Goal: Information Seeking & Learning: Compare options

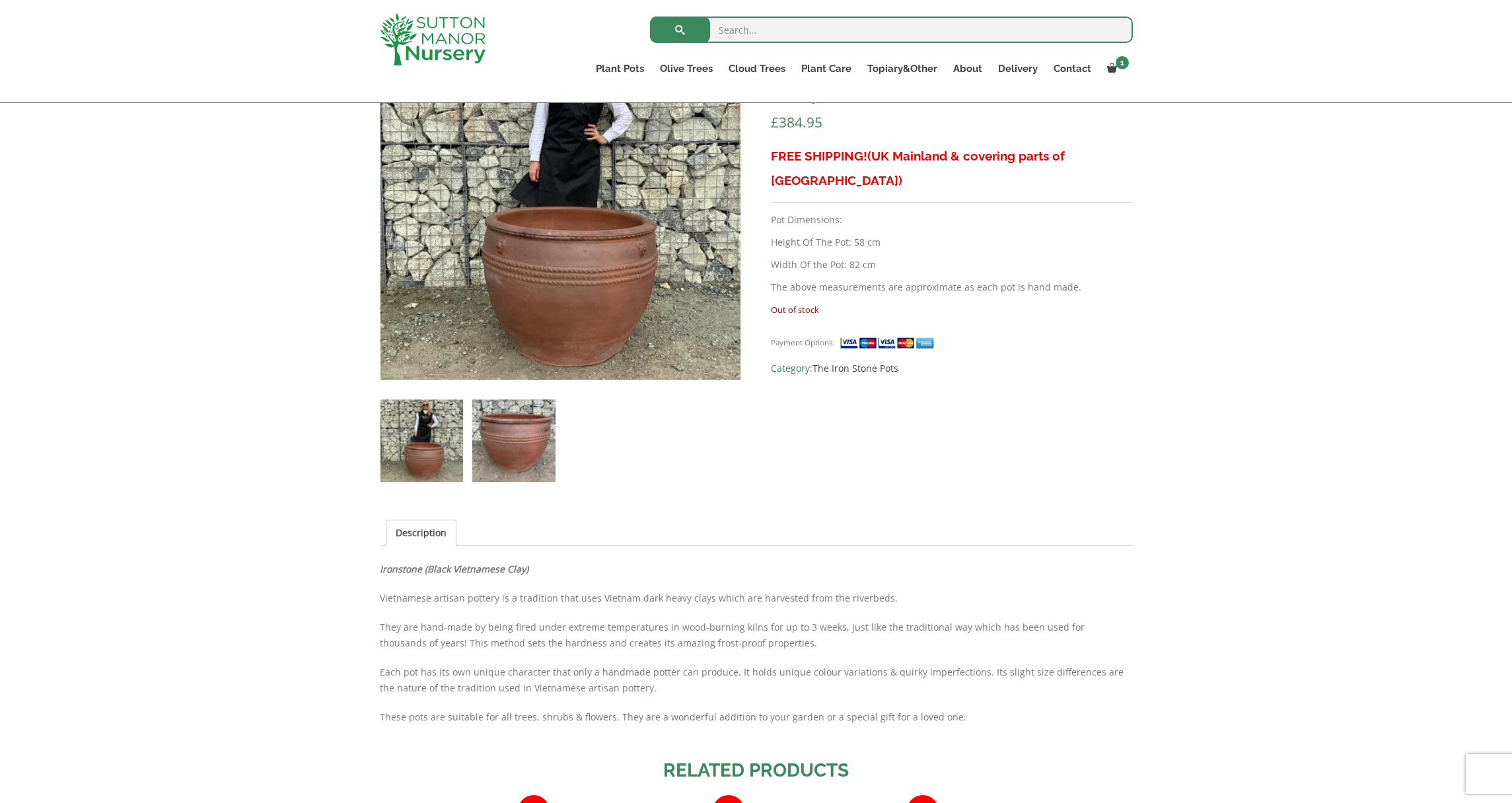
click at [513, 437] on img at bounding box center [513, 440] width 83 height 83
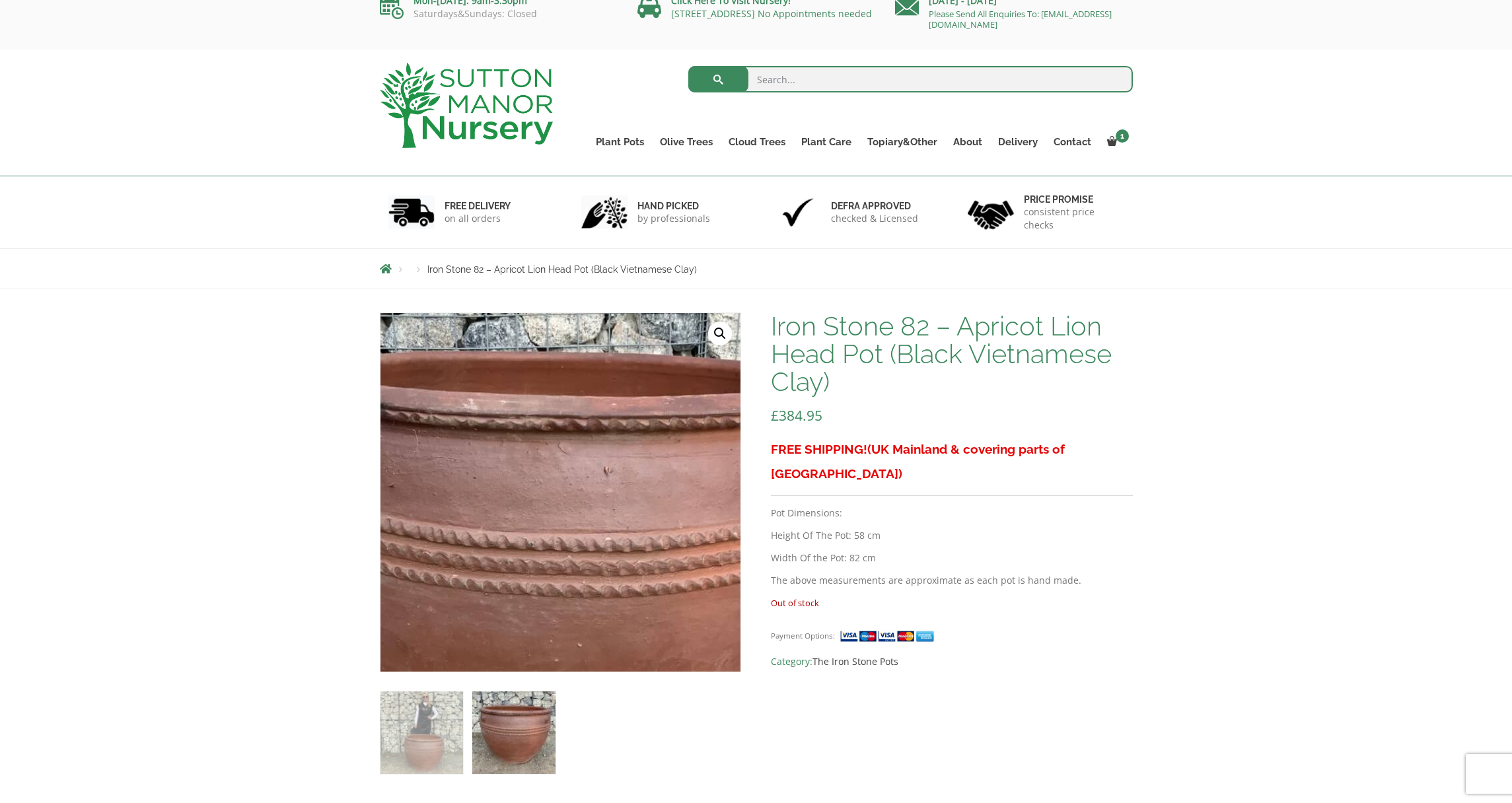
scroll to position [180, 0]
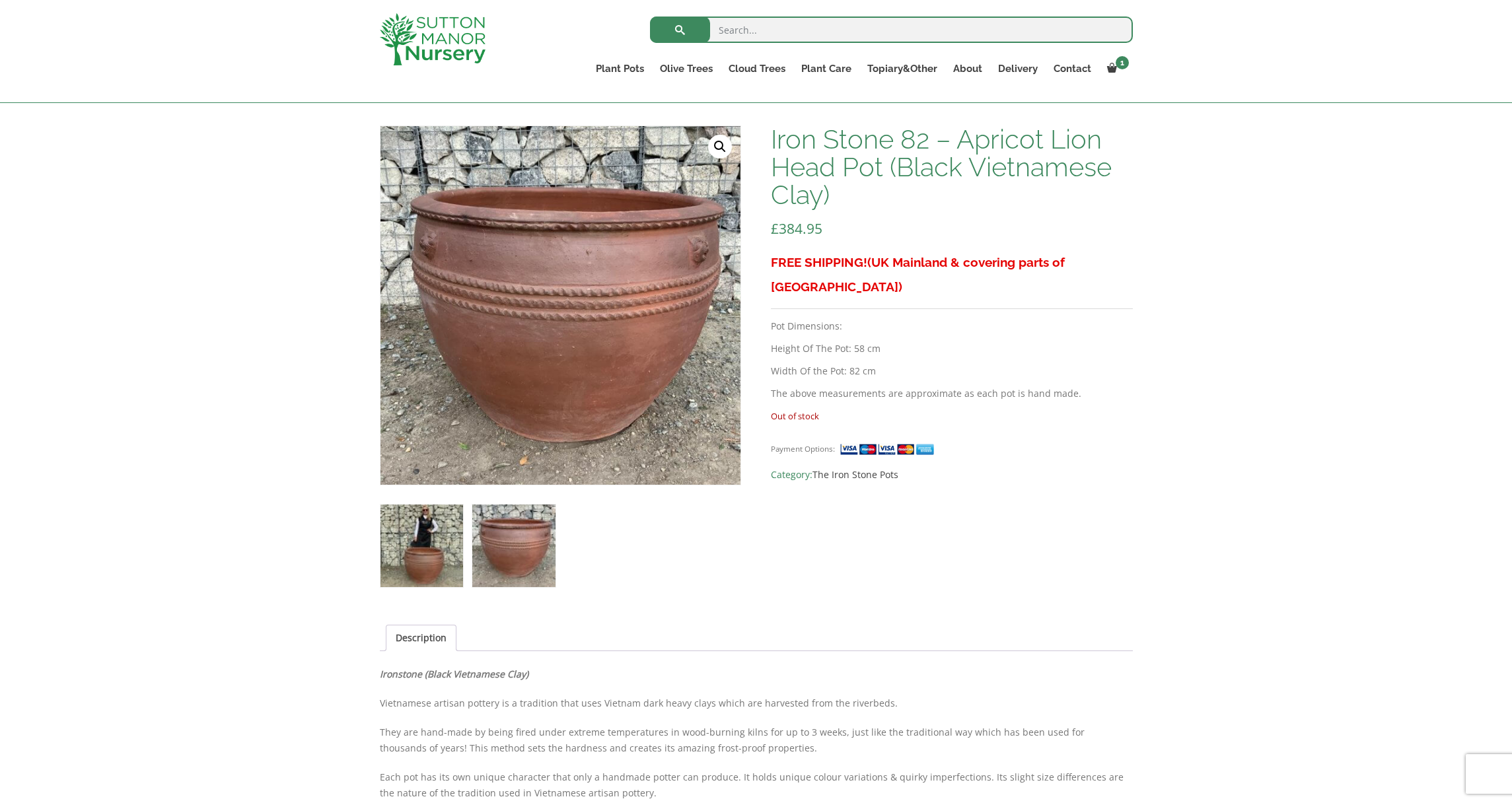
click at [427, 514] on img at bounding box center [421, 545] width 83 height 83
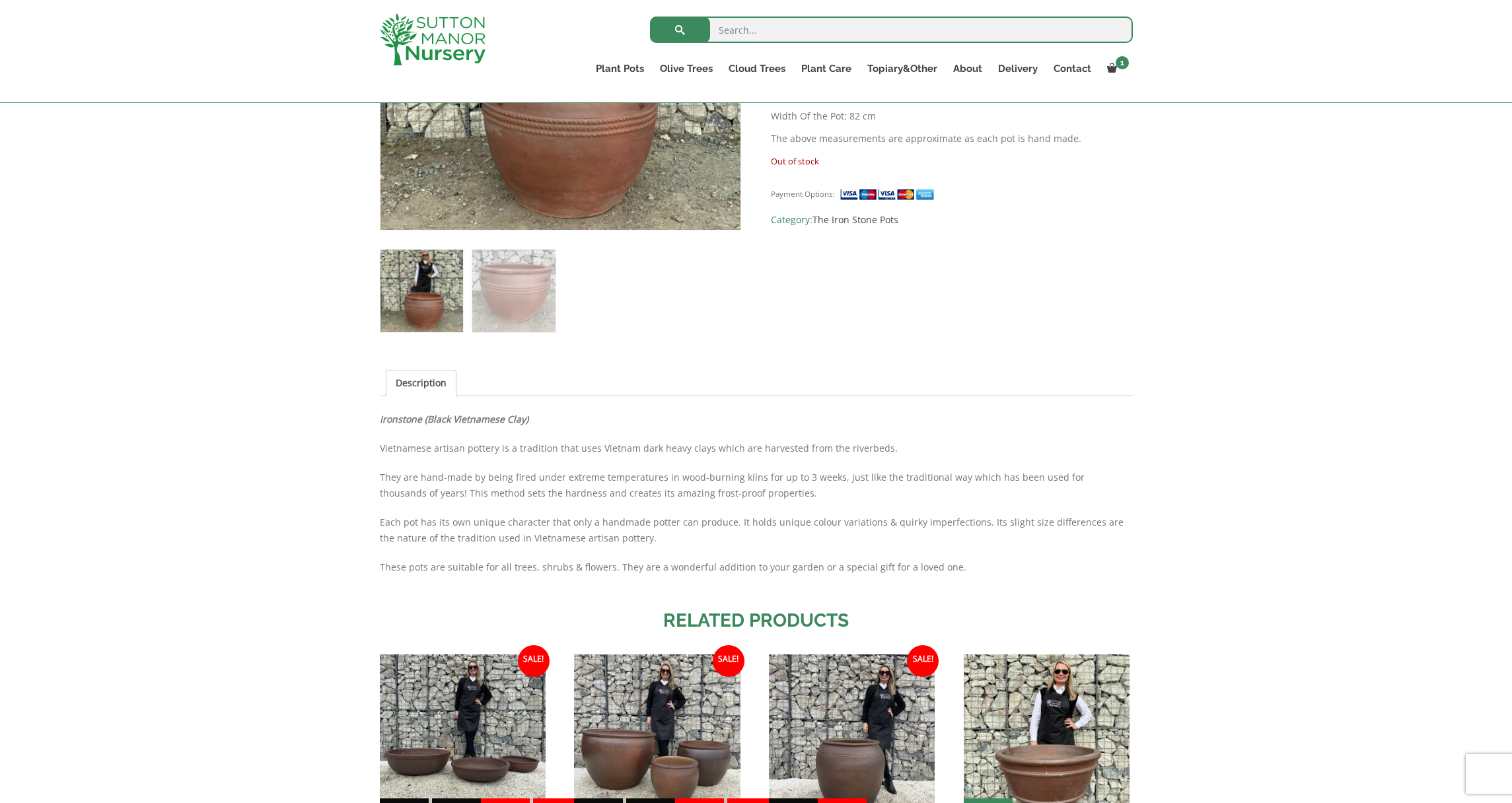
scroll to position [432, 0]
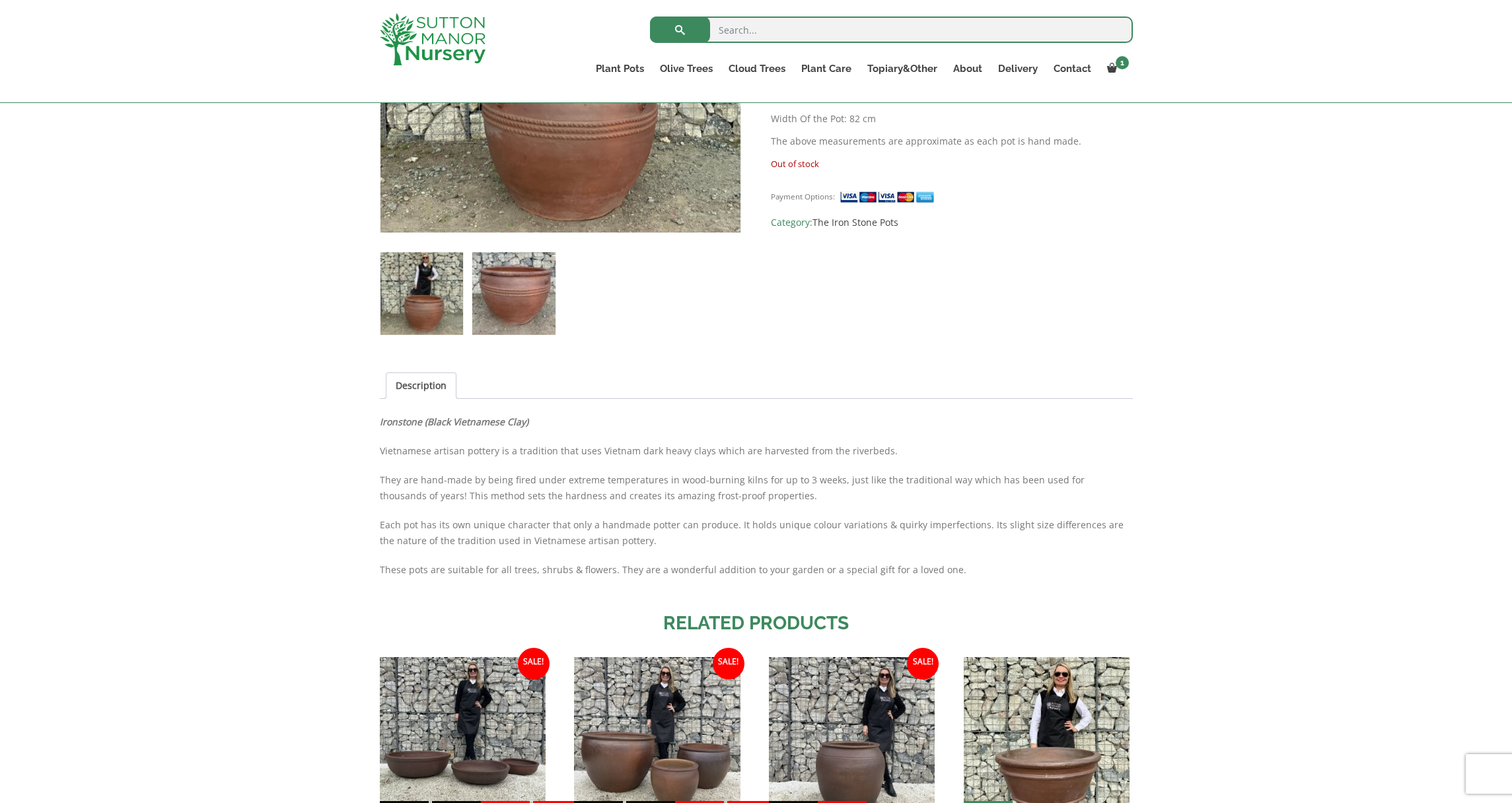
click at [525, 331] on img at bounding box center [513, 293] width 83 height 83
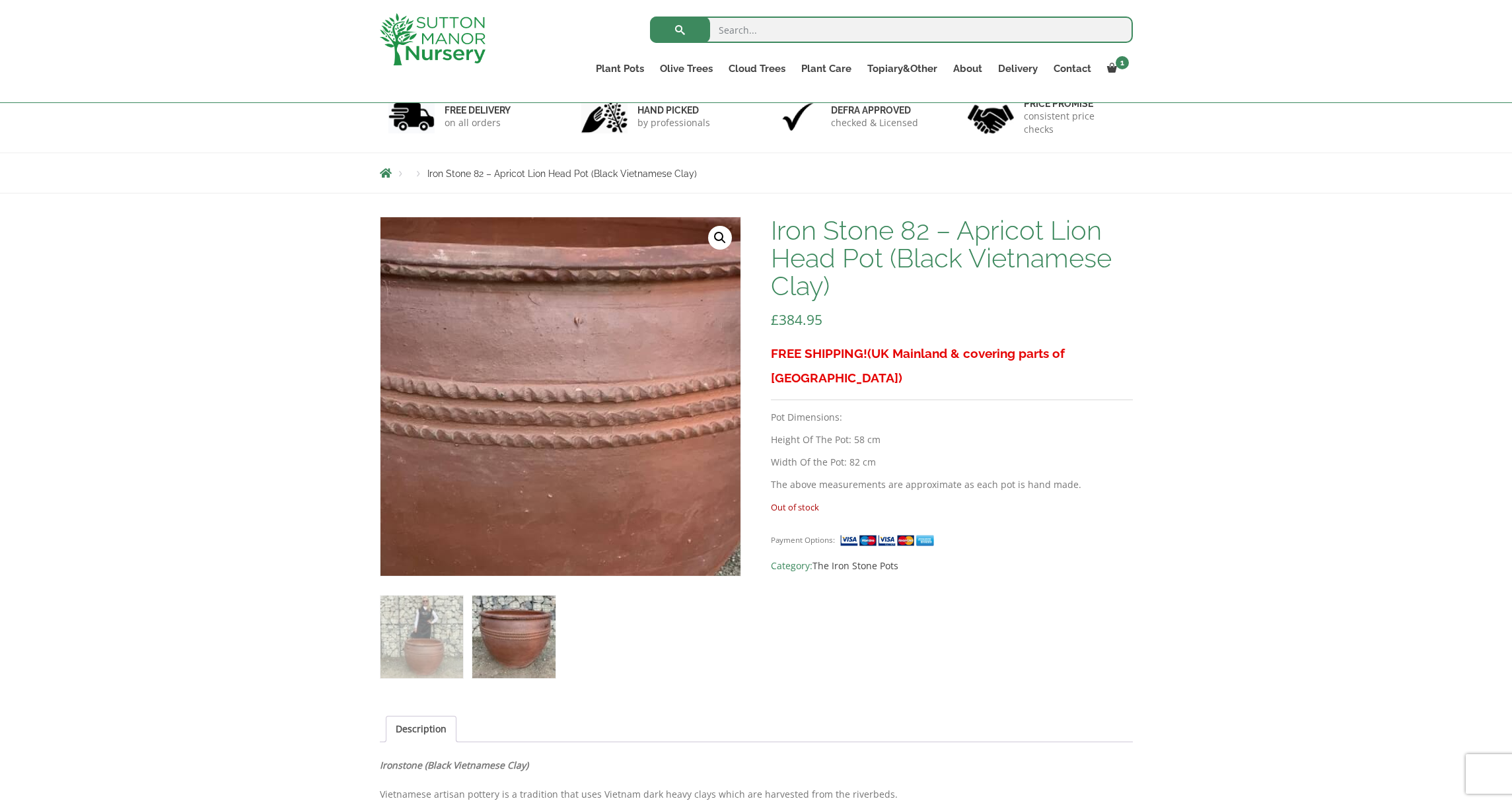
scroll to position [119, 0]
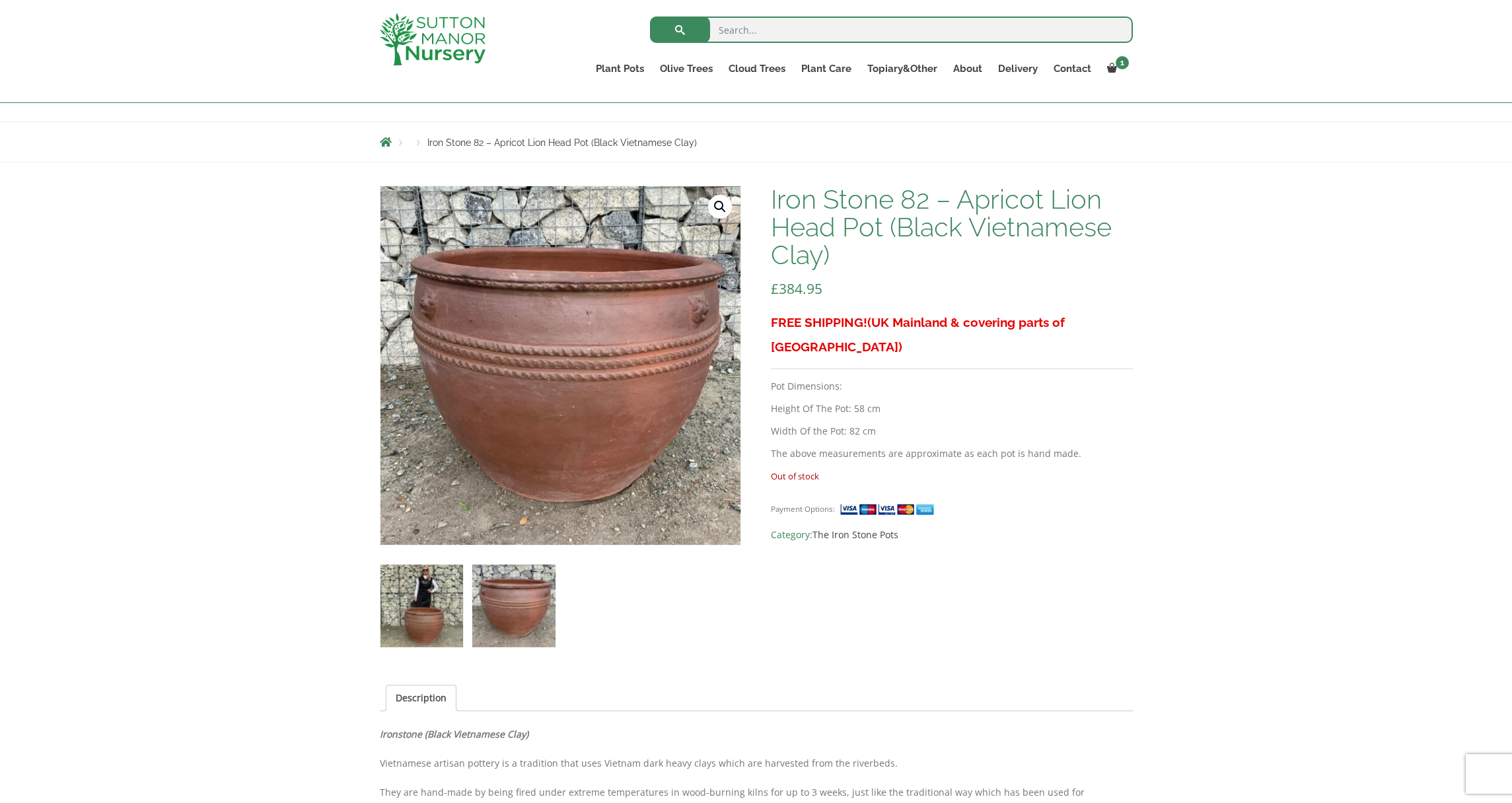
click at [443, 599] on img at bounding box center [421, 605] width 83 height 83
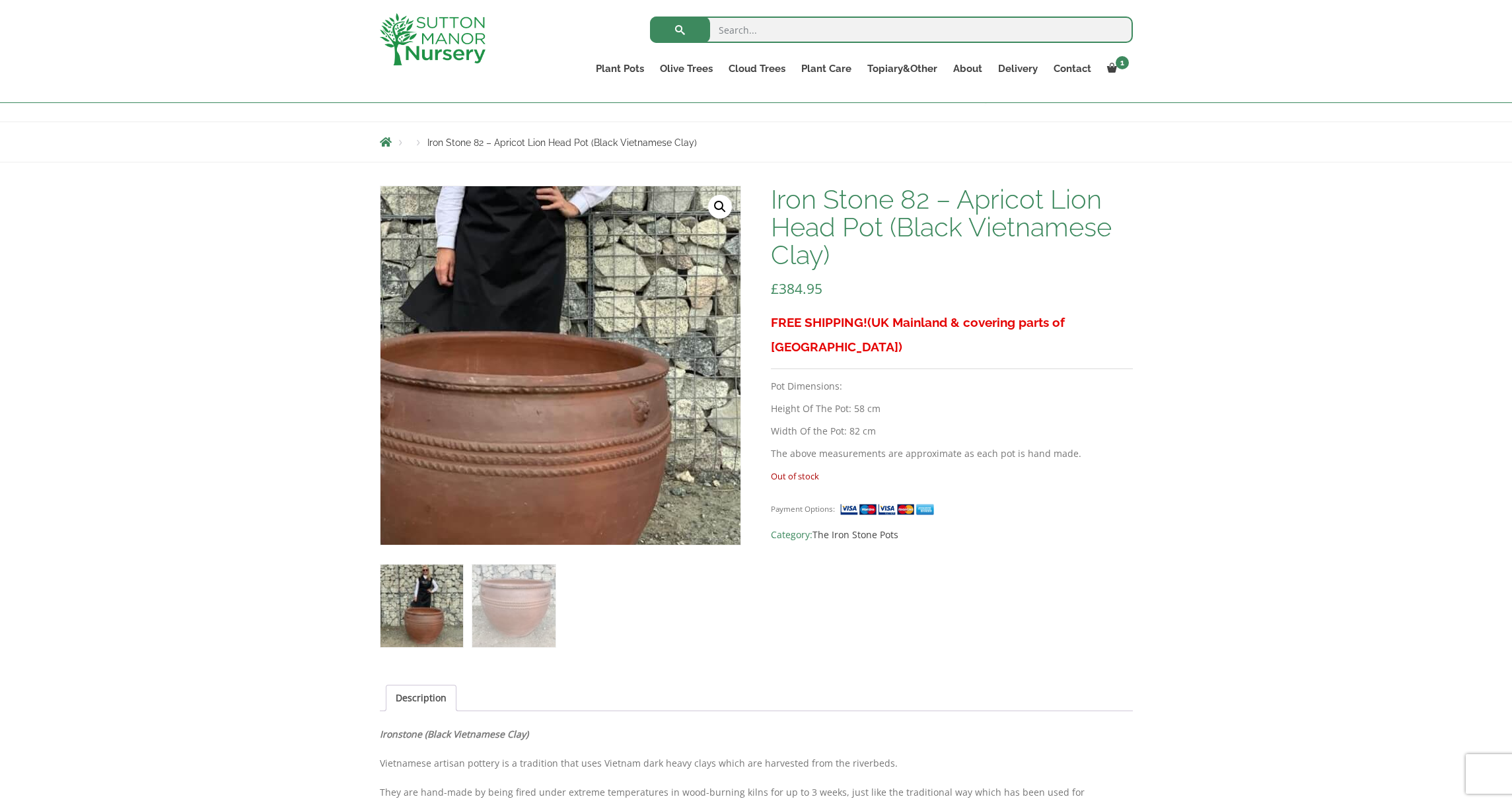
click at [641, 422] on img at bounding box center [493, 318] width 660 height 660
click at [641, 422] on img at bounding box center [493, 320] width 660 height 660
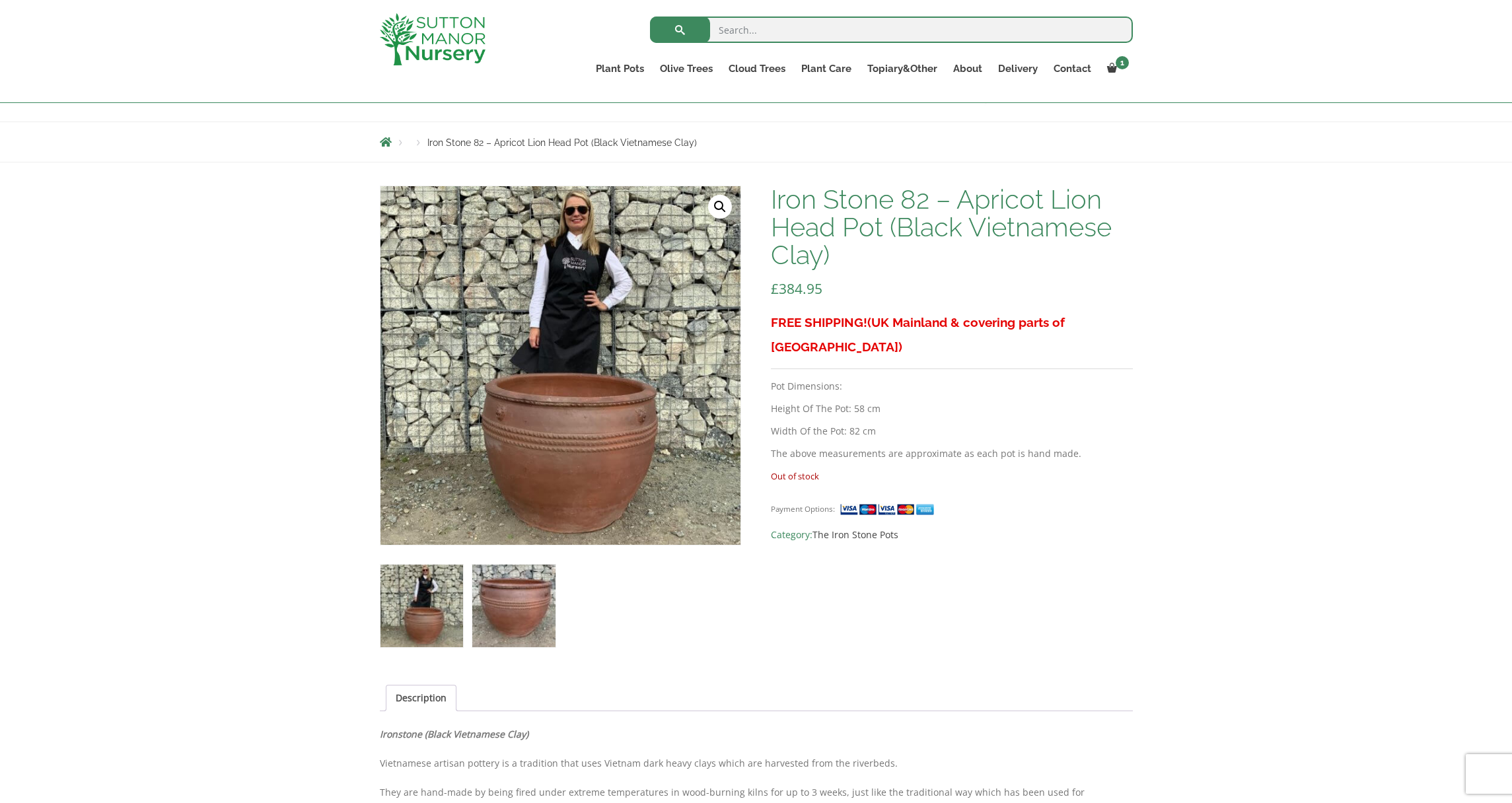
click at [543, 609] on img at bounding box center [513, 605] width 83 height 83
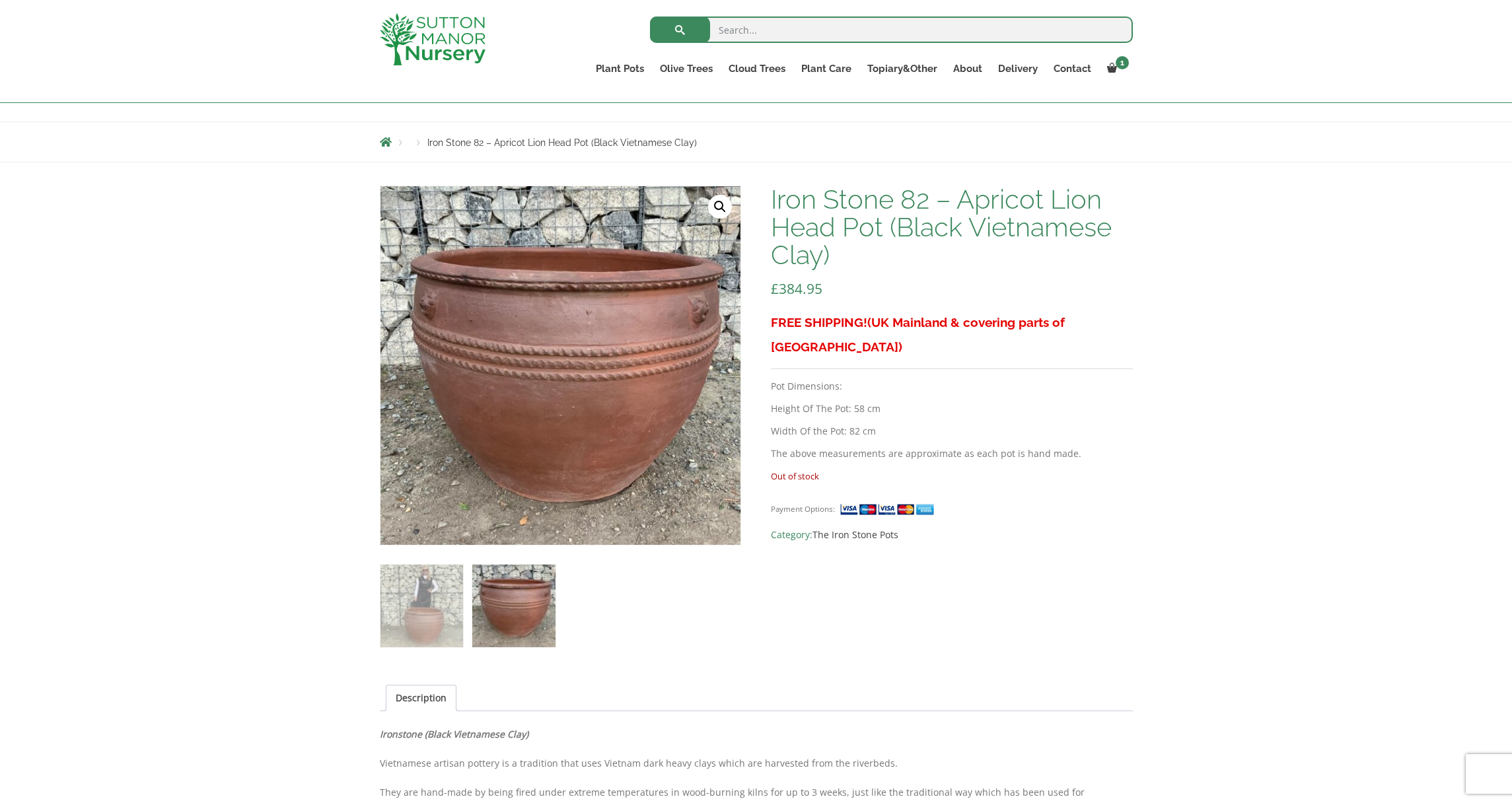
click at [543, 609] on img at bounding box center [513, 605] width 83 height 83
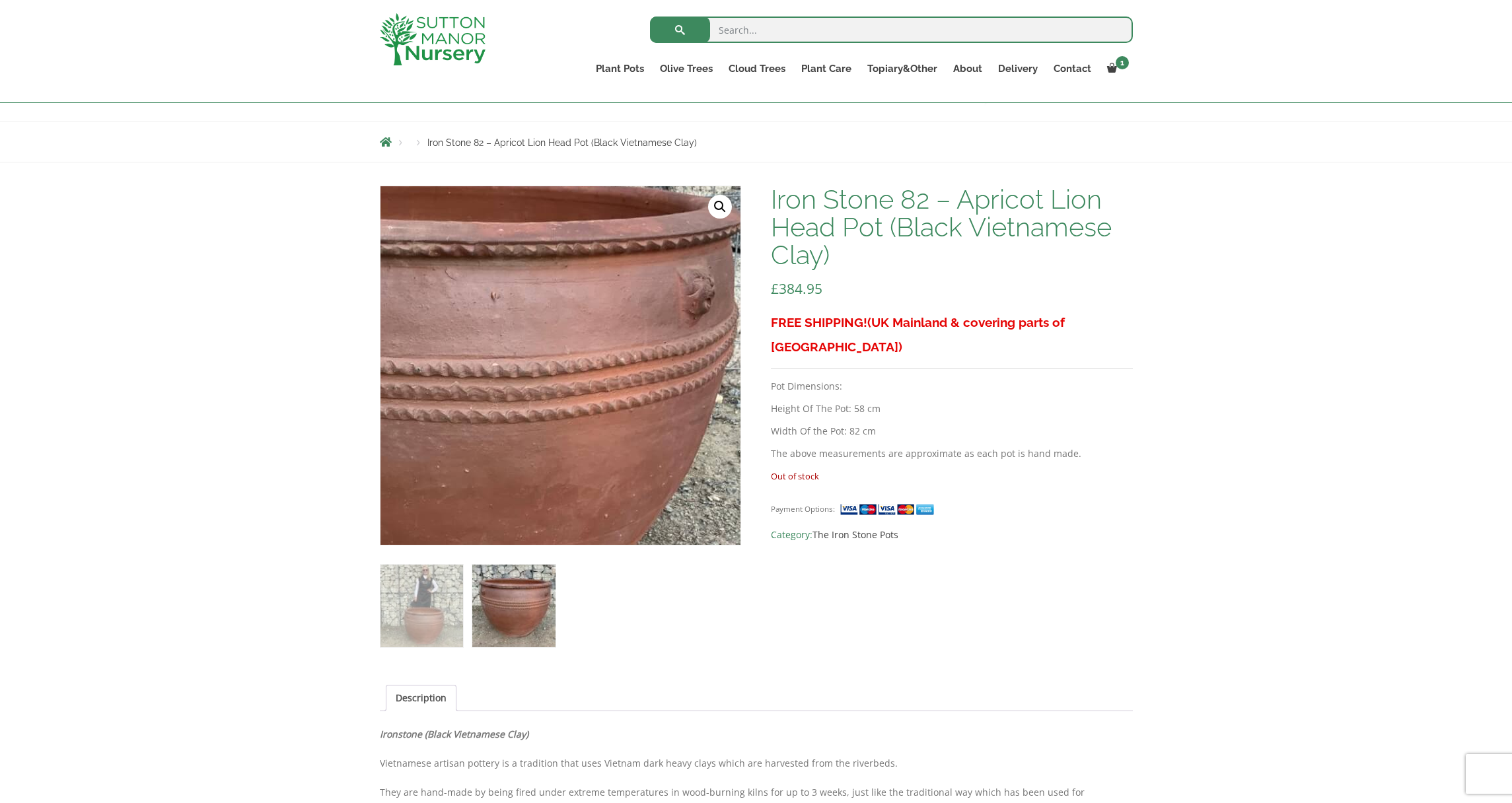
click at [701, 331] on img at bounding box center [443, 395] width 660 height 660
click at [701, 331] on img at bounding box center [442, 395] width 660 height 660
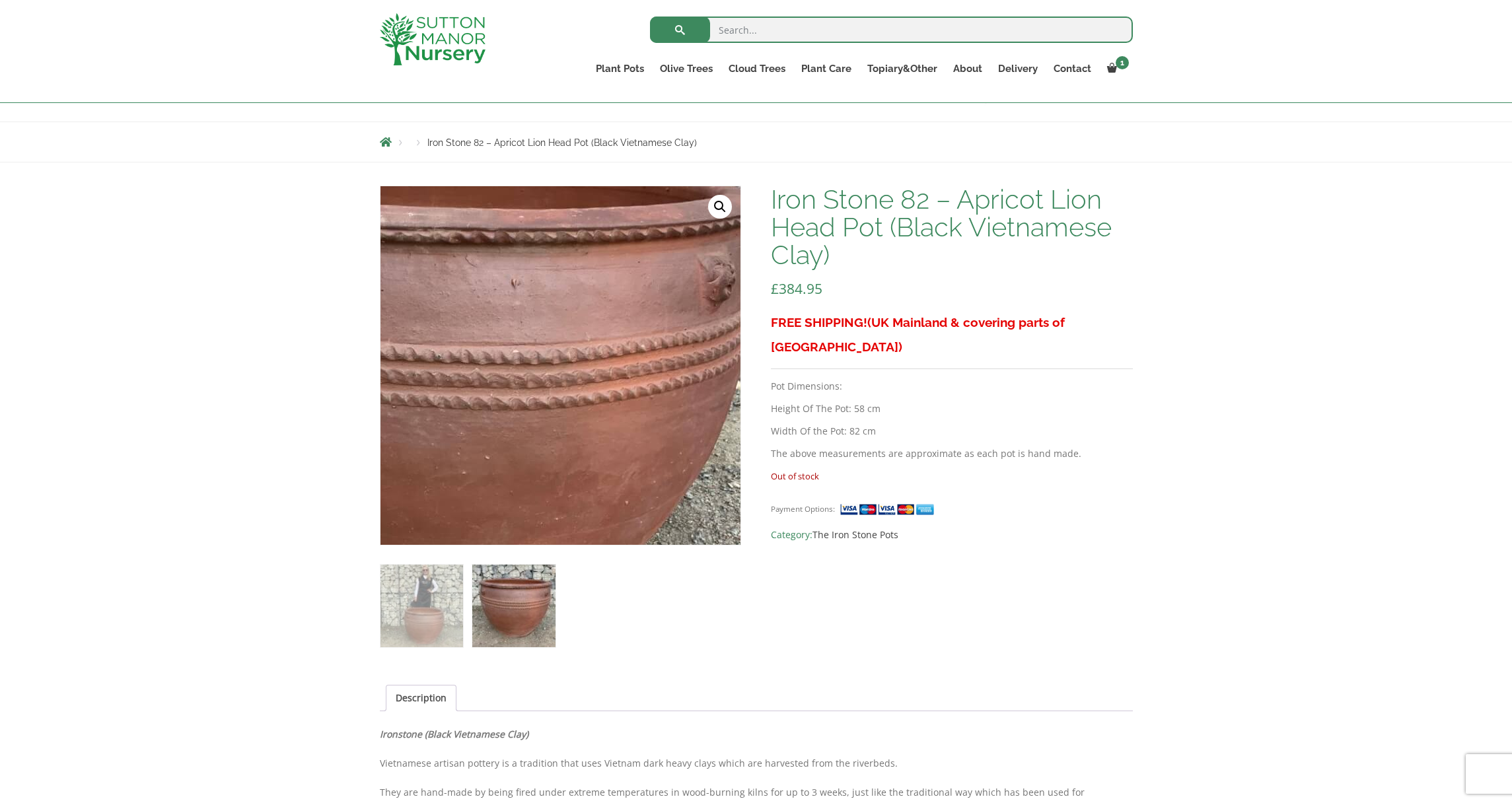
click at [721, 319] on img at bounding box center [463, 382] width 660 height 660
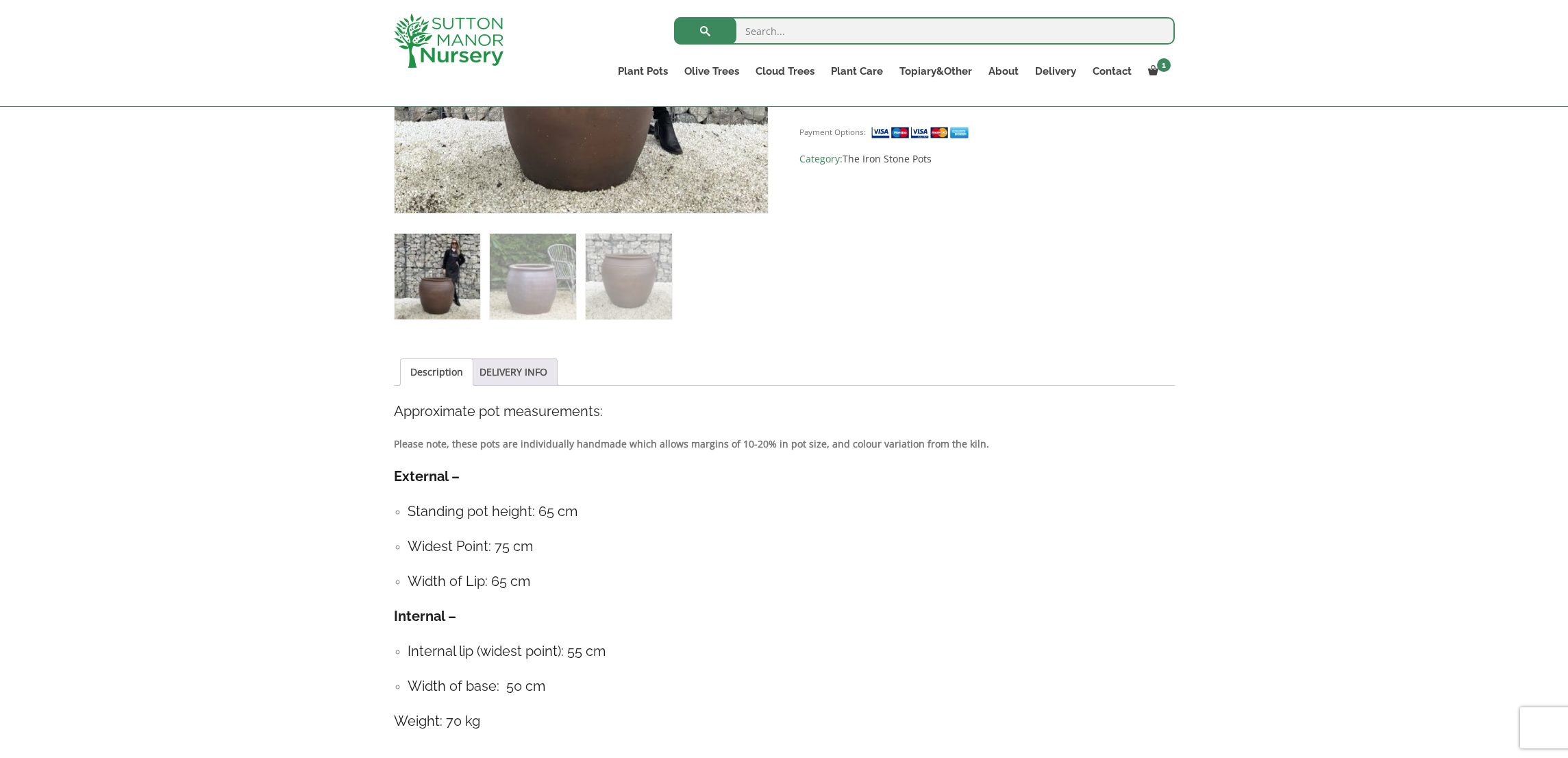
scroll to position [480, 0]
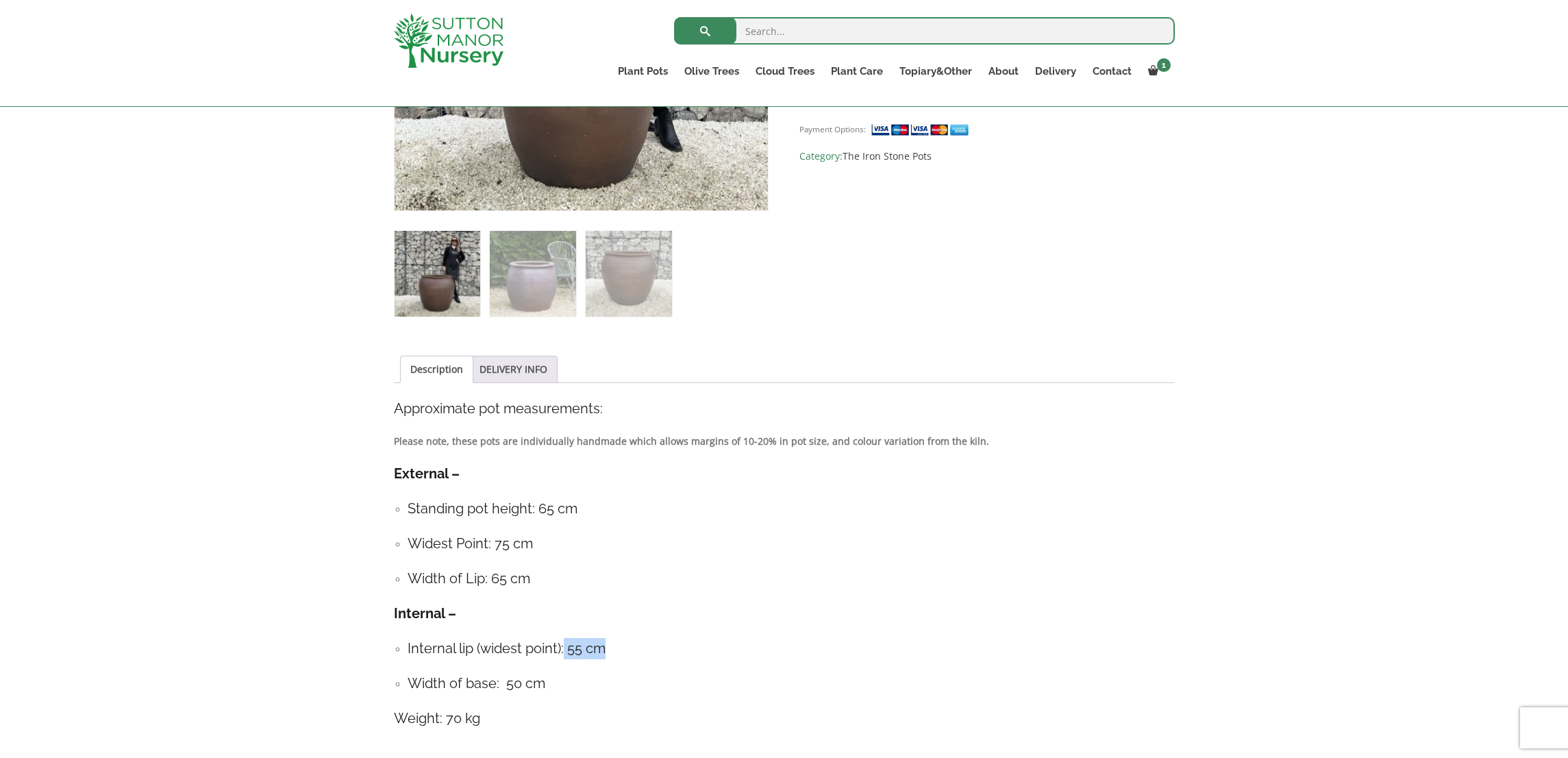
drag, startPoint x: 564, startPoint y: 649, endPoint x: 602, endPoint y: 647, distance: 38.1
click at [602, 647] on h4 "Internal lip (widest point): 55 cm" at bounding box center [791, 649] width 767 height 21
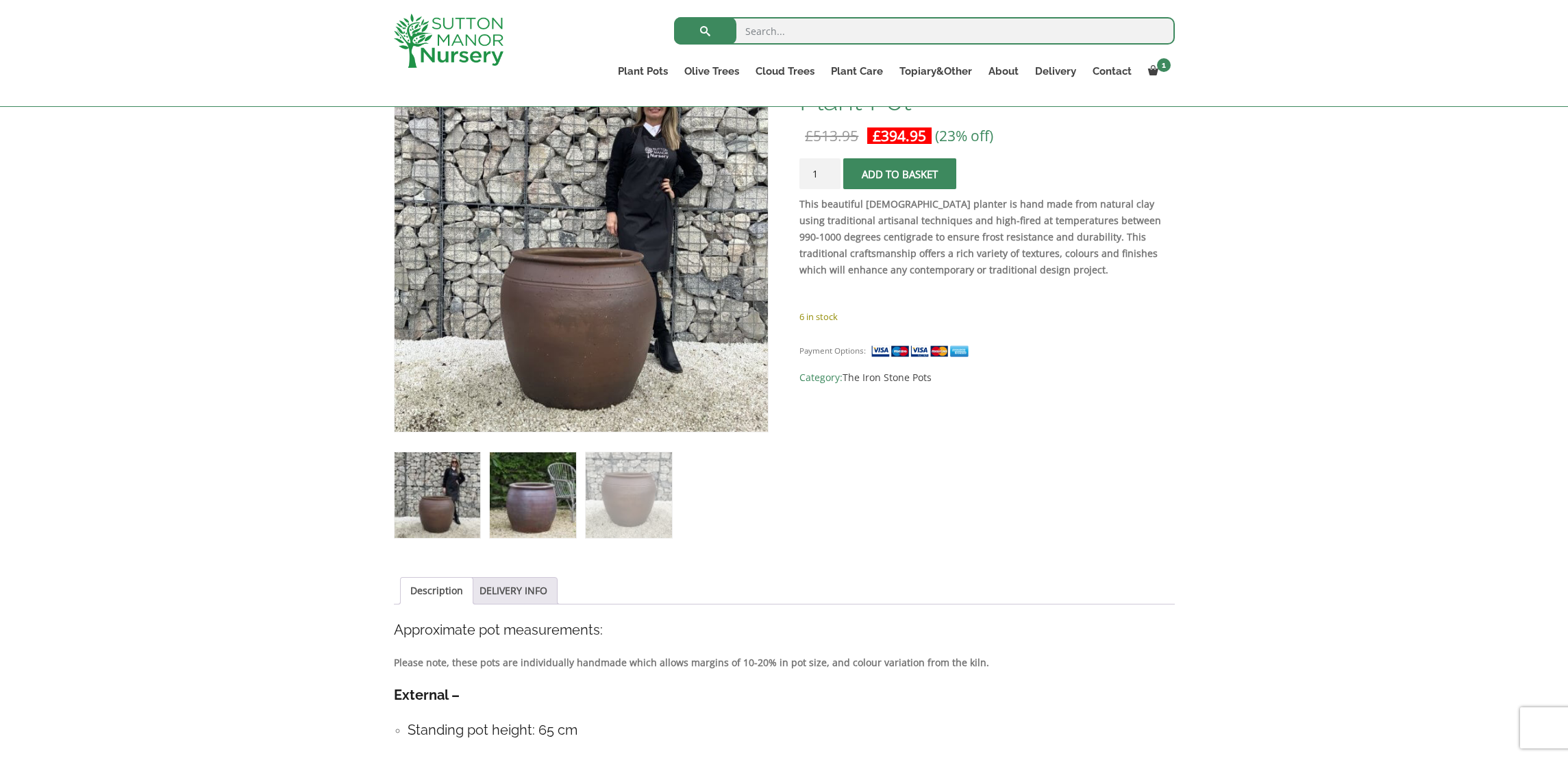
scroll to position [228, 0]
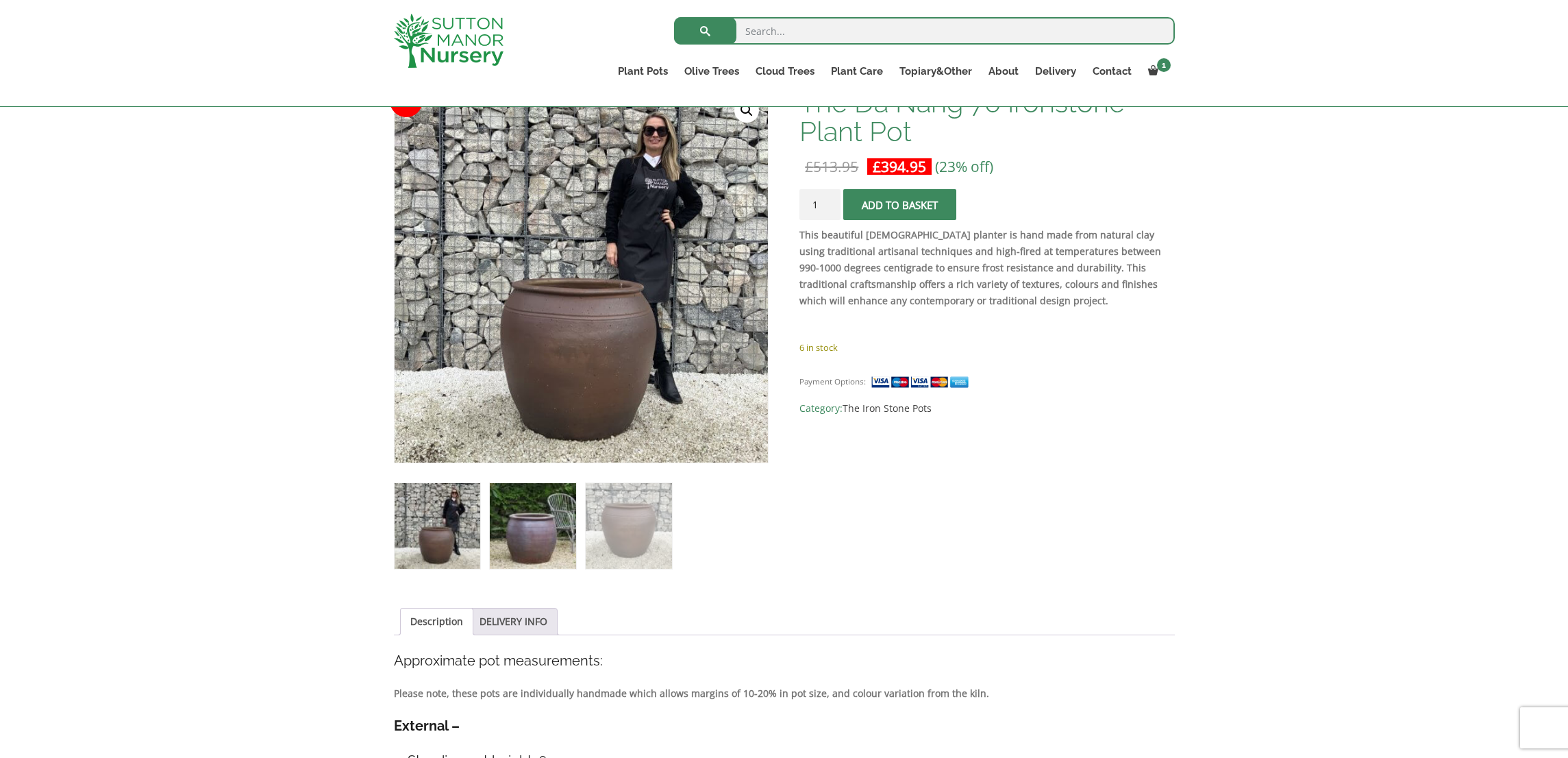
click at [508, 518] on img at bounding box center [532, 525] width 86 height 86
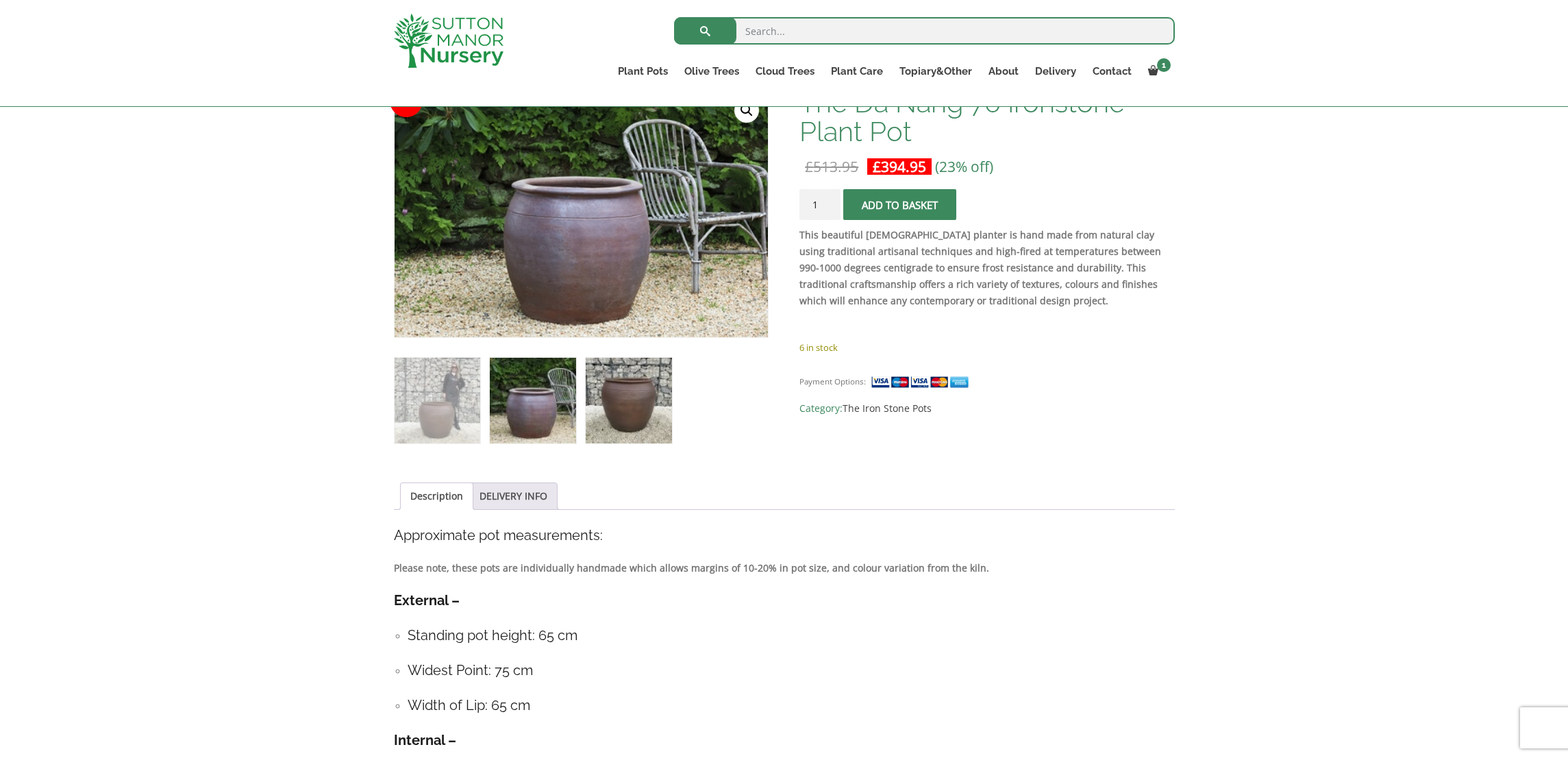
click at [606, 395] on img at bounding box center [628, 400] width 86 height 86
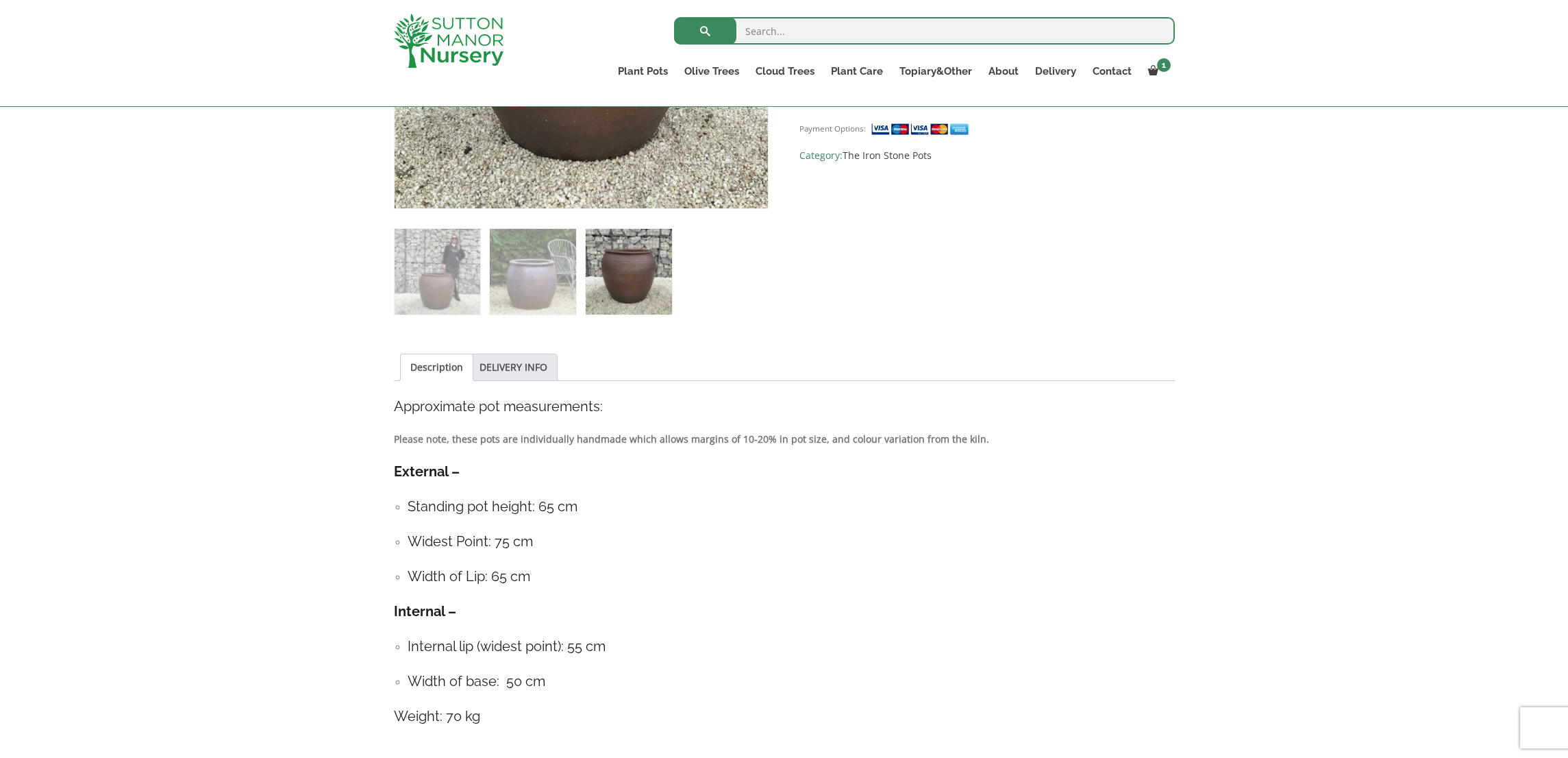
scroll to position [0, 0]
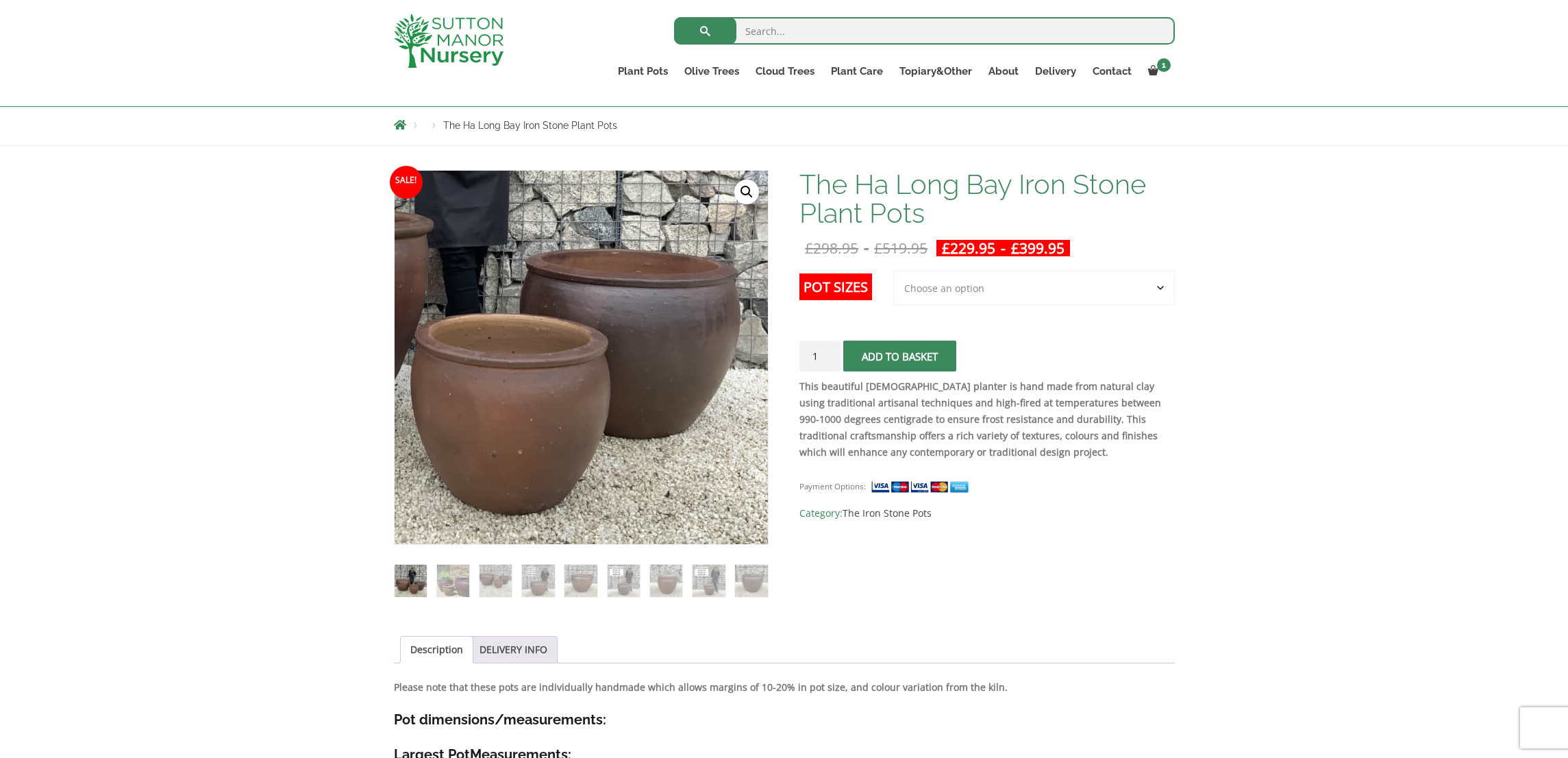
scroll to position [198, 0]
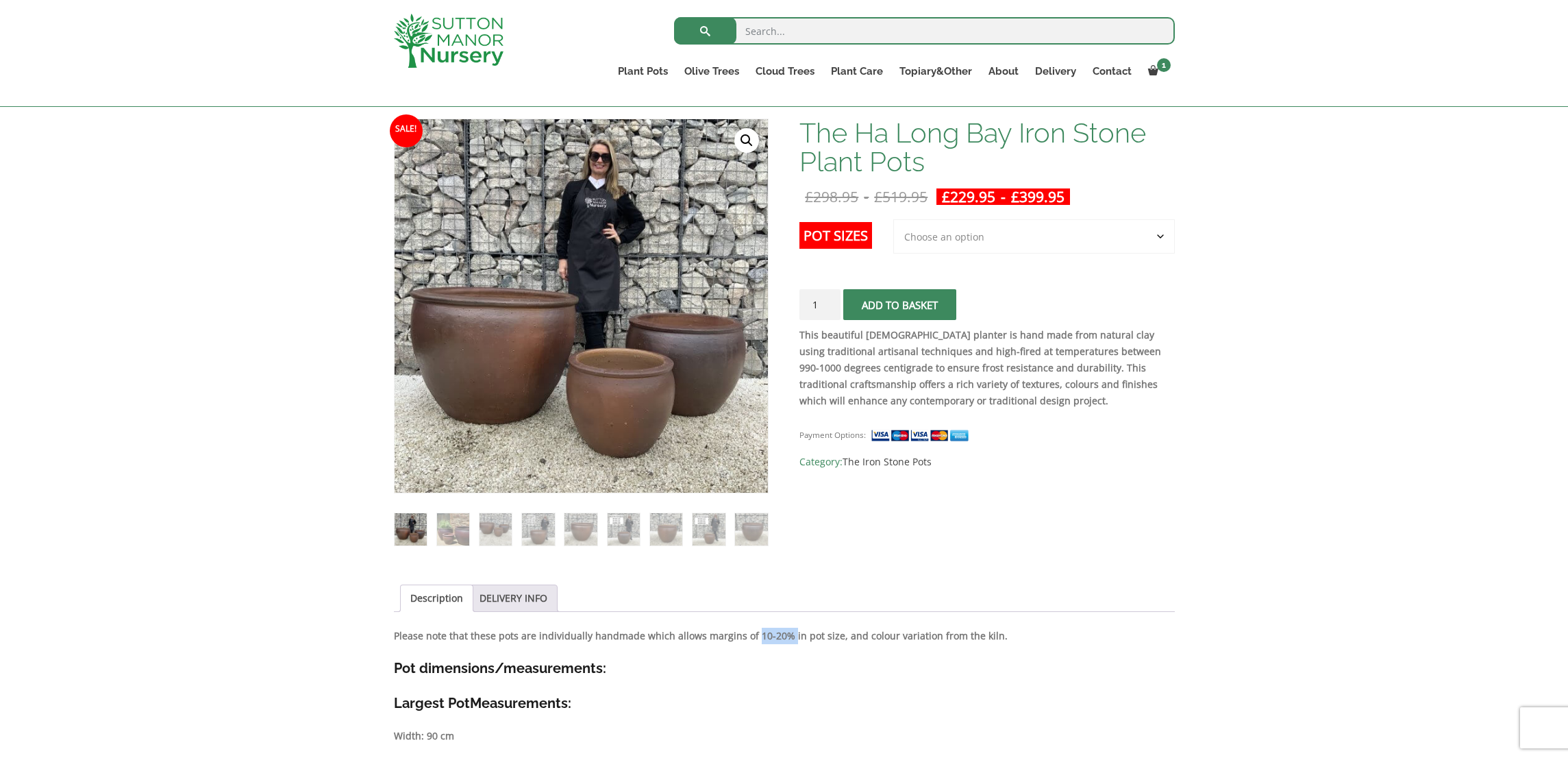
drag, startPoint x: 770, startPoint y: 637, endPoint x: 805, endPoint y: 634, distance: 35.1
click at [805, 634] on strong "Please note that these pots are individually handmade which allows margins of 1…" at bounding box center [700, 635] width 613 height 13
click at [804, 634] on strong "Please note that these pots are individually handmade which allows margins of 1…" at bounding box center [700, 635] width 613 height 13
drag, startPoint x: 804, startPoint y: 637, endPoint x: 792, endPoint y: 626, distance: 16.3
click at [772, 632] on strong "Please note that these pots are individually handmade which allows margins of 1…" at bounding box center [700, 635] width 613 height 13
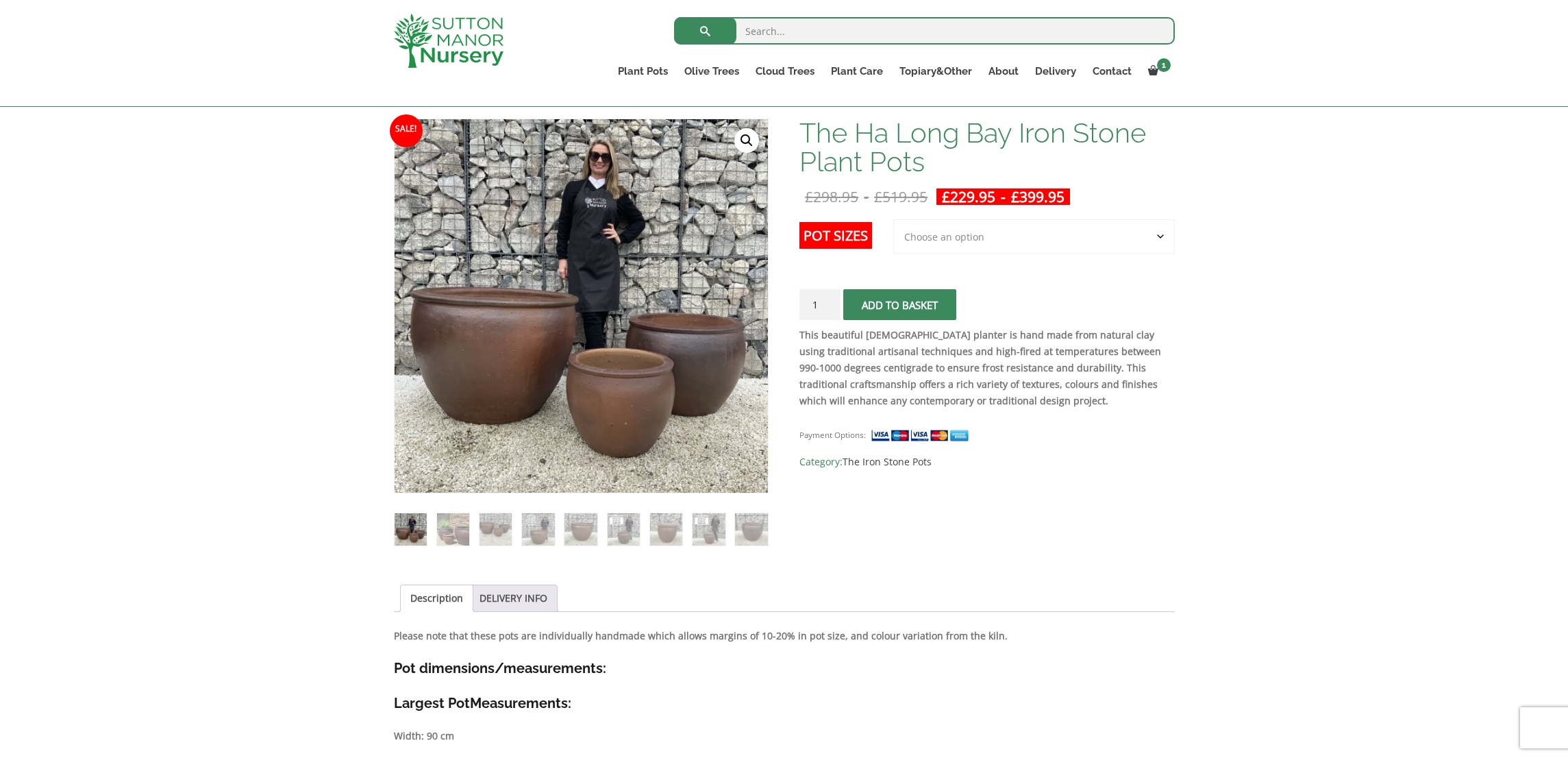
click at [866, 590] on ul "Description DELIVERY INFO" at bounding box center [784, 598] width 781 height 27
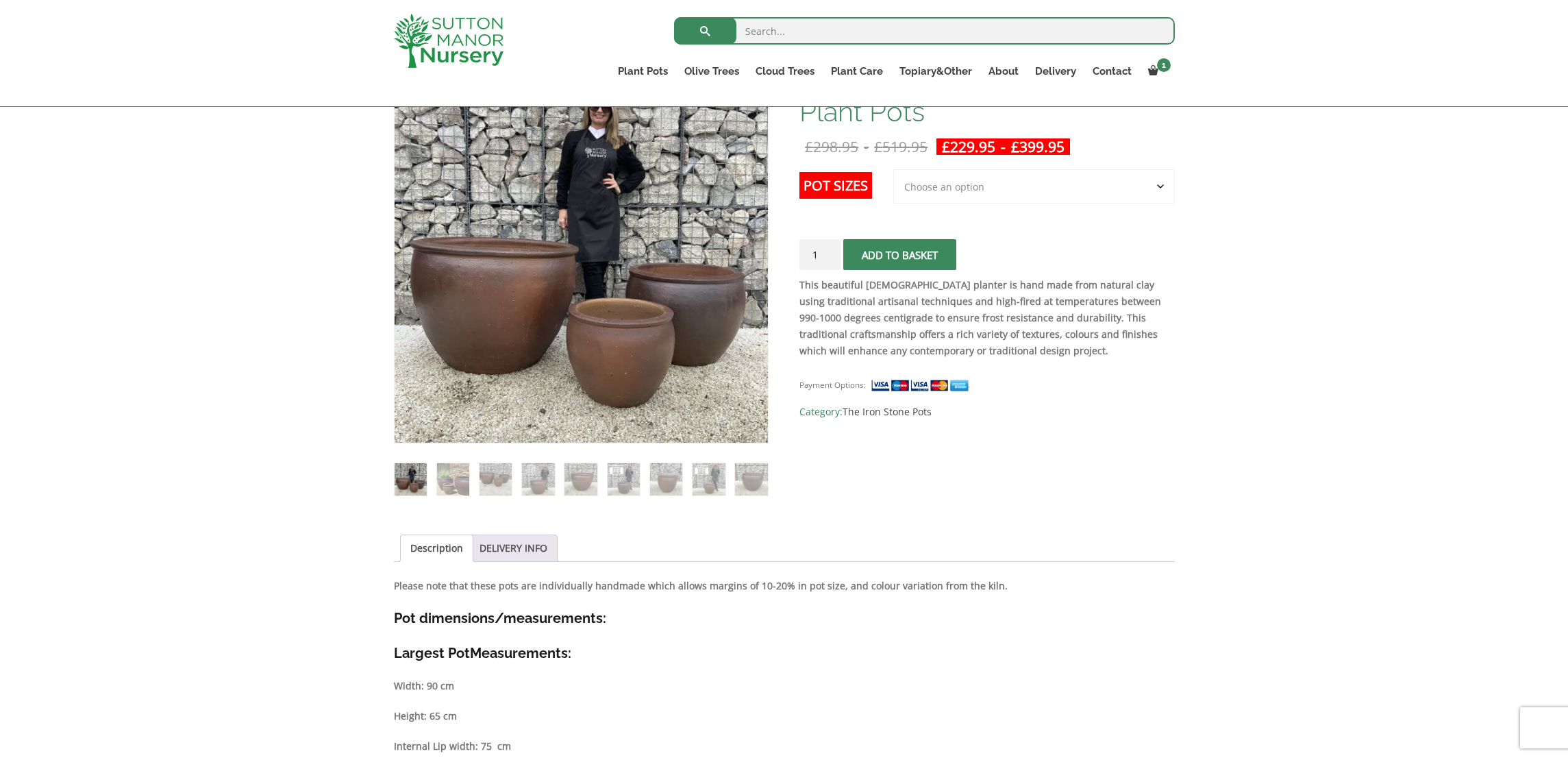
scroll to position [284, 0]
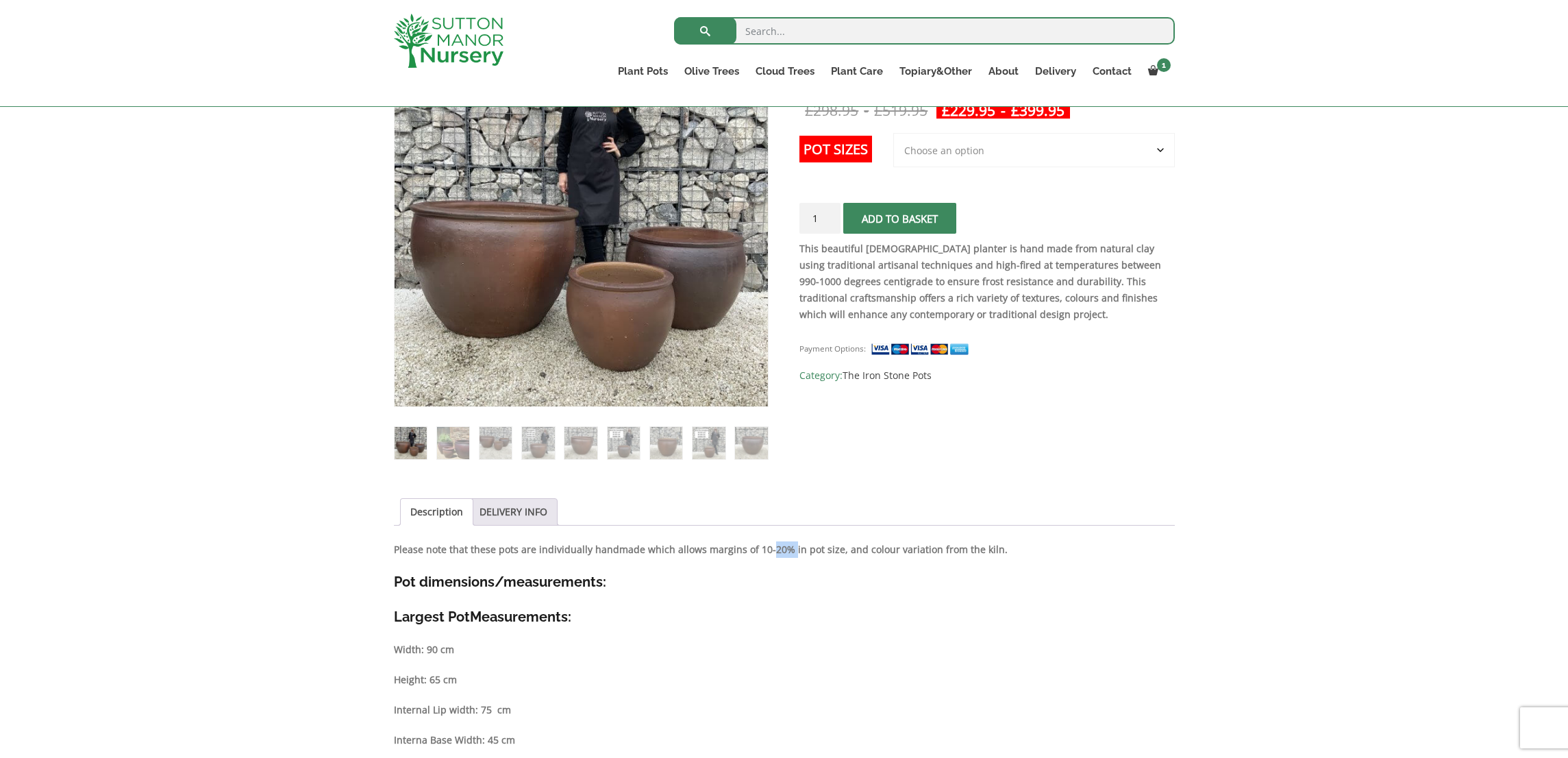
drag, startPoint x: 805, startPoint y: 551, endPoint x: 785, endPoint y: 547, distance: 20.4
click at [785, 547] on strong "Please note that these pots are individually handmade which allows margins of 1…" at bounding box center [700, 548] width 613 height 13
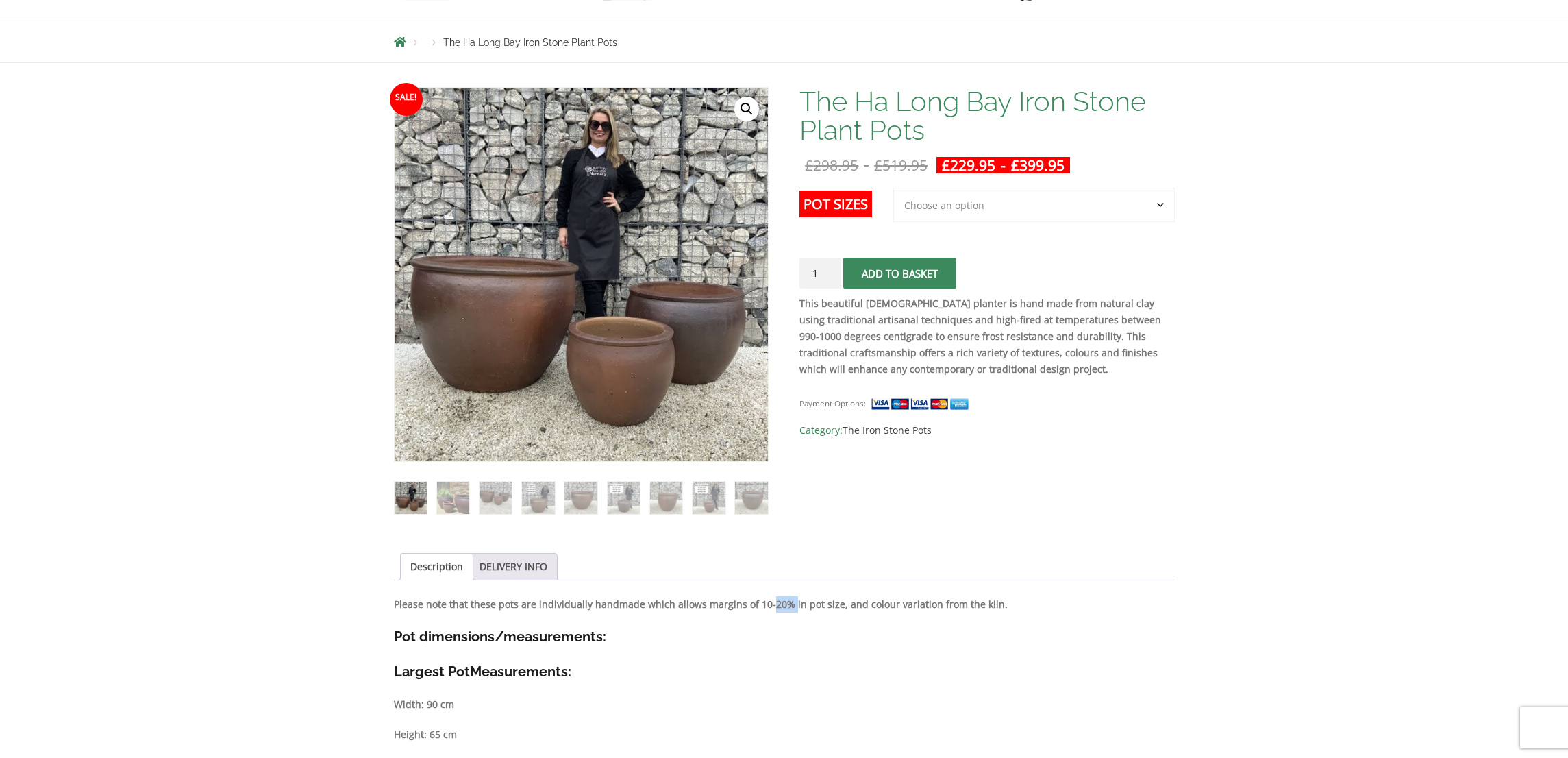
scroll to position [15, 0]
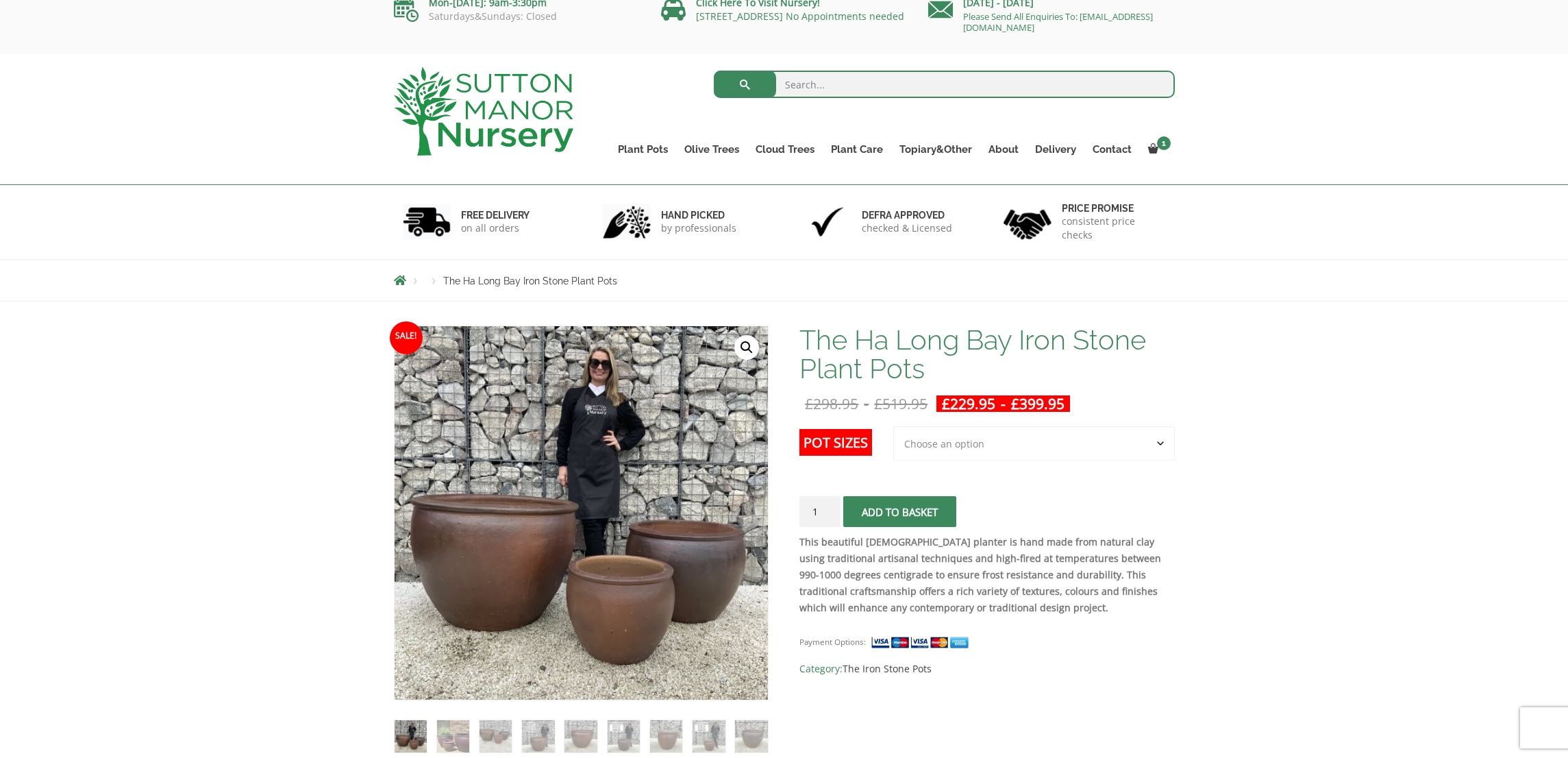
click at [846, 569] on strong "This beautiful Vietnamese planter is hand made from natural clay using traditio…" at bounding box center [980, 575] width 361 height 79
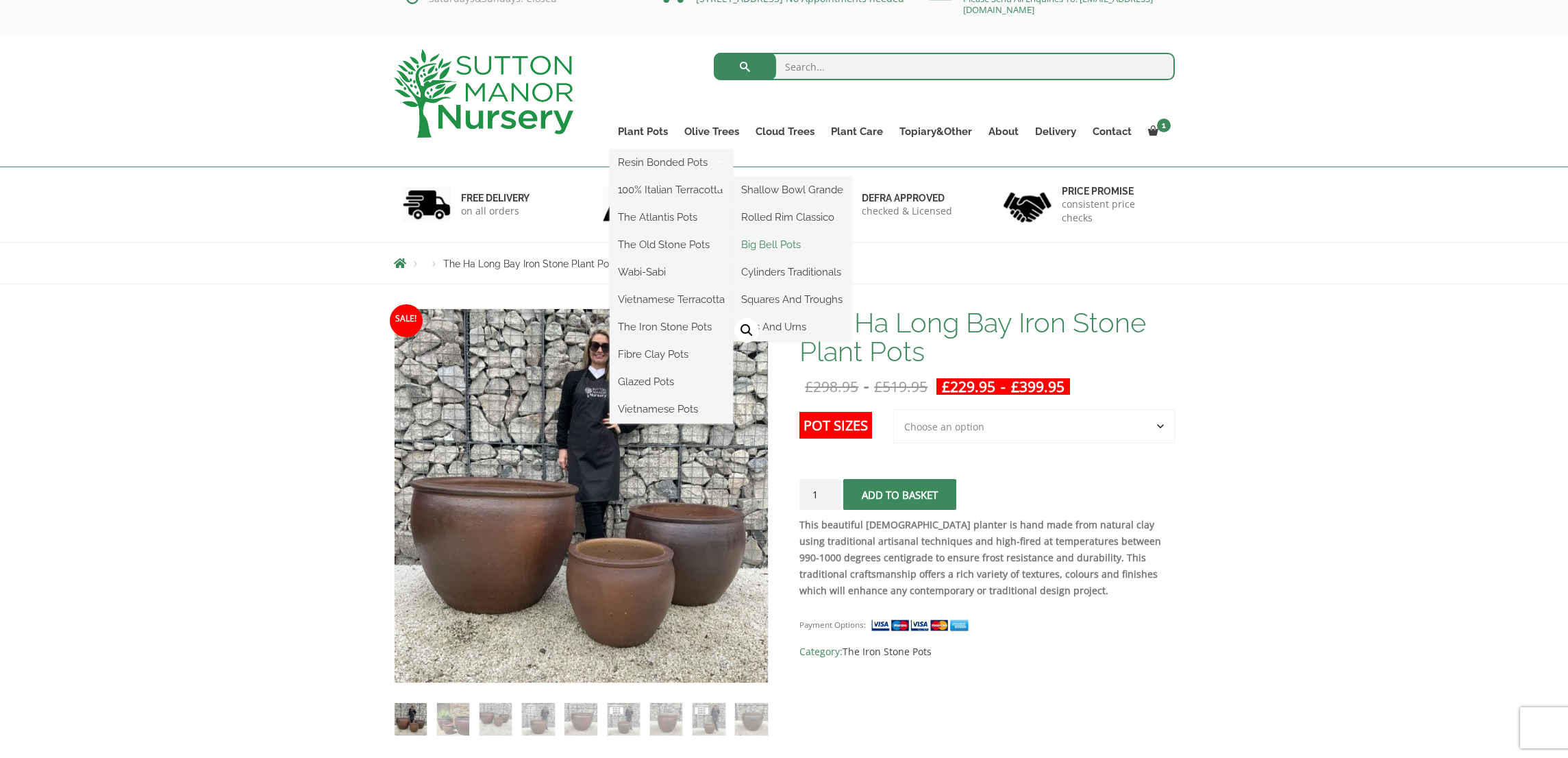
click at [768, 246] on link "Big Bell Pots" at bounding box center [792, 244] width 119 height 20
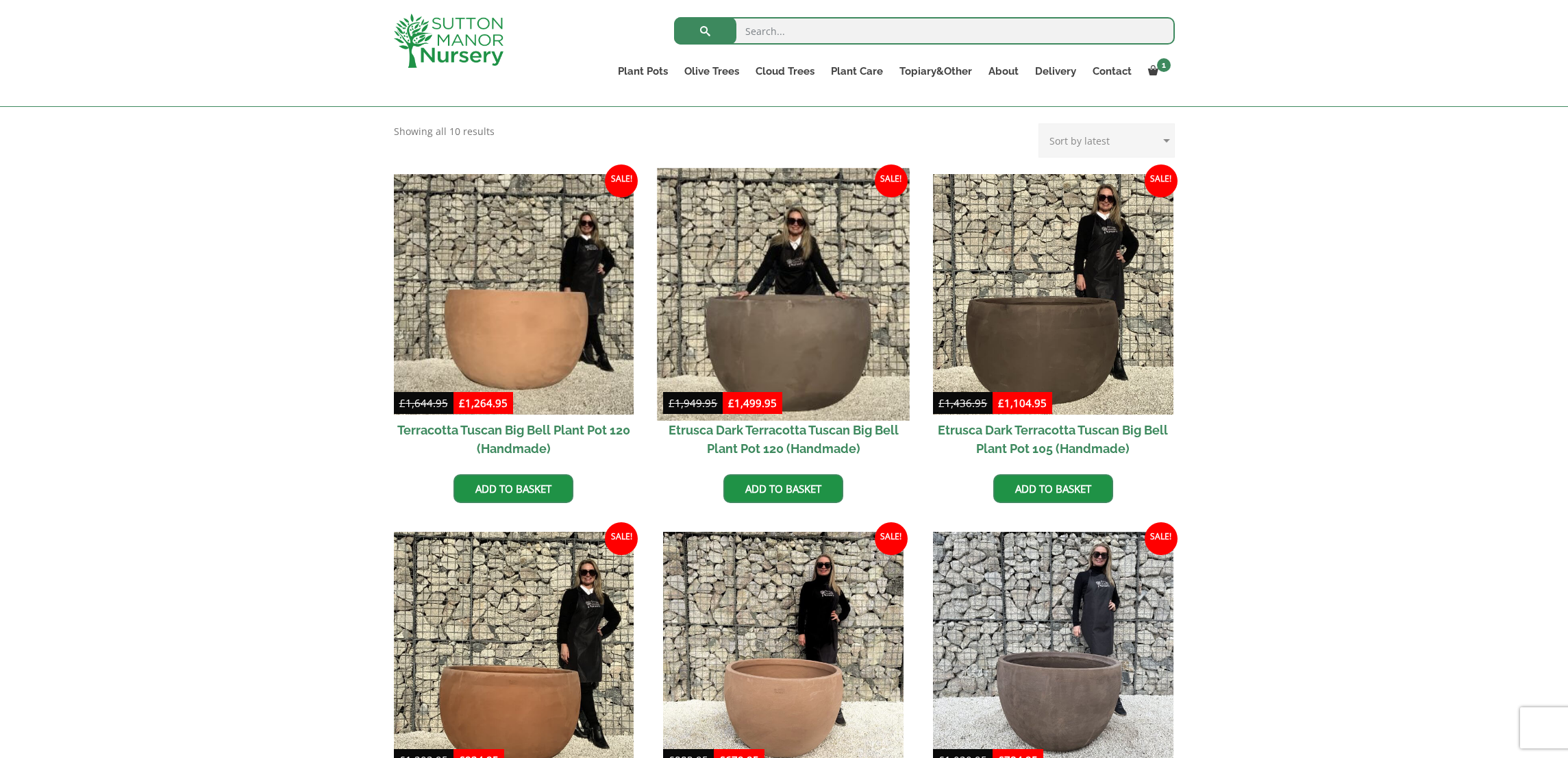
scroll to position [386, 0]
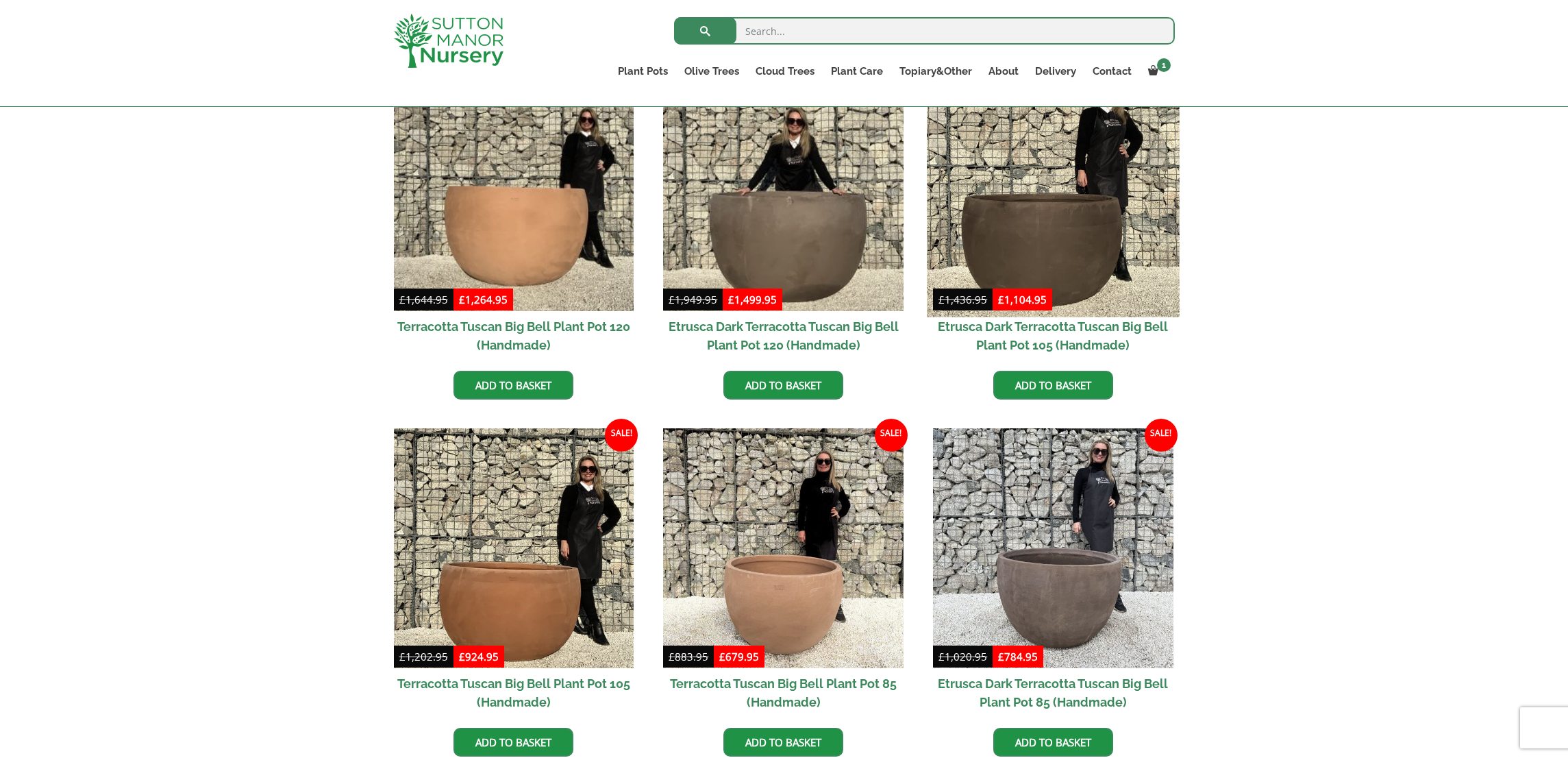
click at [1013, 241] on img at bounding box center [1052, 190] width 252 height 252
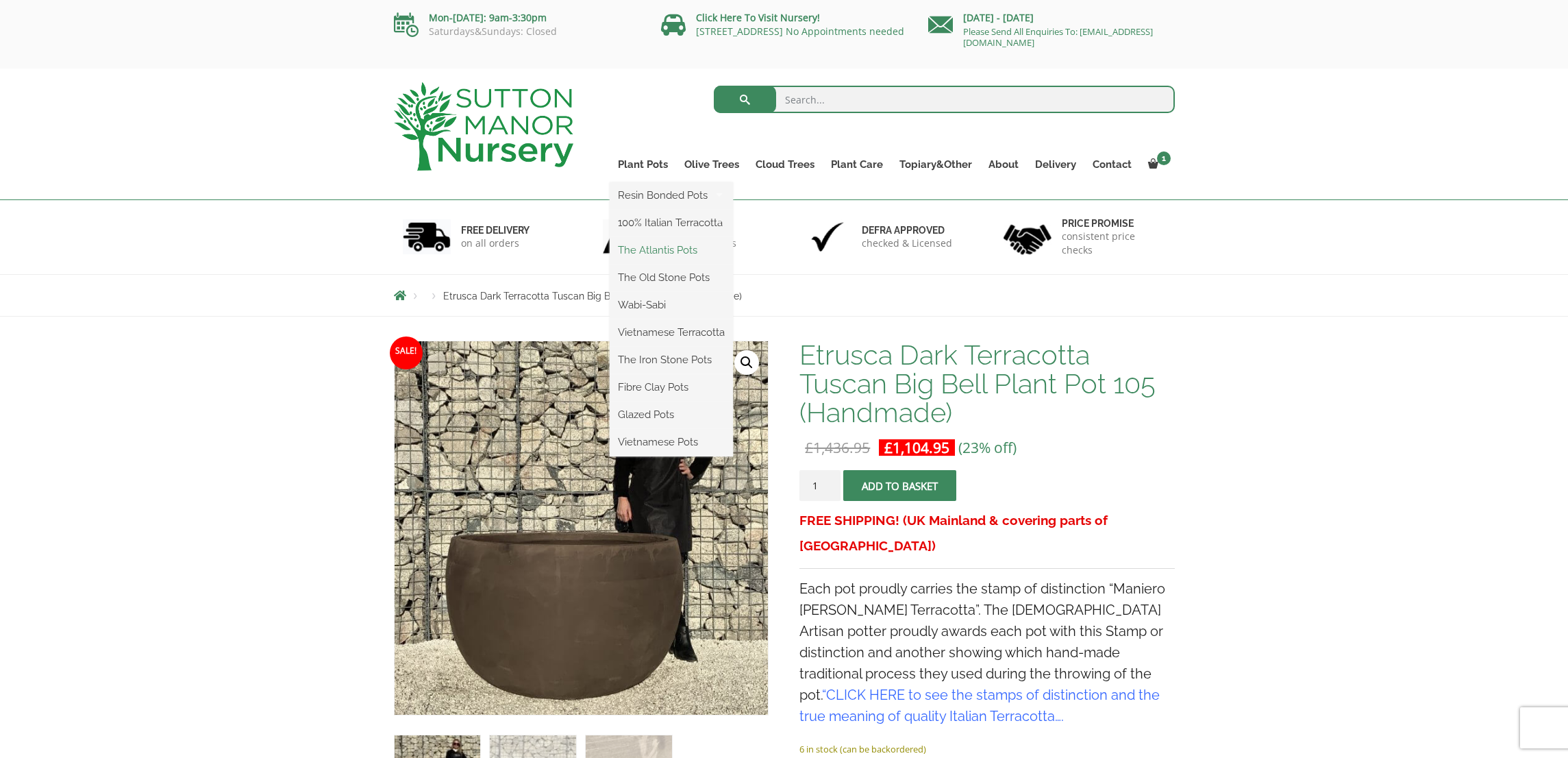
click at [677, 252] on link "The Atlantis Pots" at bounding box center [671, 250] width 123 height 20
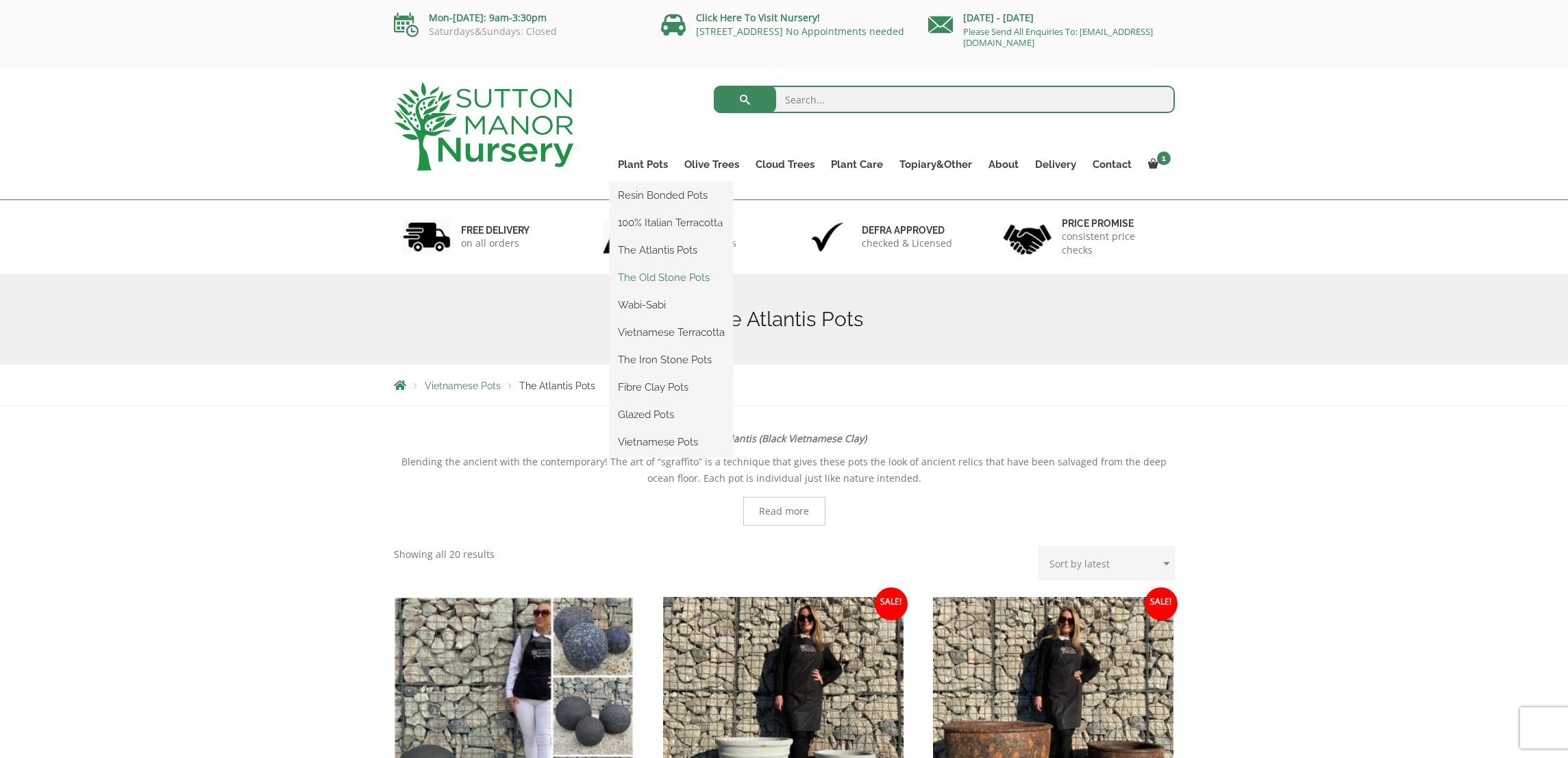
click at [657, 278] on link "The Old Stone Pots" at bounding box center [671, 278] width 123 height 20
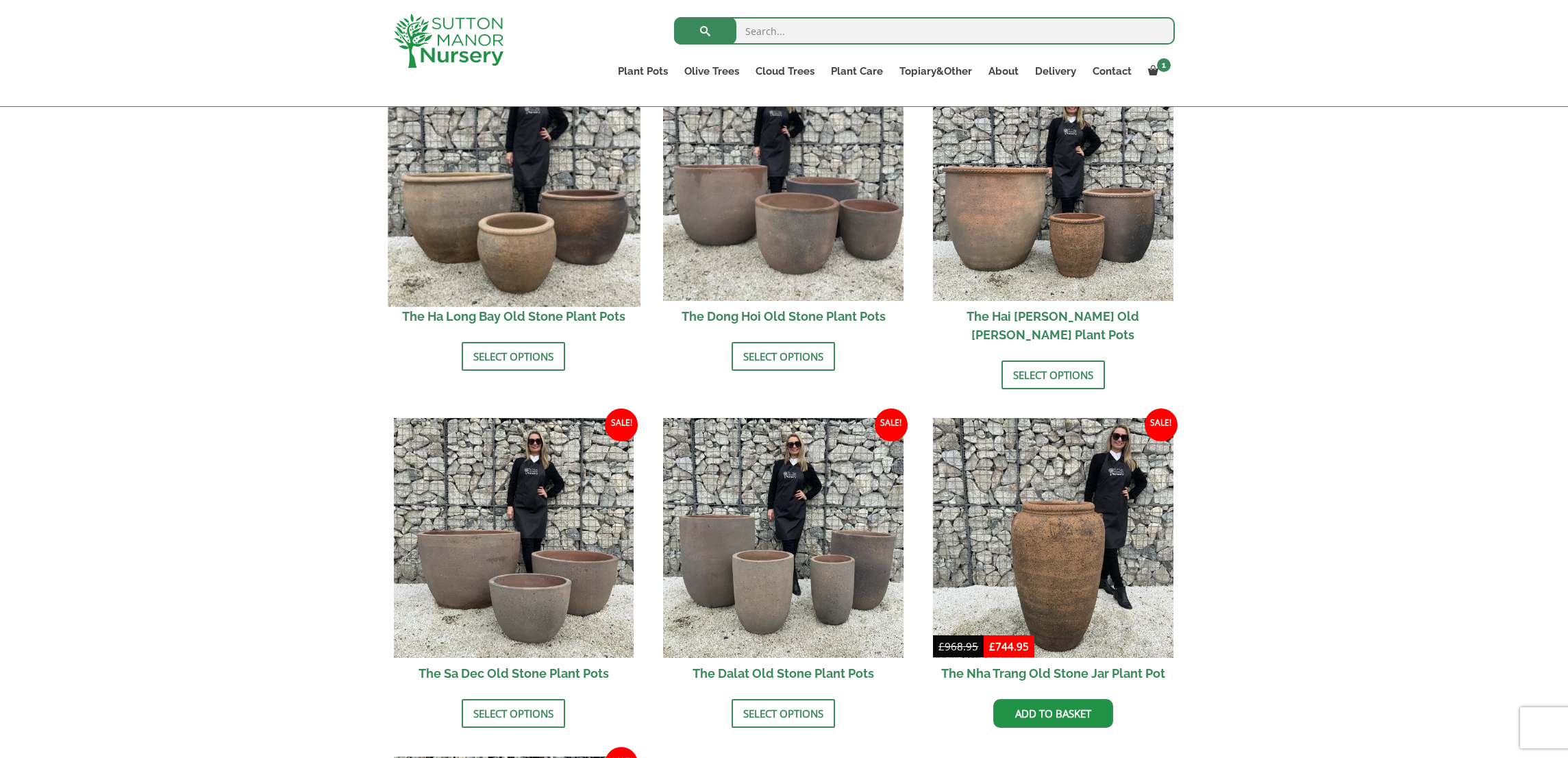
scroll to position [405, 0]
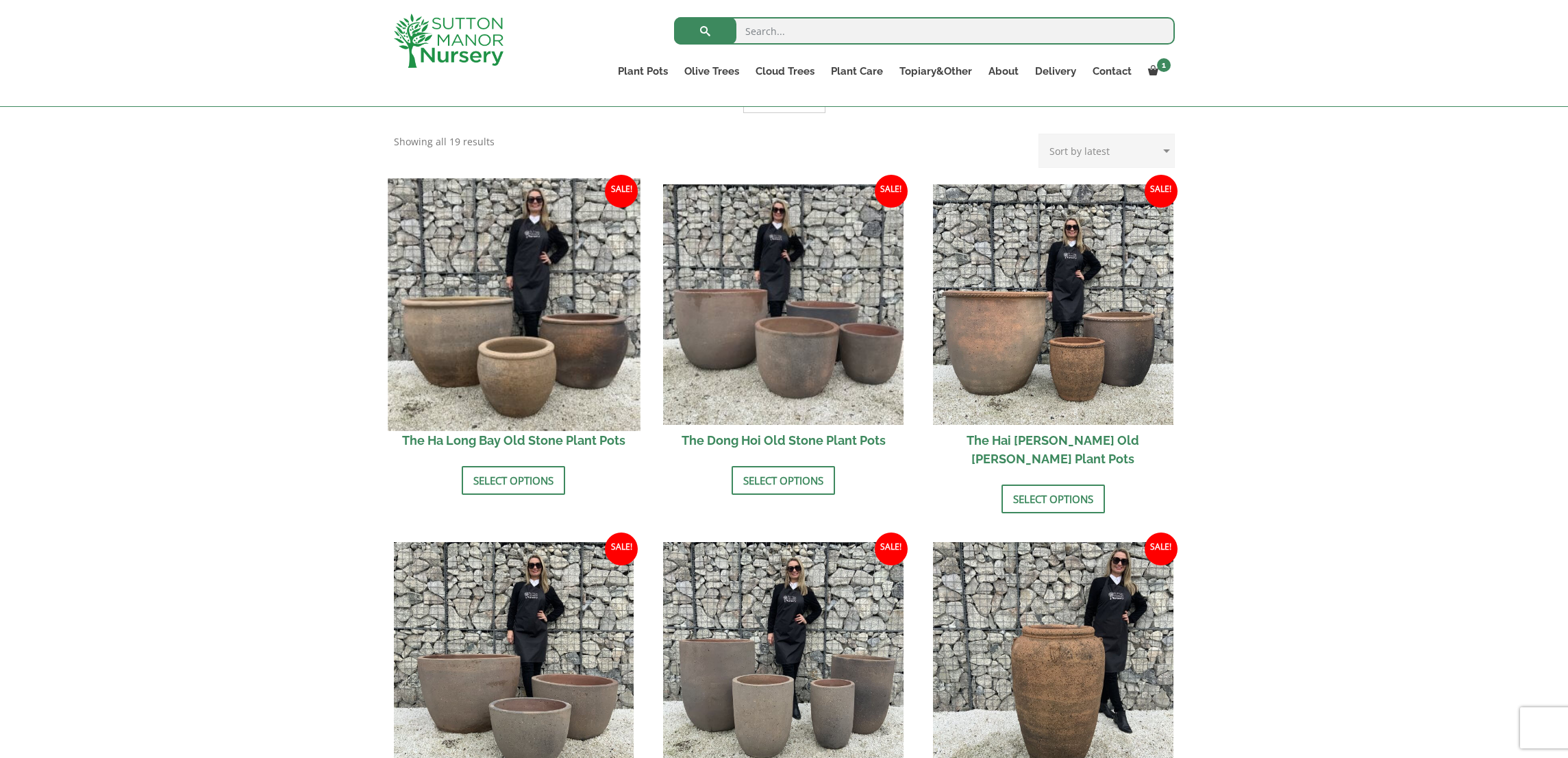
click at [514, 340] on img at bounding box center [513, 304] width 252 height 252
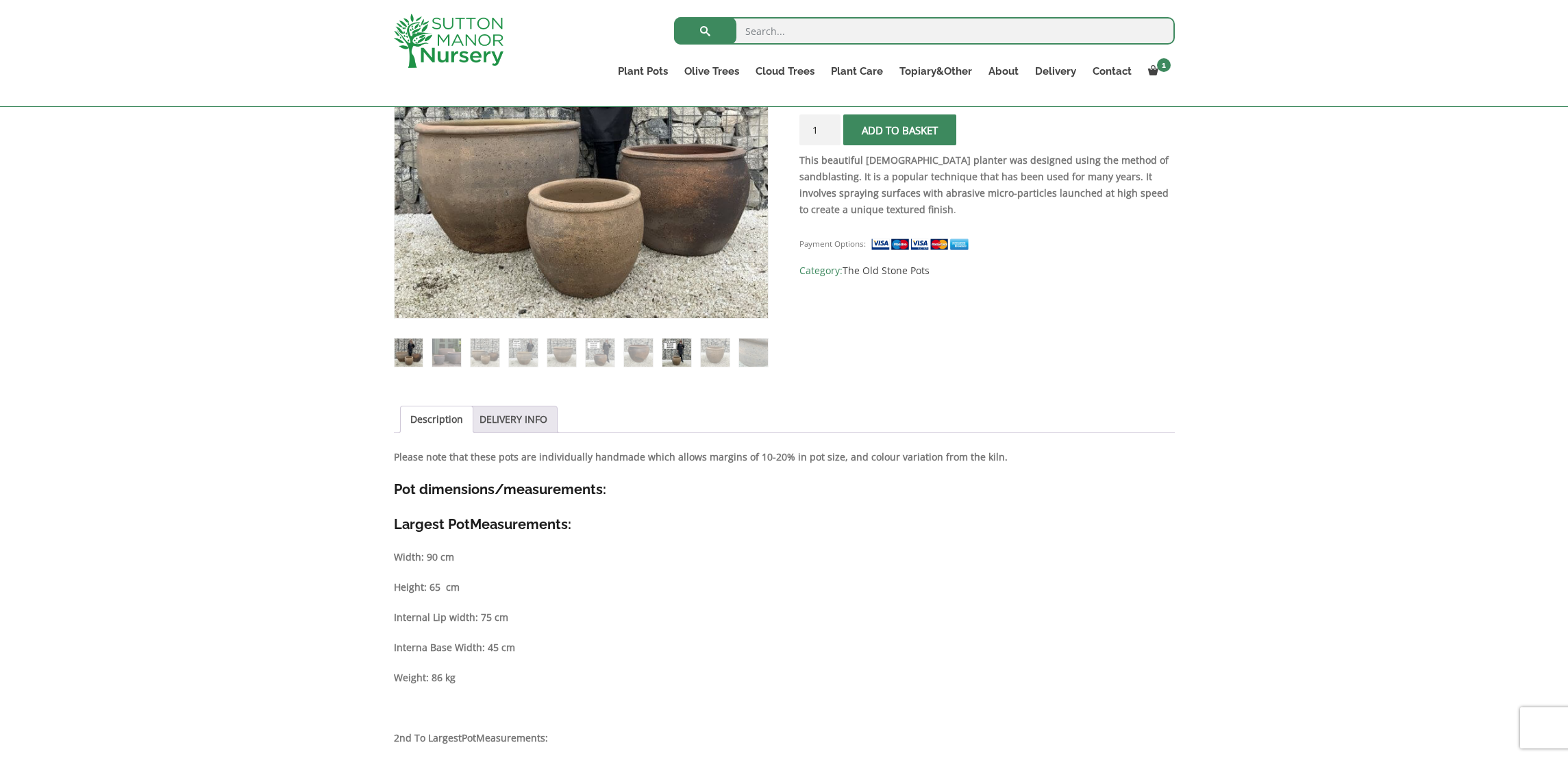
scroll to position [340, 0]
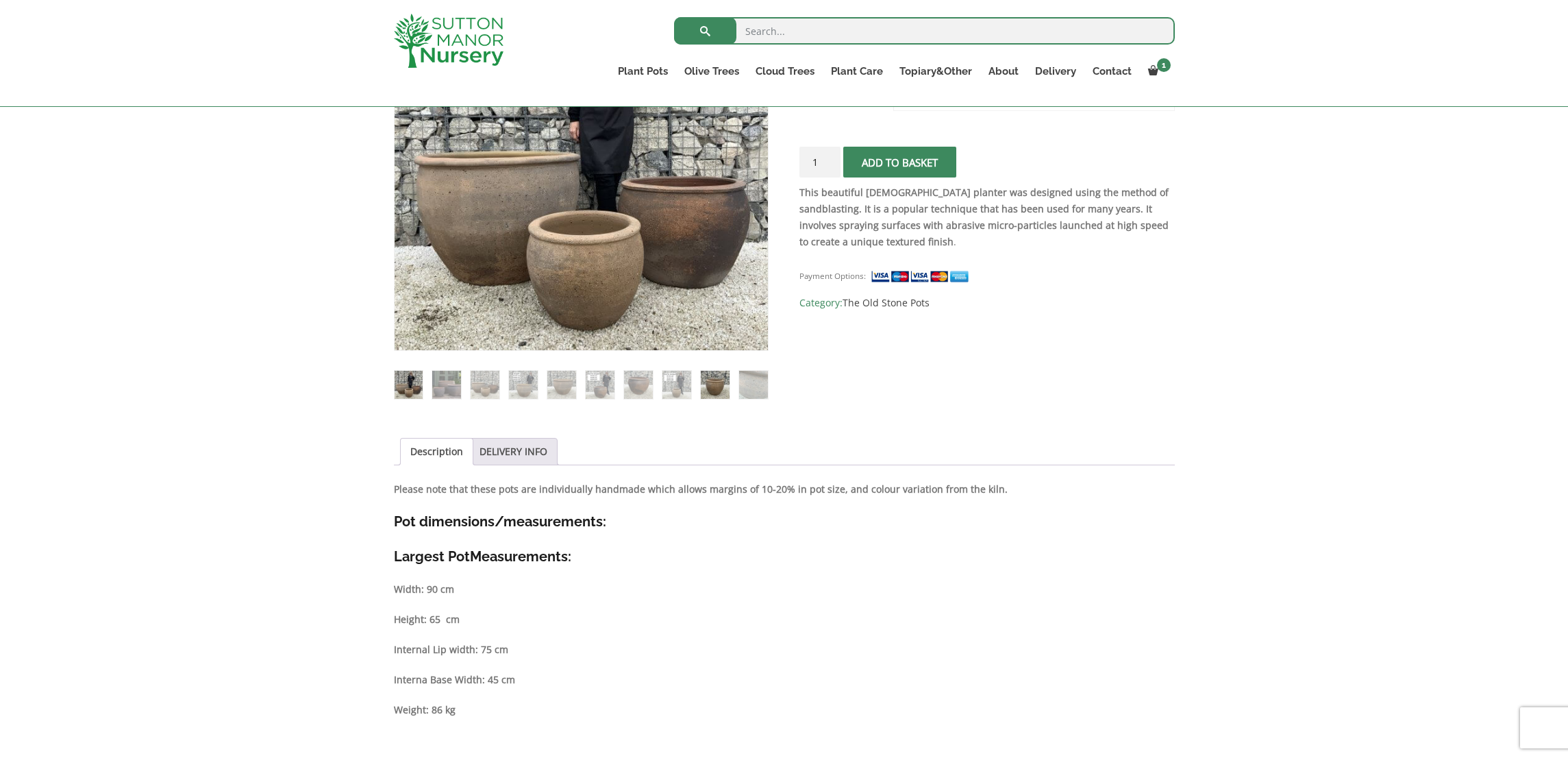
click at [712, 390] on img at bounding box center [714, 385] width 28 height 28
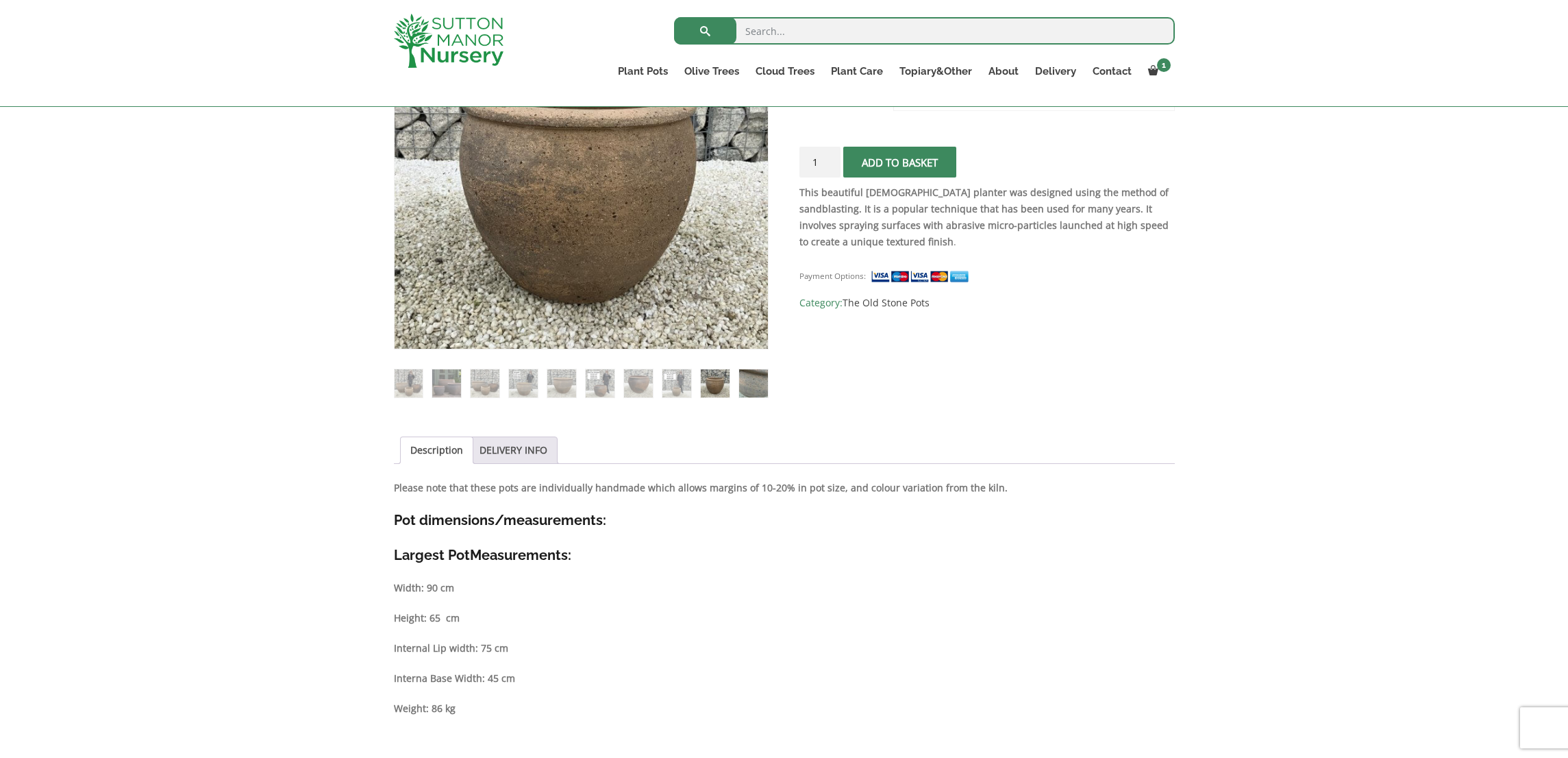
click at [746, 388] on img at bounding box center [753, 383] width 28 height 28
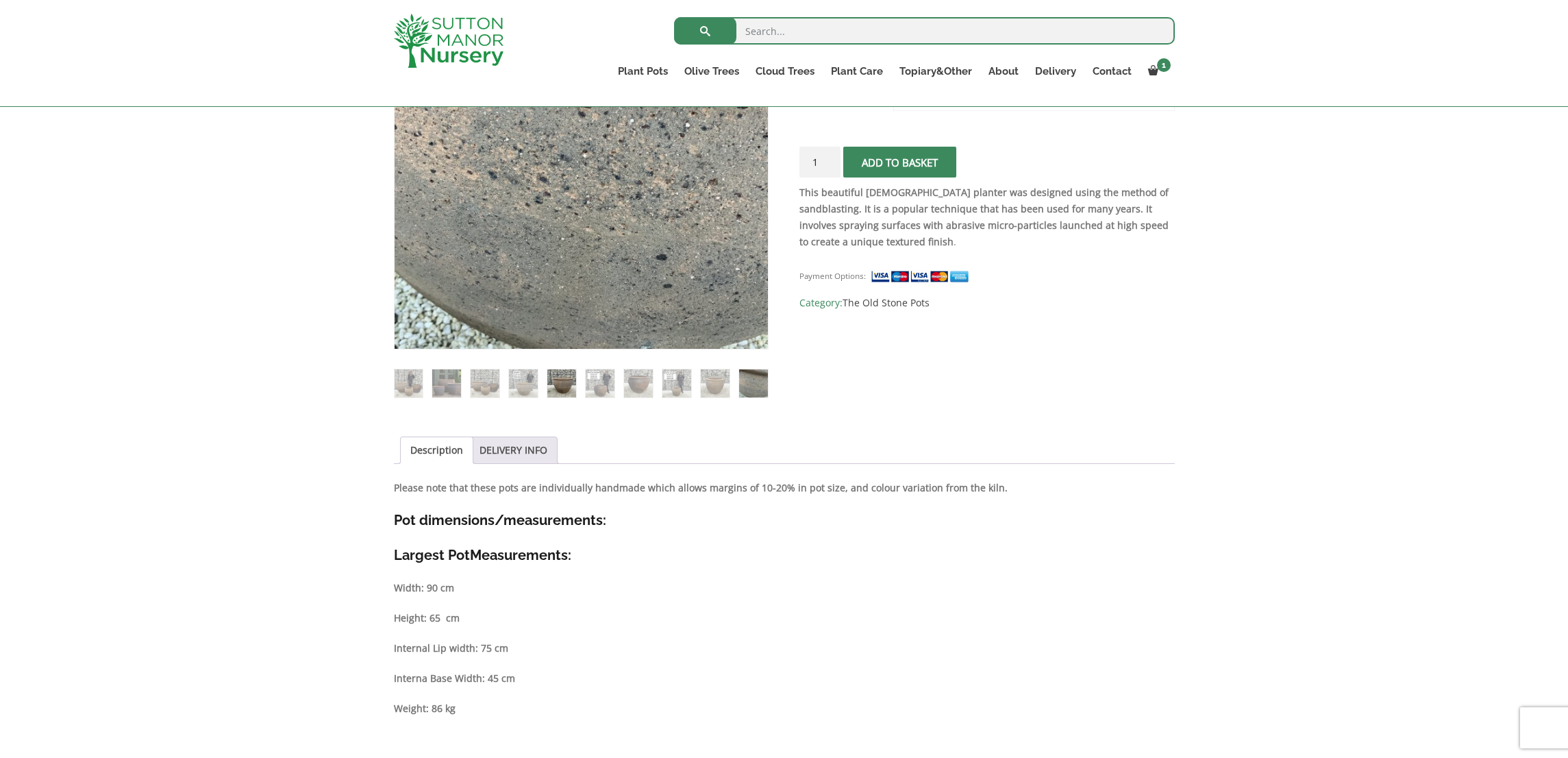
click at [557, 379] on img at bounding box center [561, 383] width 28 height 28
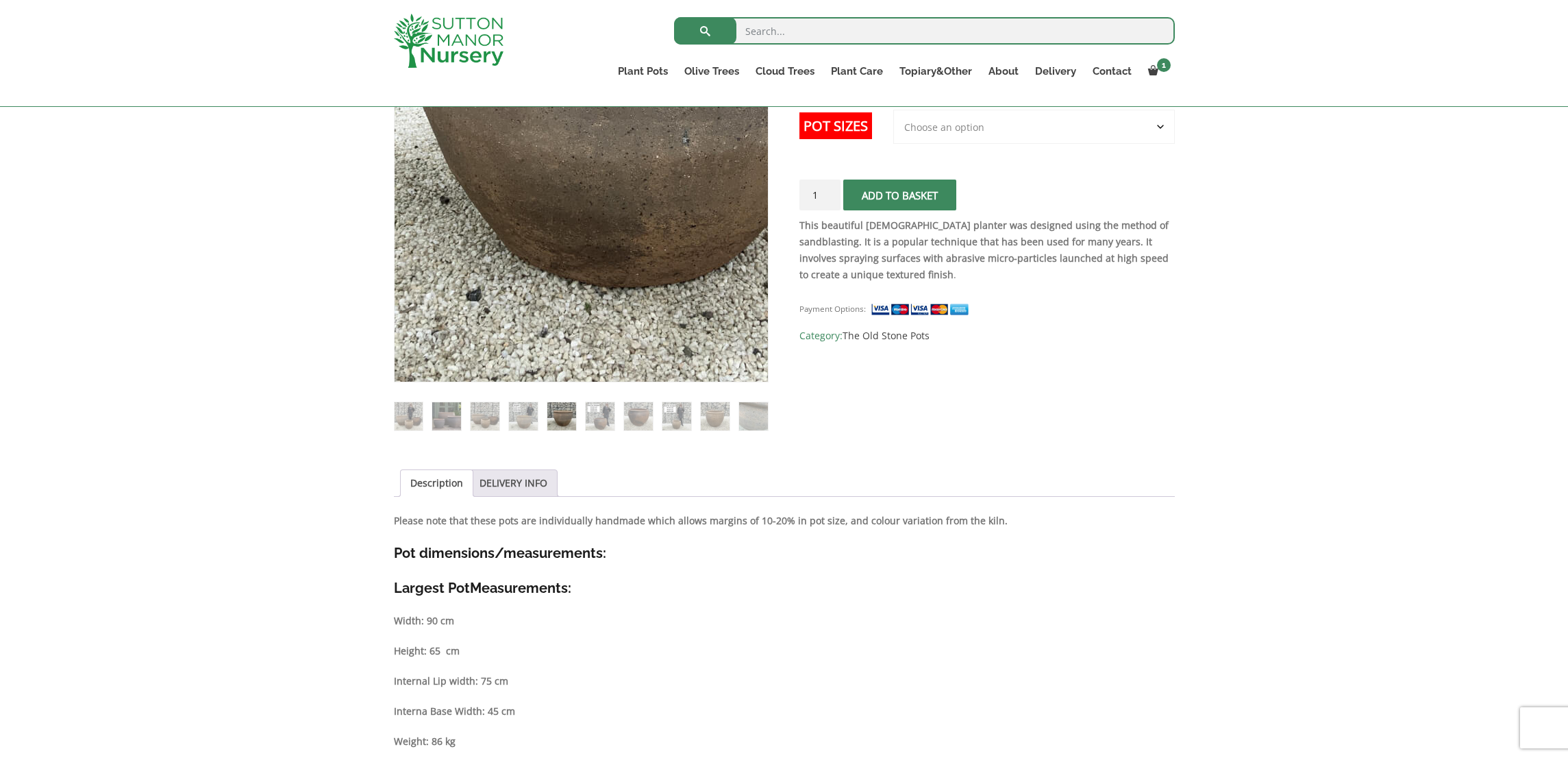
scroll to position [239, 0]
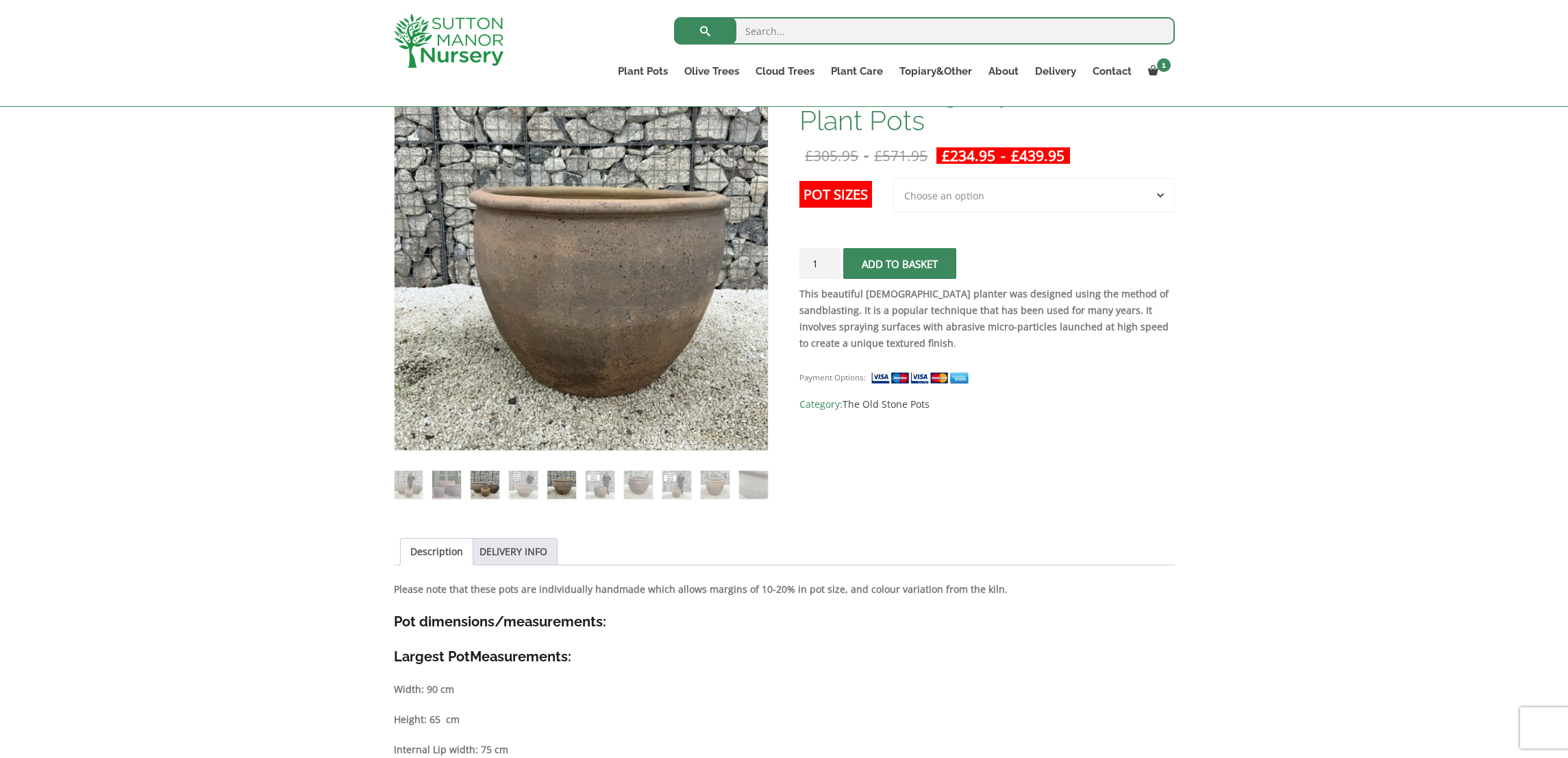
click at [481, 484] on img at bounding box center [484, 485] width 28 height 28
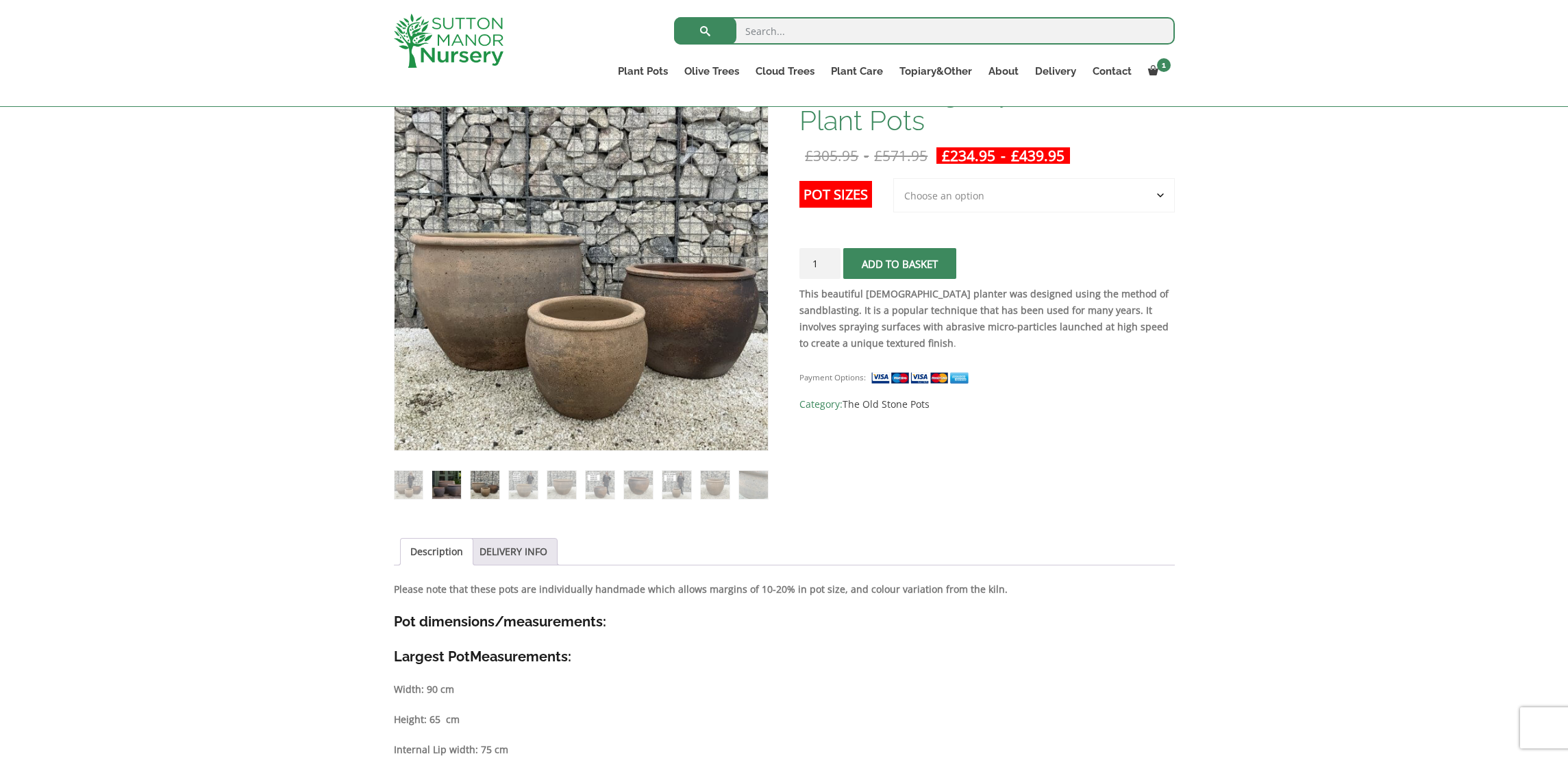
click at [451, 479] on img at bounding box center [445, 485] width 28 height 28
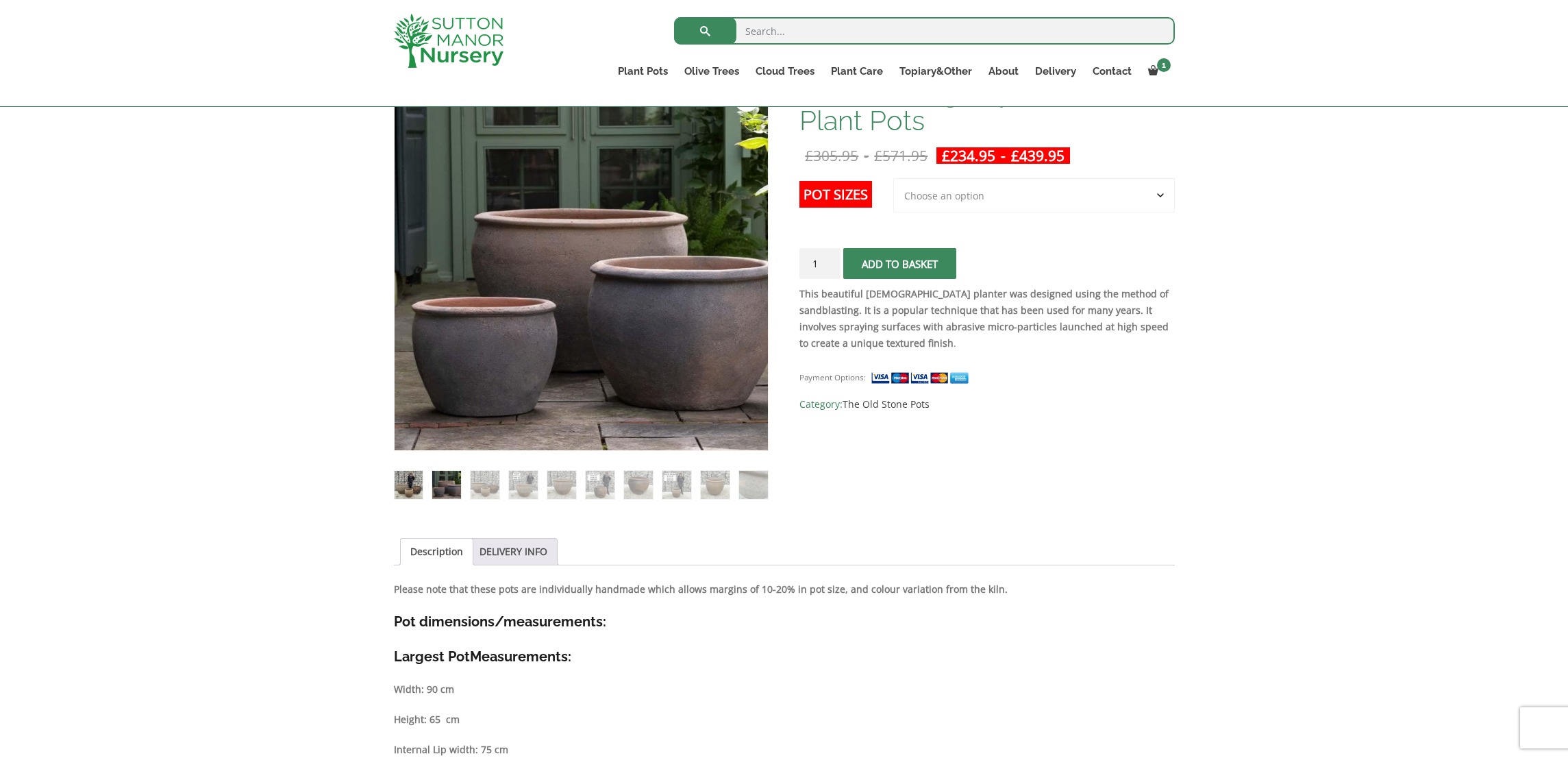
click at [402, 479] on img at bounding box center [408, 485] width 28 height 28
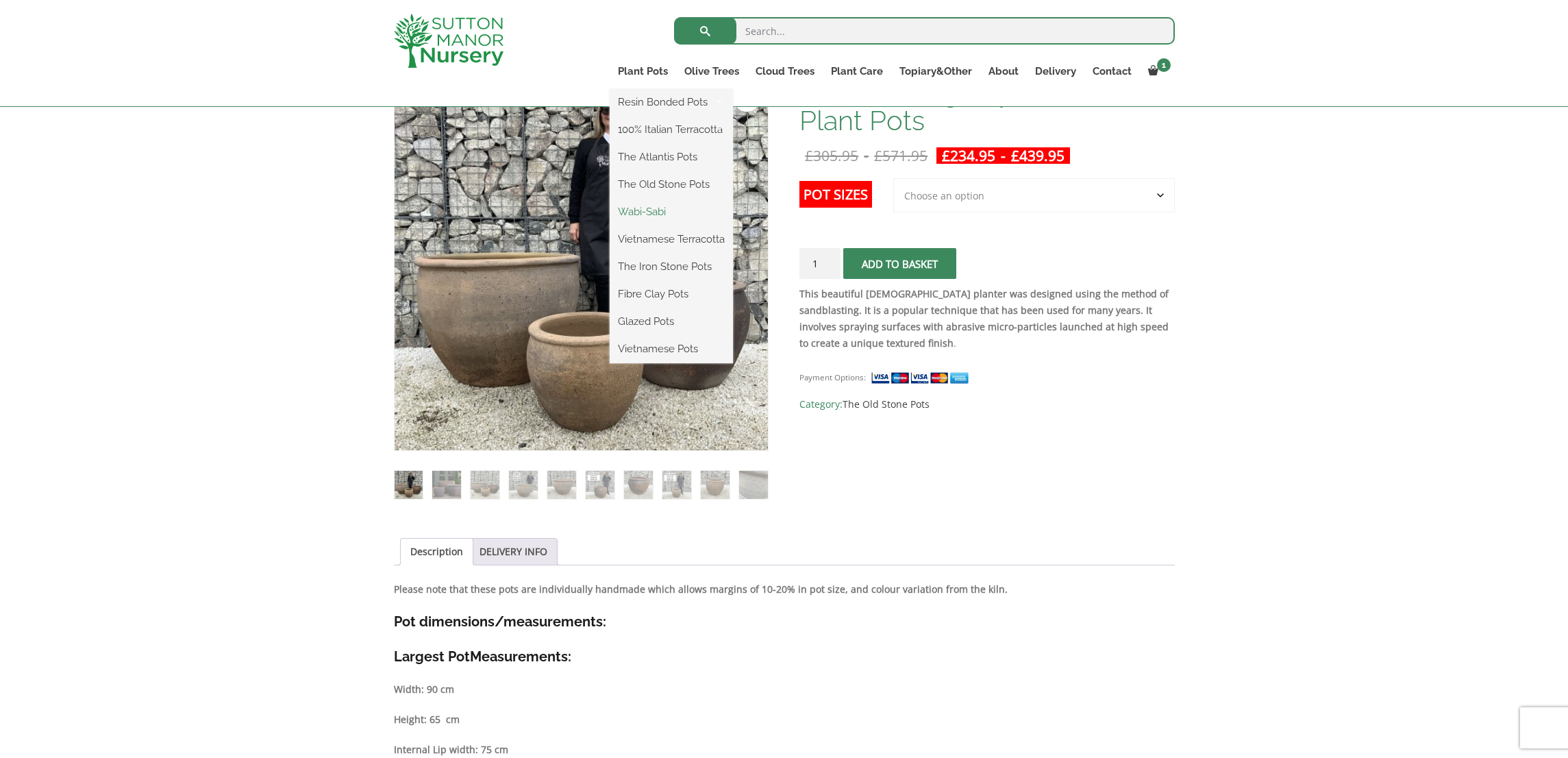
click at [655, 211] on link "Wabi-Sabi" at bounding box center [671, 211] width 123 height 20
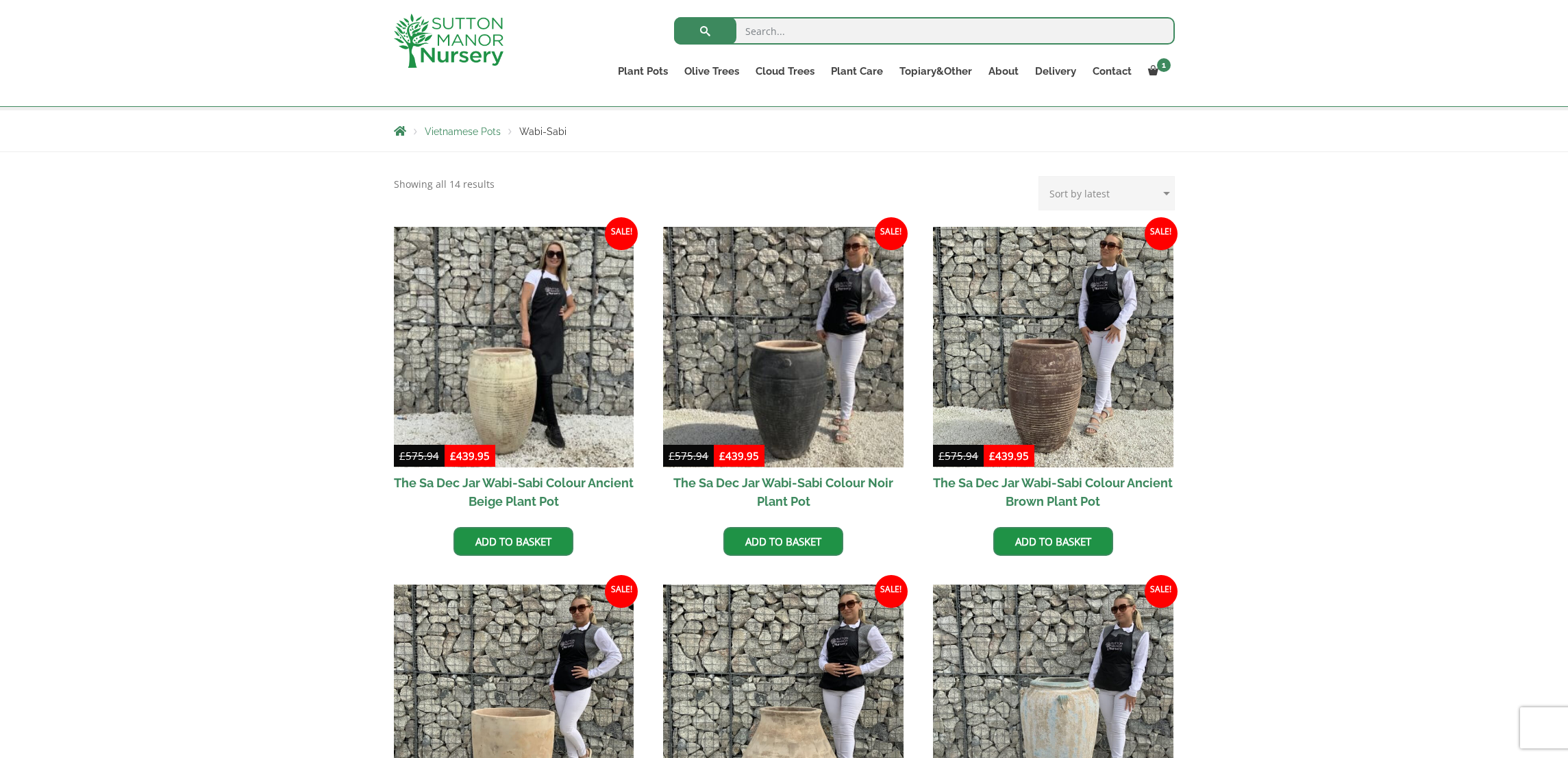
scroll to position [200, 0]
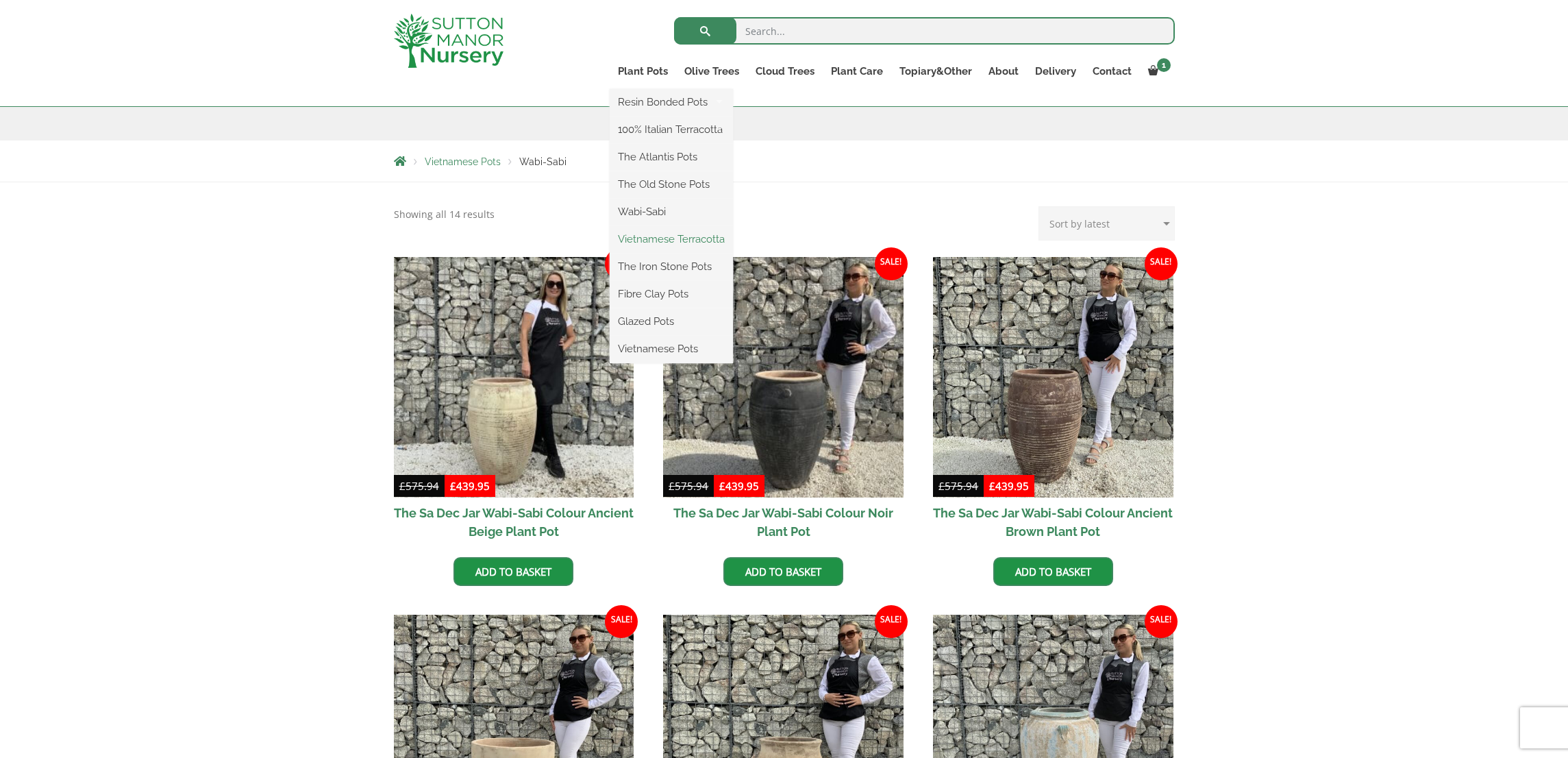
click at [651, 238] on link "Vietnamese Terracotta" at bounding box center [671, 239] width 123 height 20
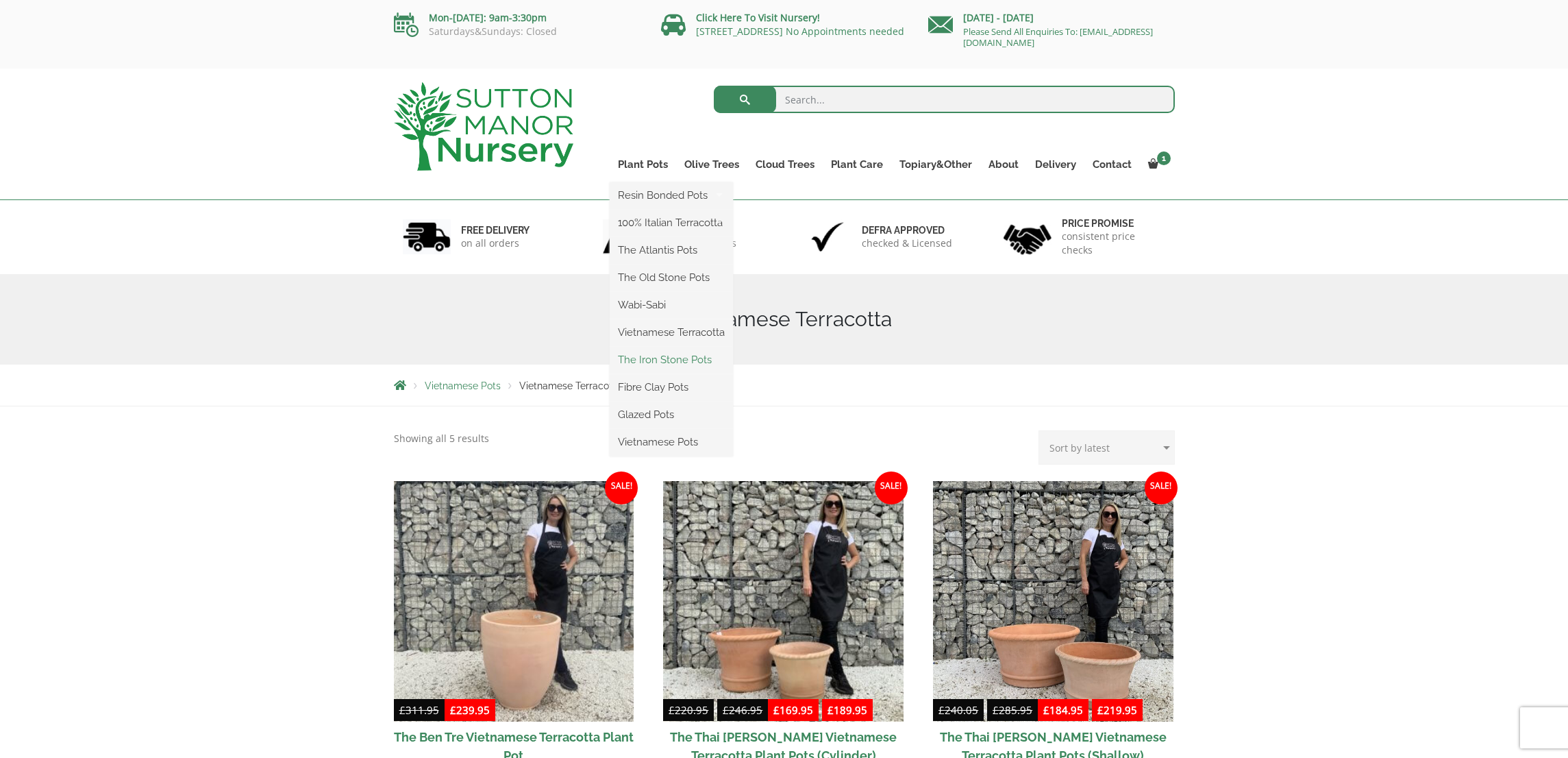
click at [655, 357] on link "The Iron Stone Pots" at bounding box center [671, 360] width 123 height 20
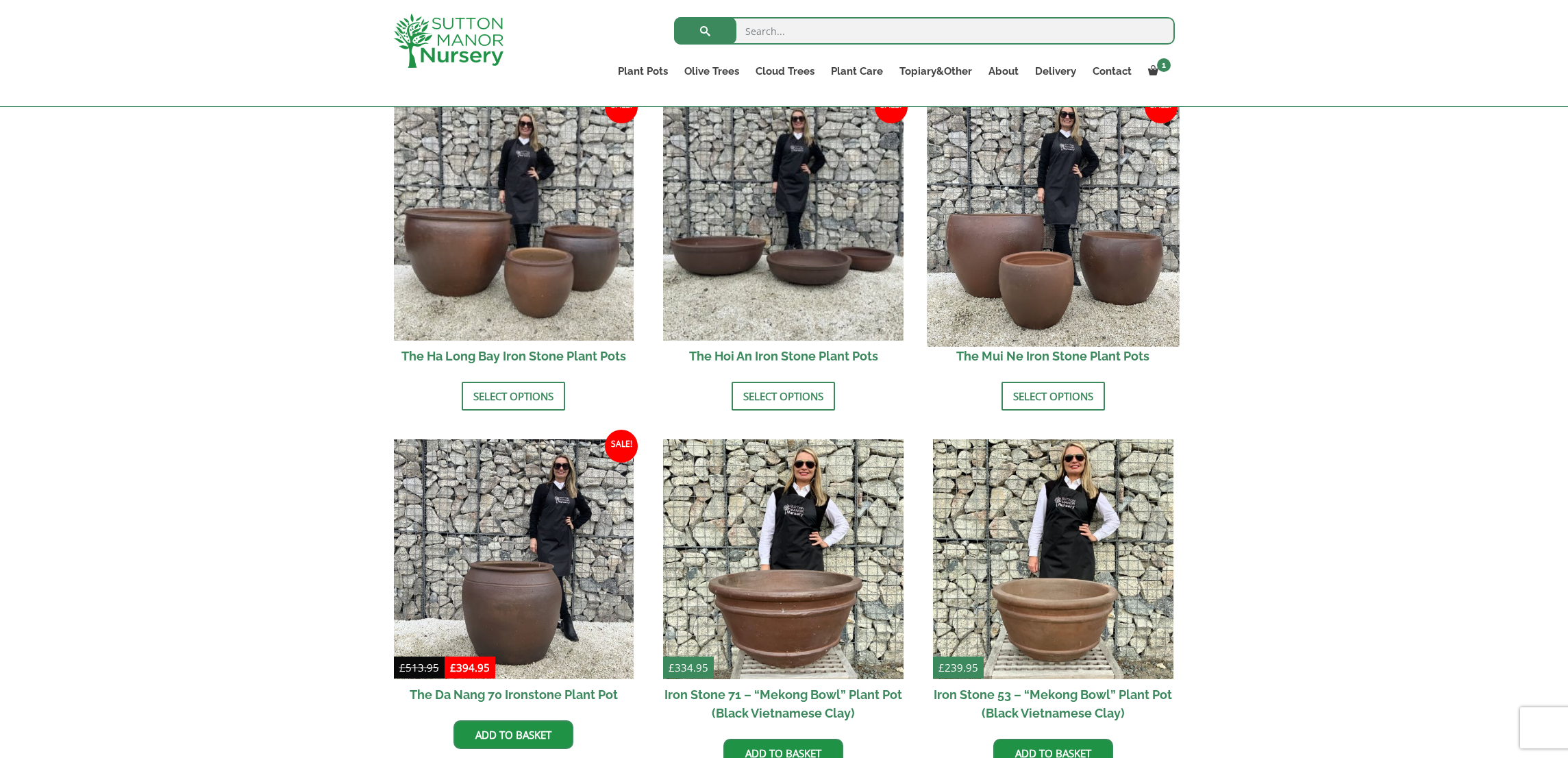
scroll to position [576, 0]
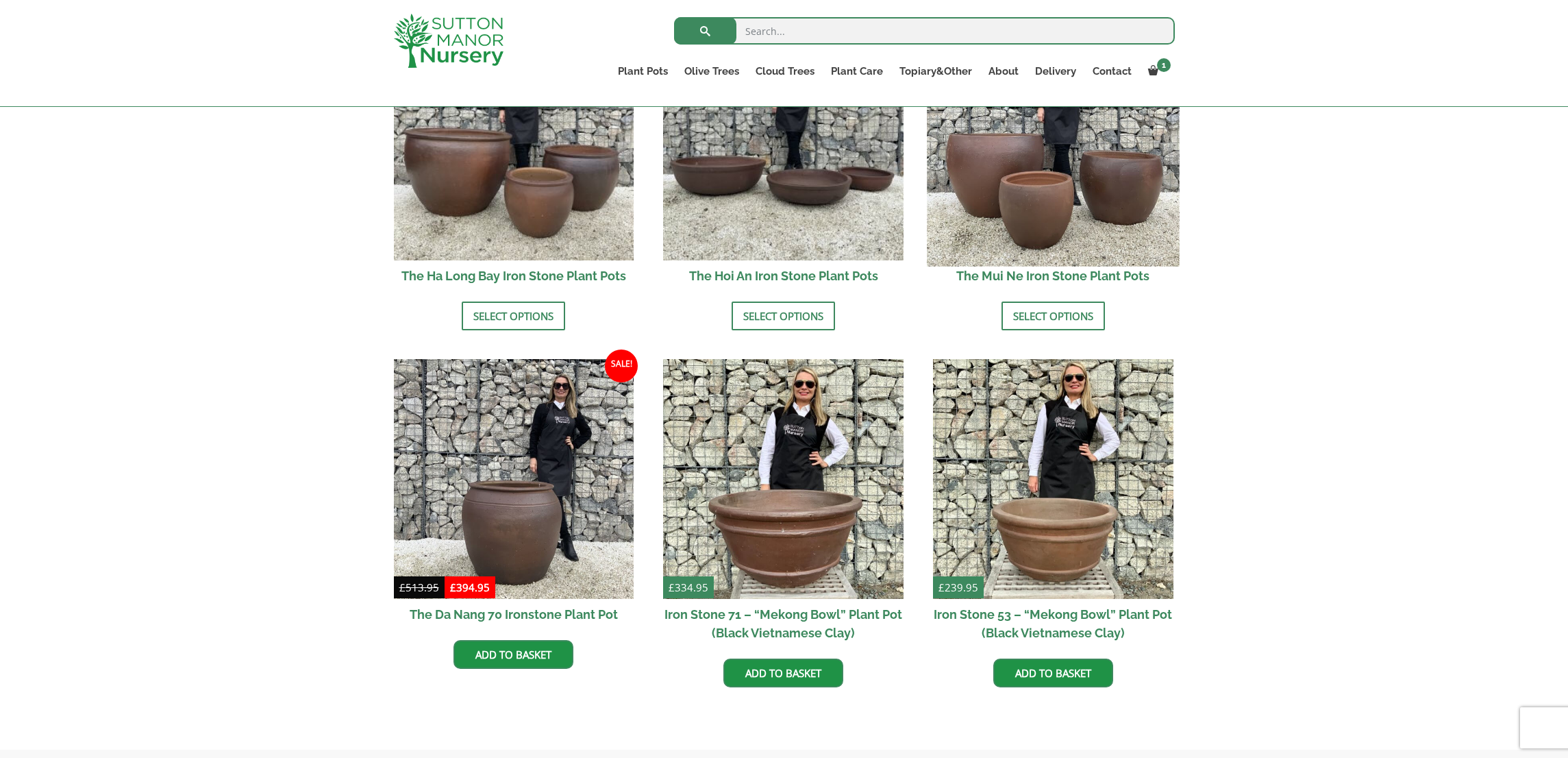
click at [1019, 226] on img at bounding box center [1052, 139] width 252 height 252
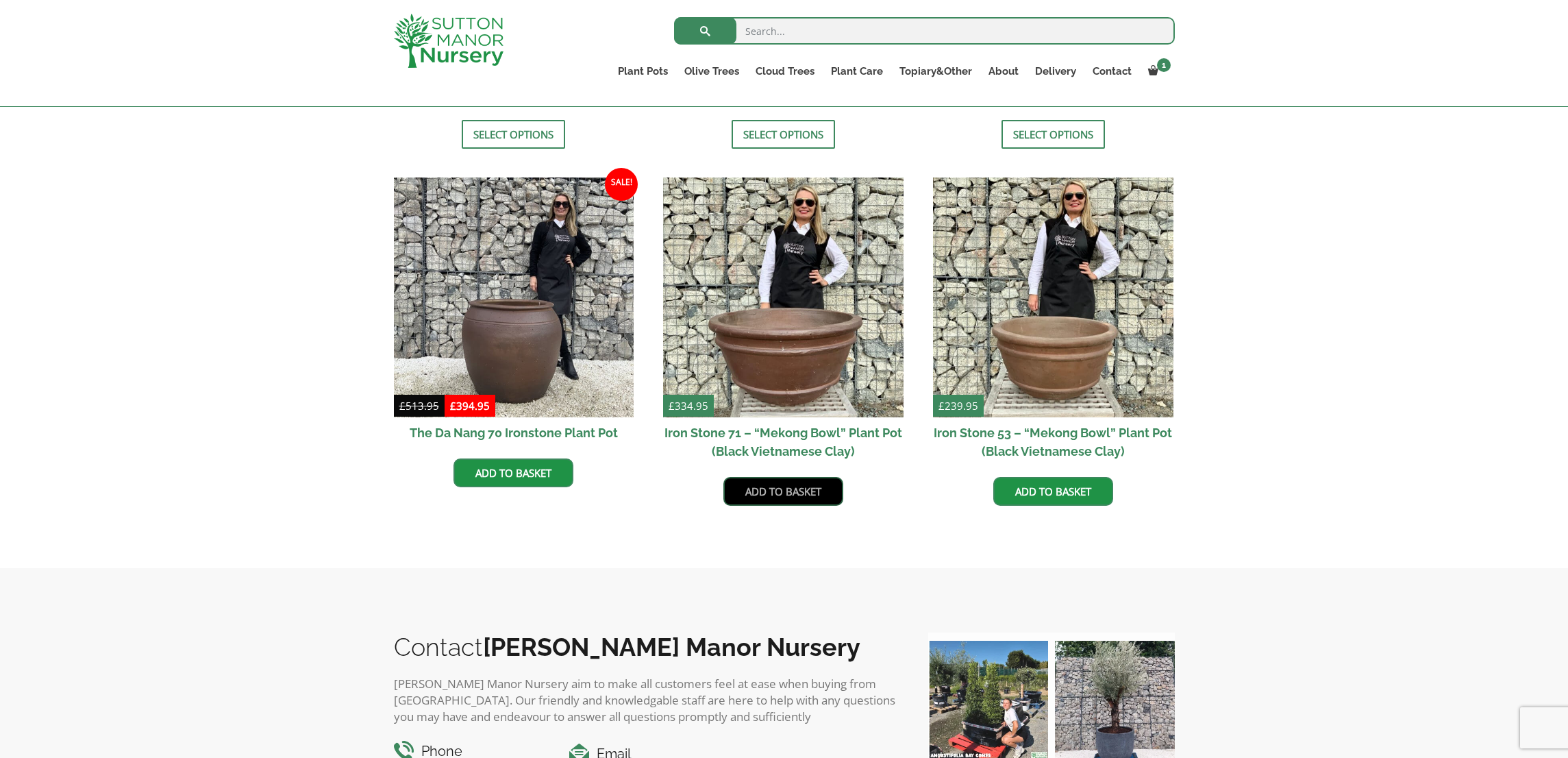
scroll to position [761, 0]
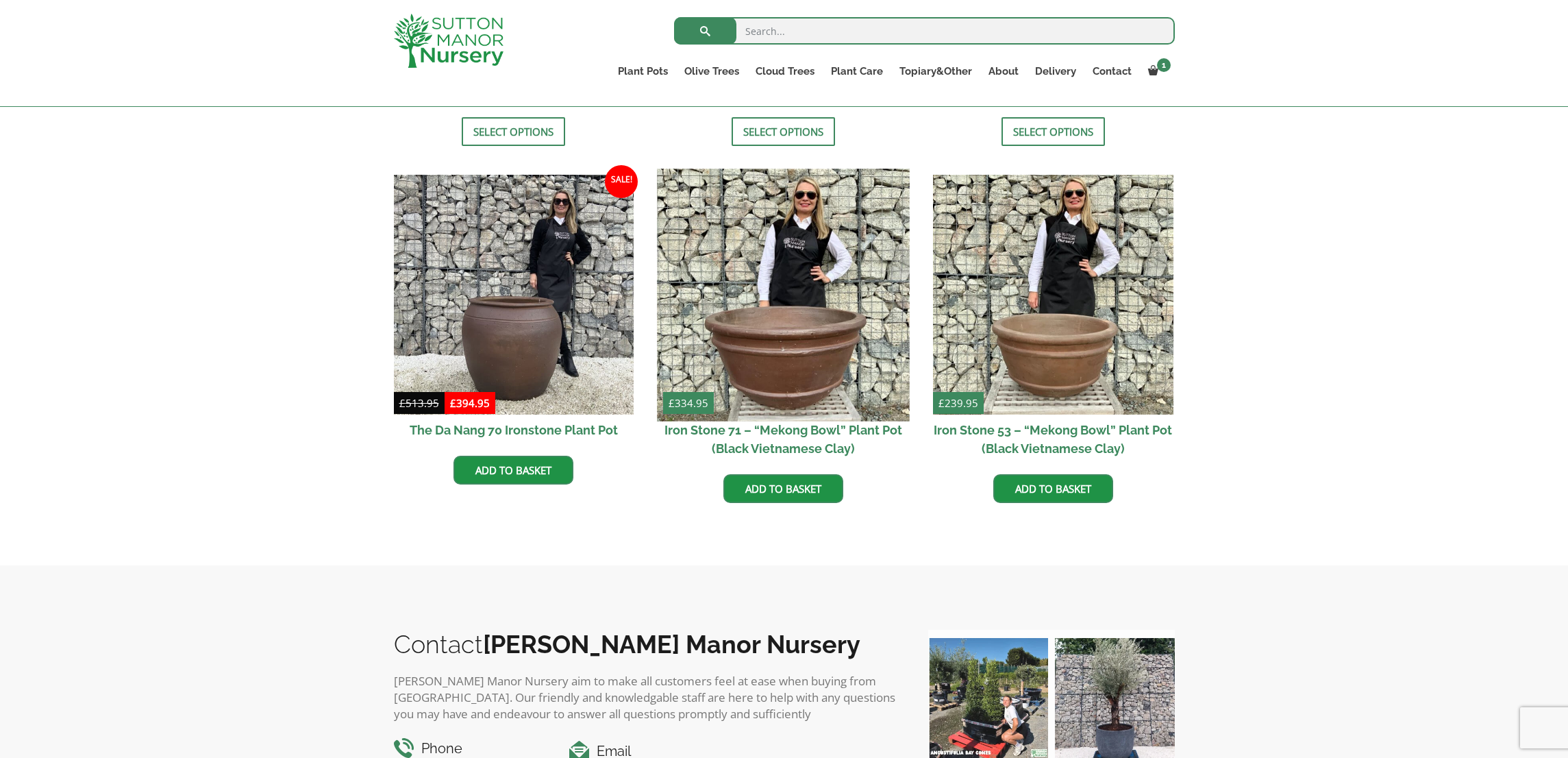
click at [770, 351] on img at bounding box center [783, 295] width 252 height 252
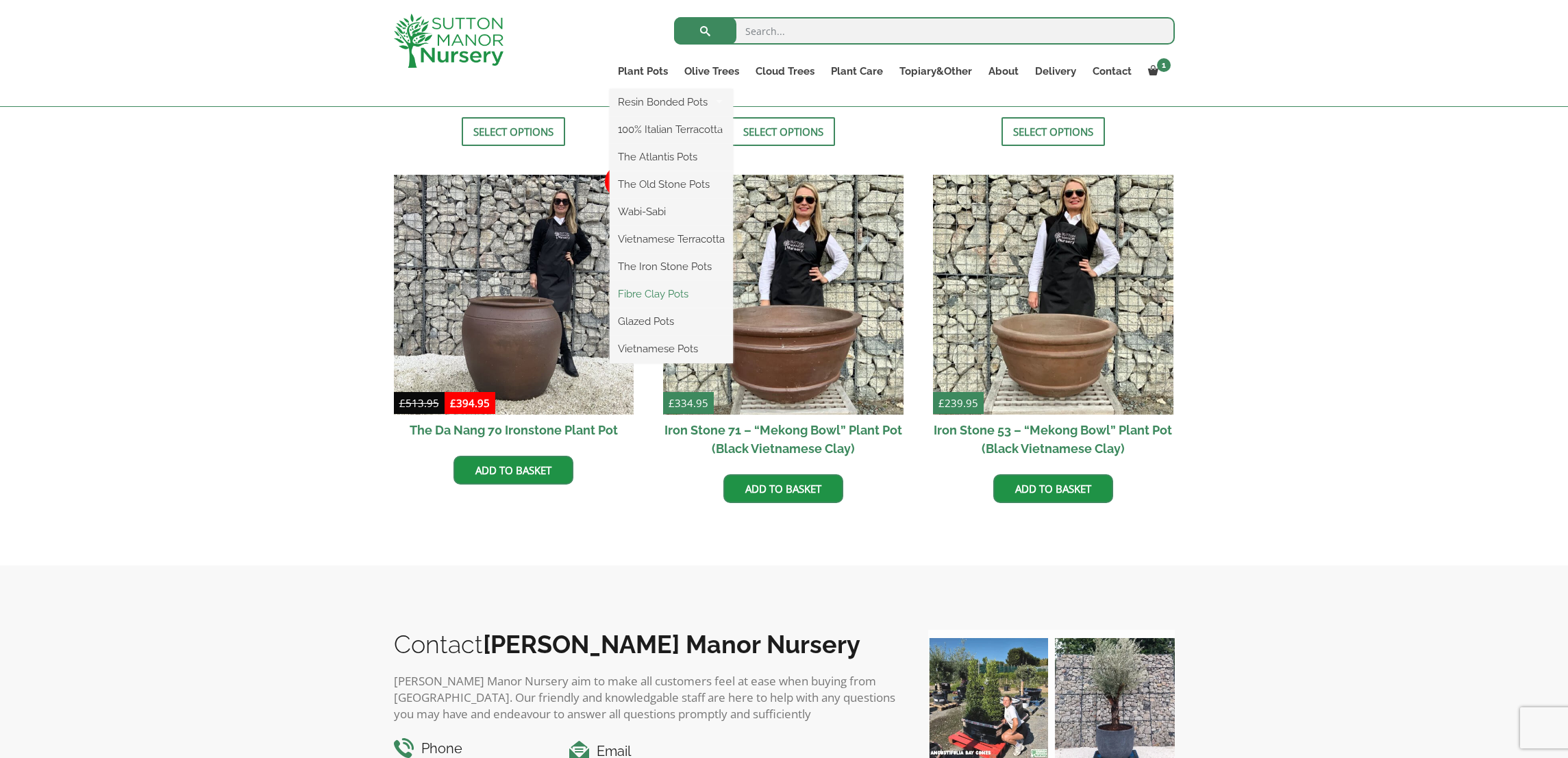
click at [668, 296] on link "Fibre Clay Pots" at bounding box center [671, 294] width 123 height 20
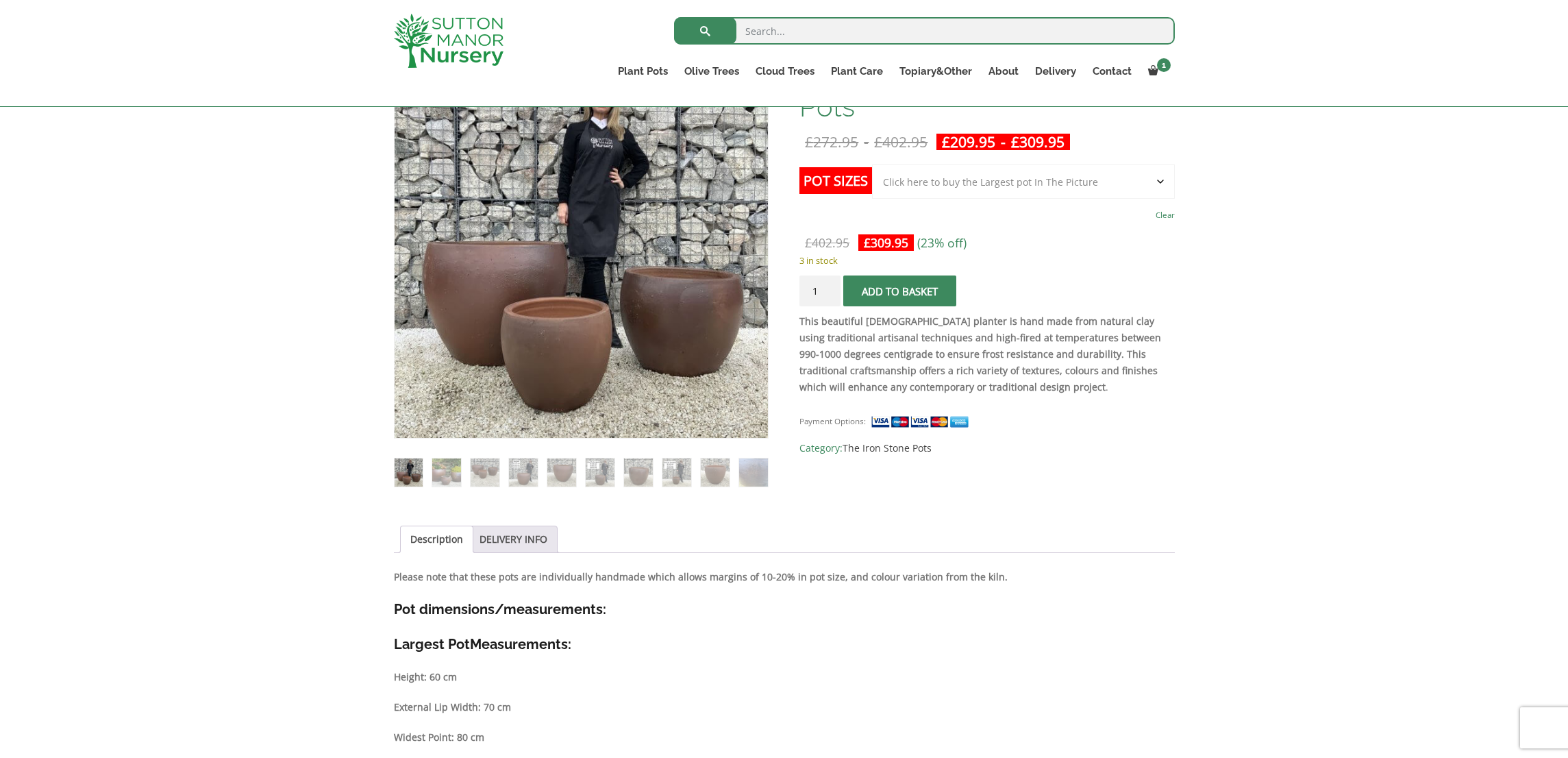
scroll to position [132, 0]
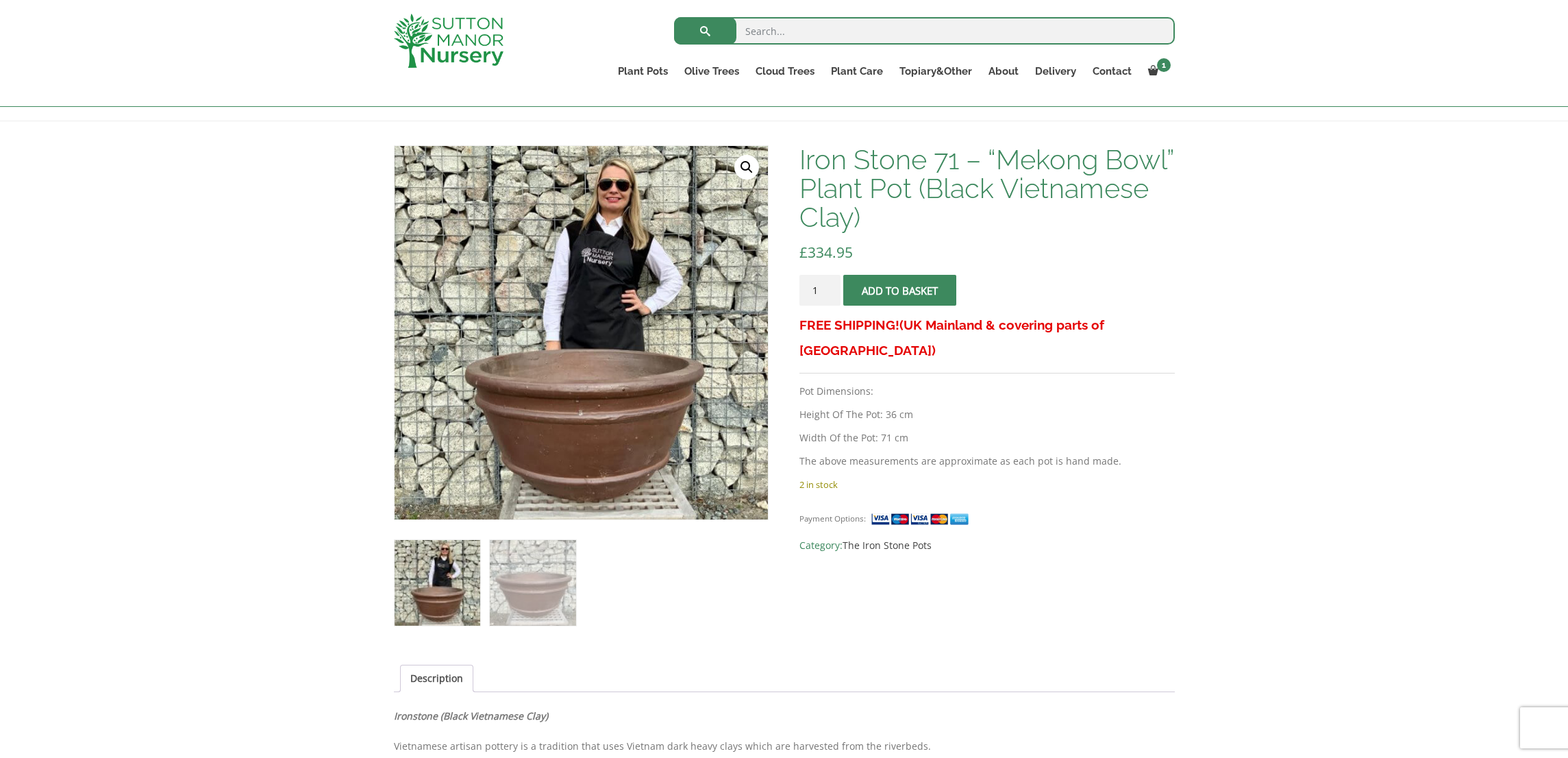
scroll to position [181, 0]
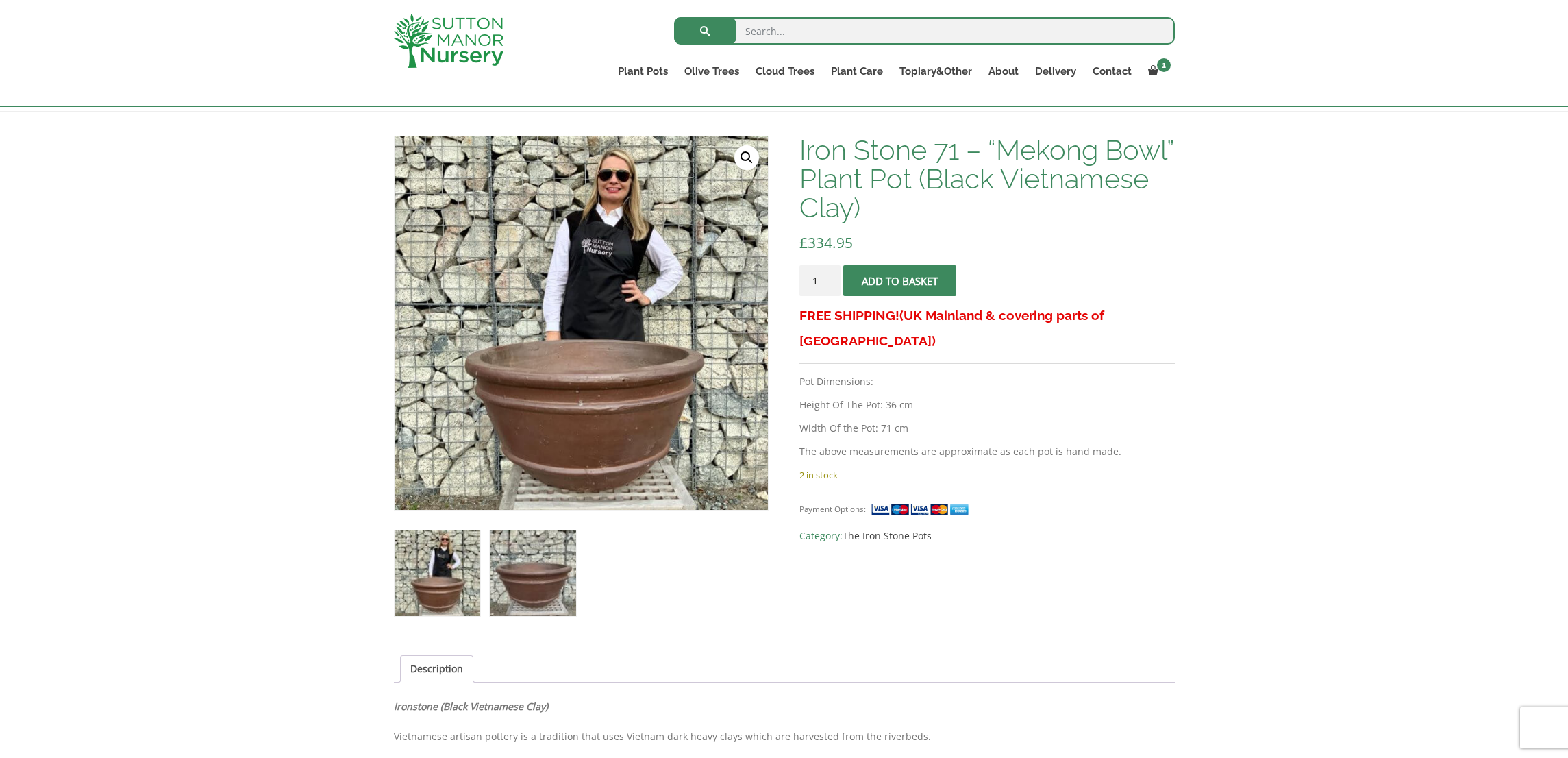
click at [532, 576] on img at bounding box center [532, 573] width 86 height 86
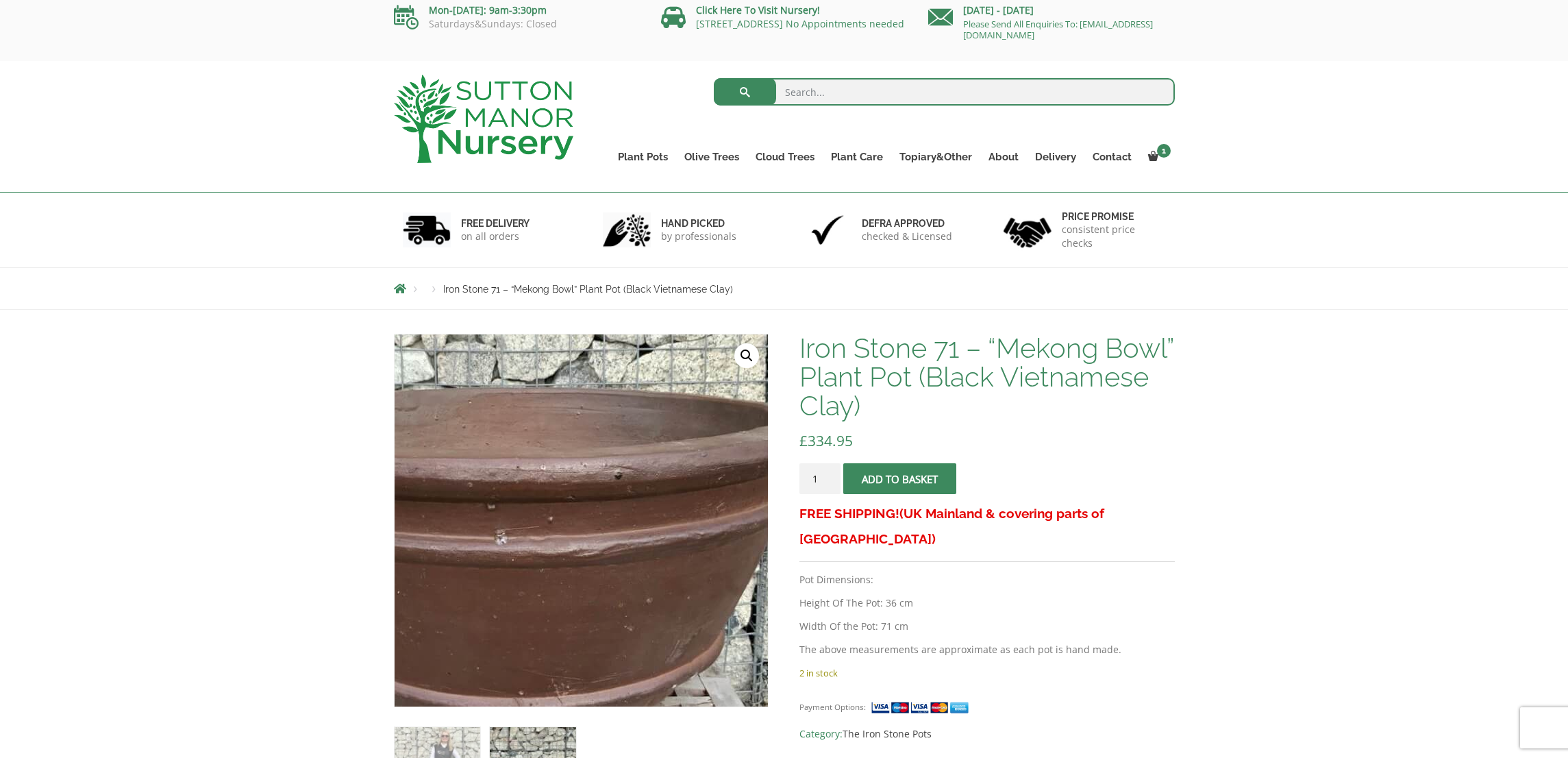
scroll to position [0, 0]
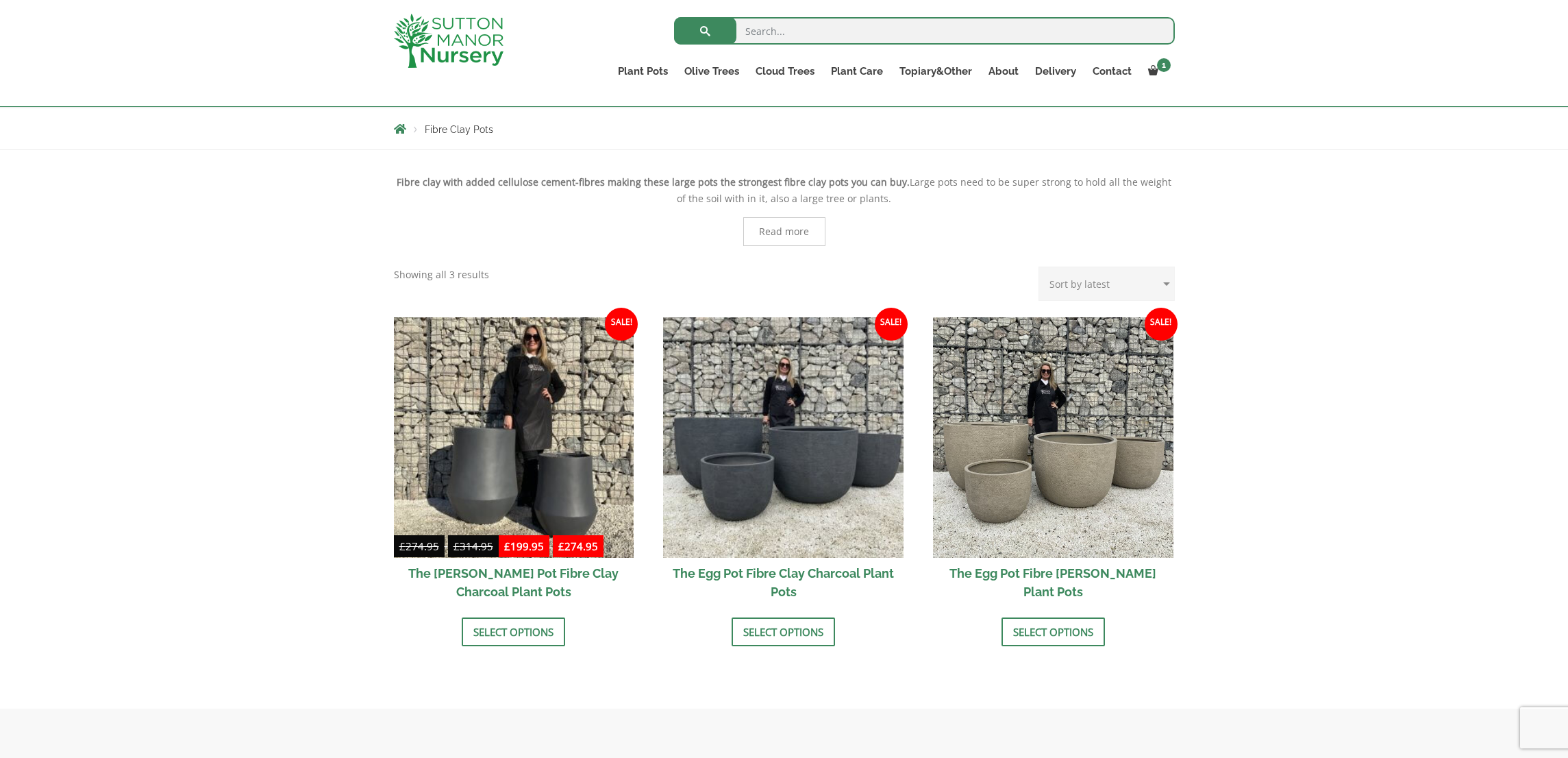
scroll to position [126, 0]
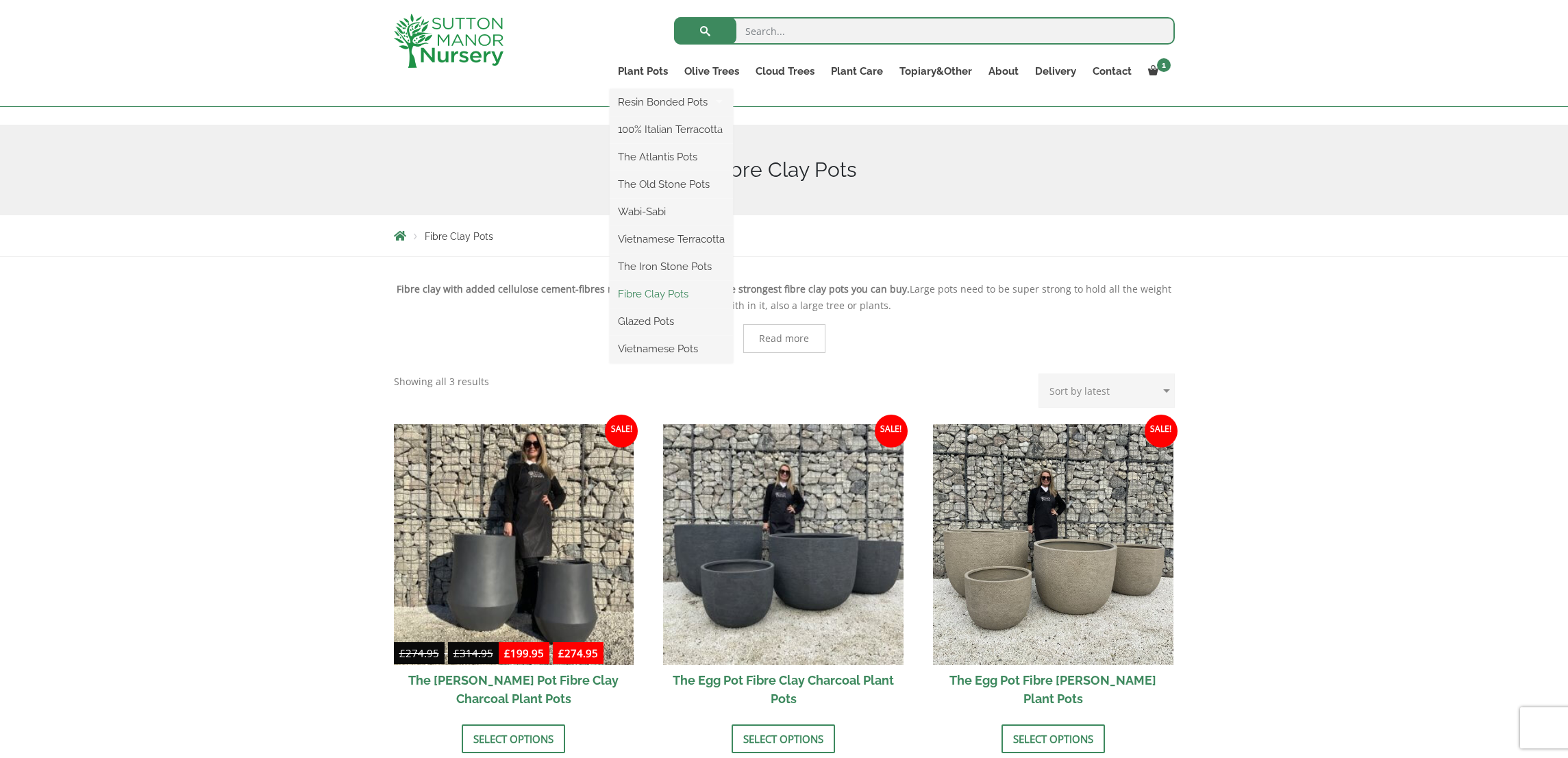
click at [657, 291] on link "Fibre Clay Pots" at bounding box center [671, 294] width 123 height 20
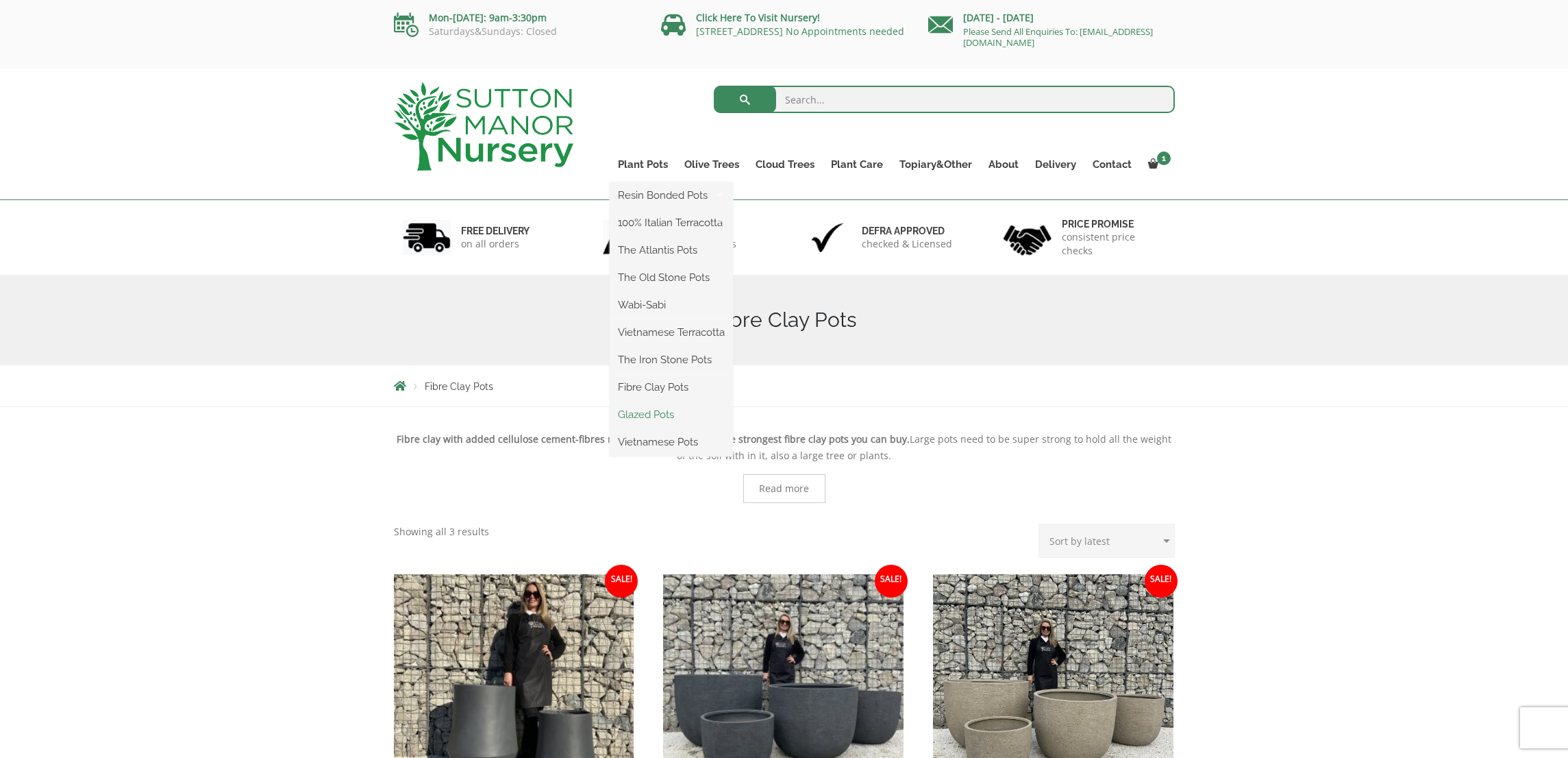
click at [640, 414] on link "Glazed Pots" at bounding box center [671, 414] width 123 height 20
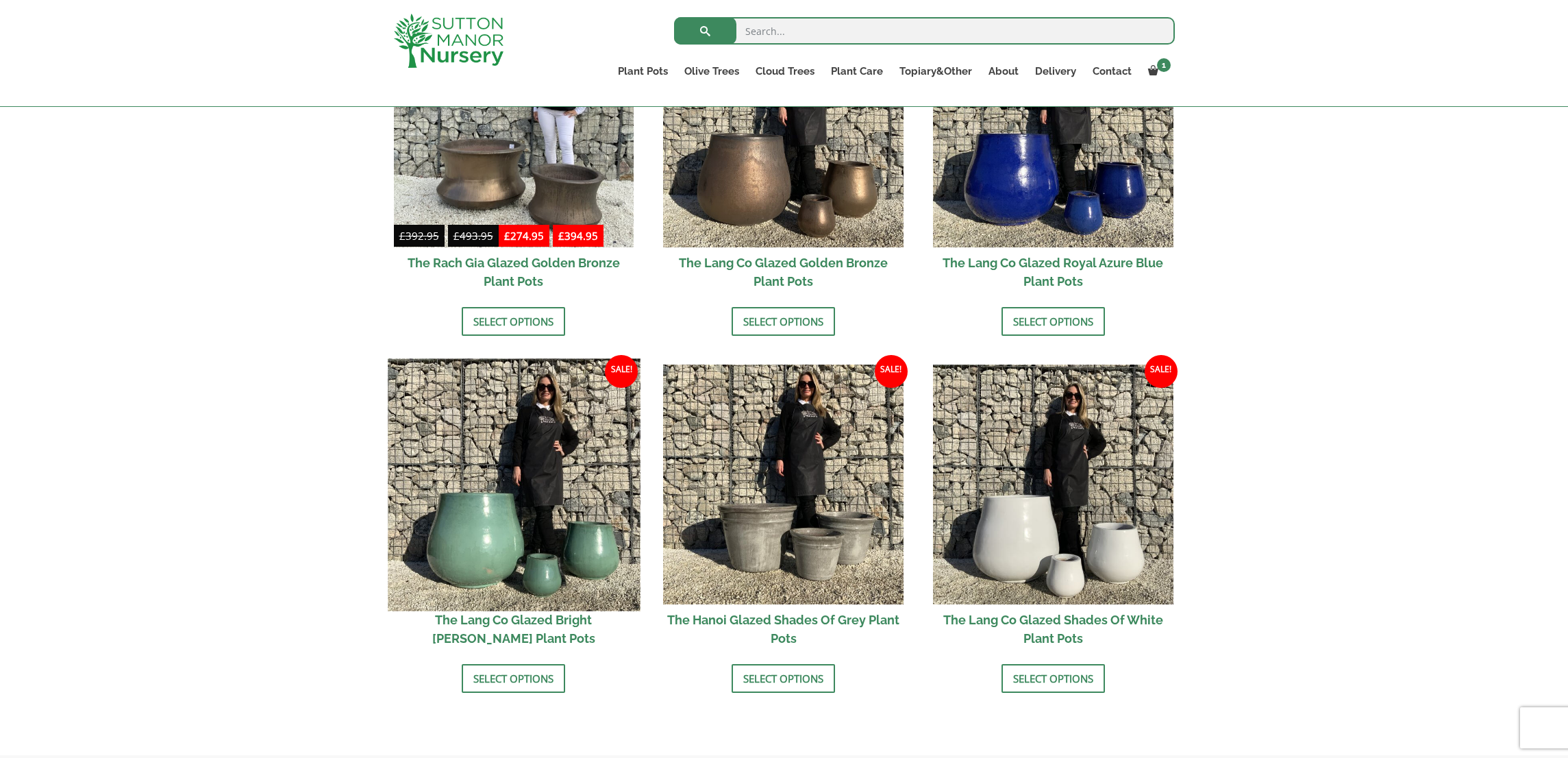
scroll to position [1168, 0]
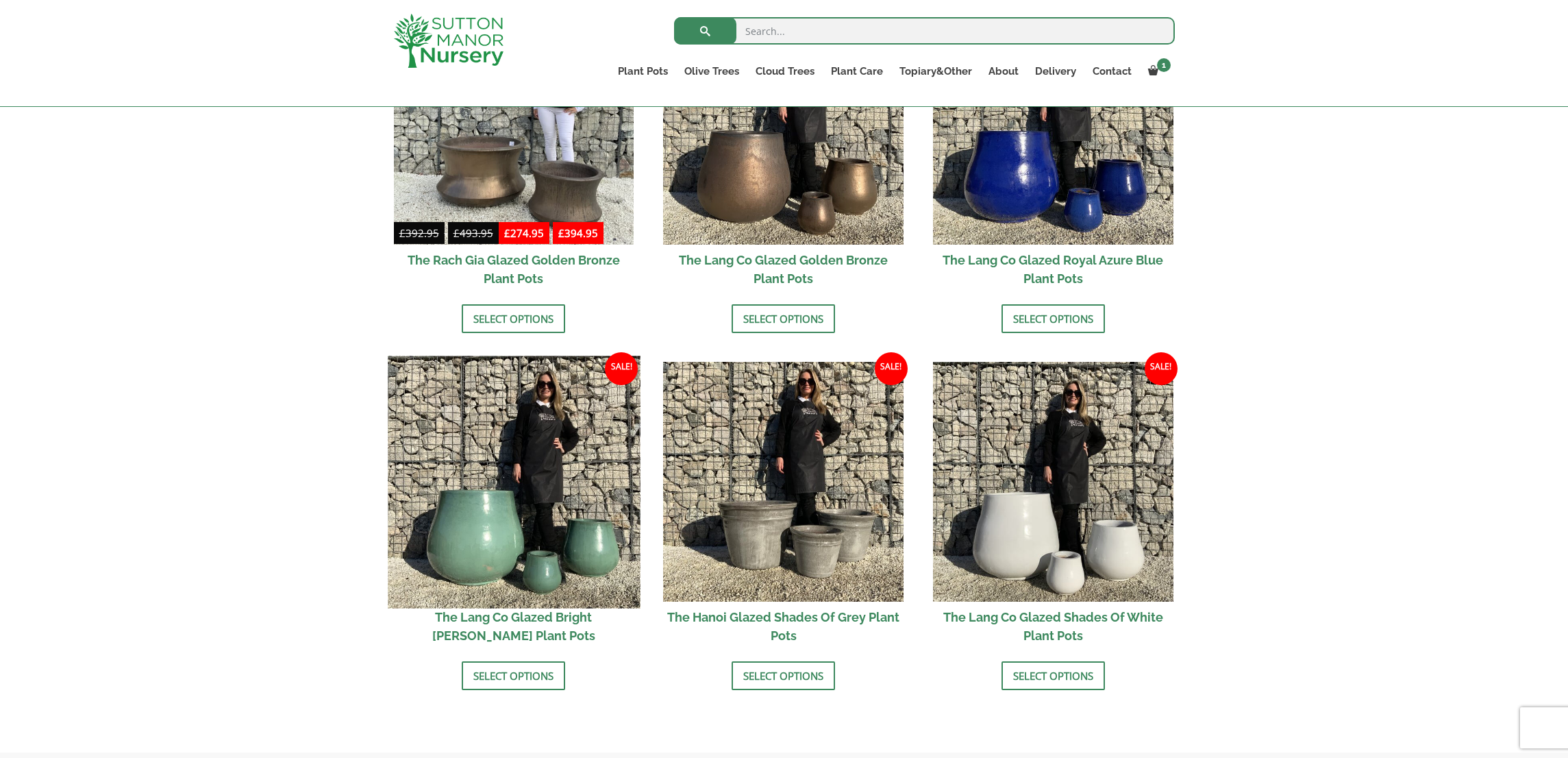
click at [568, 432] on img at bounding box center [513, 481] width 252 height 252
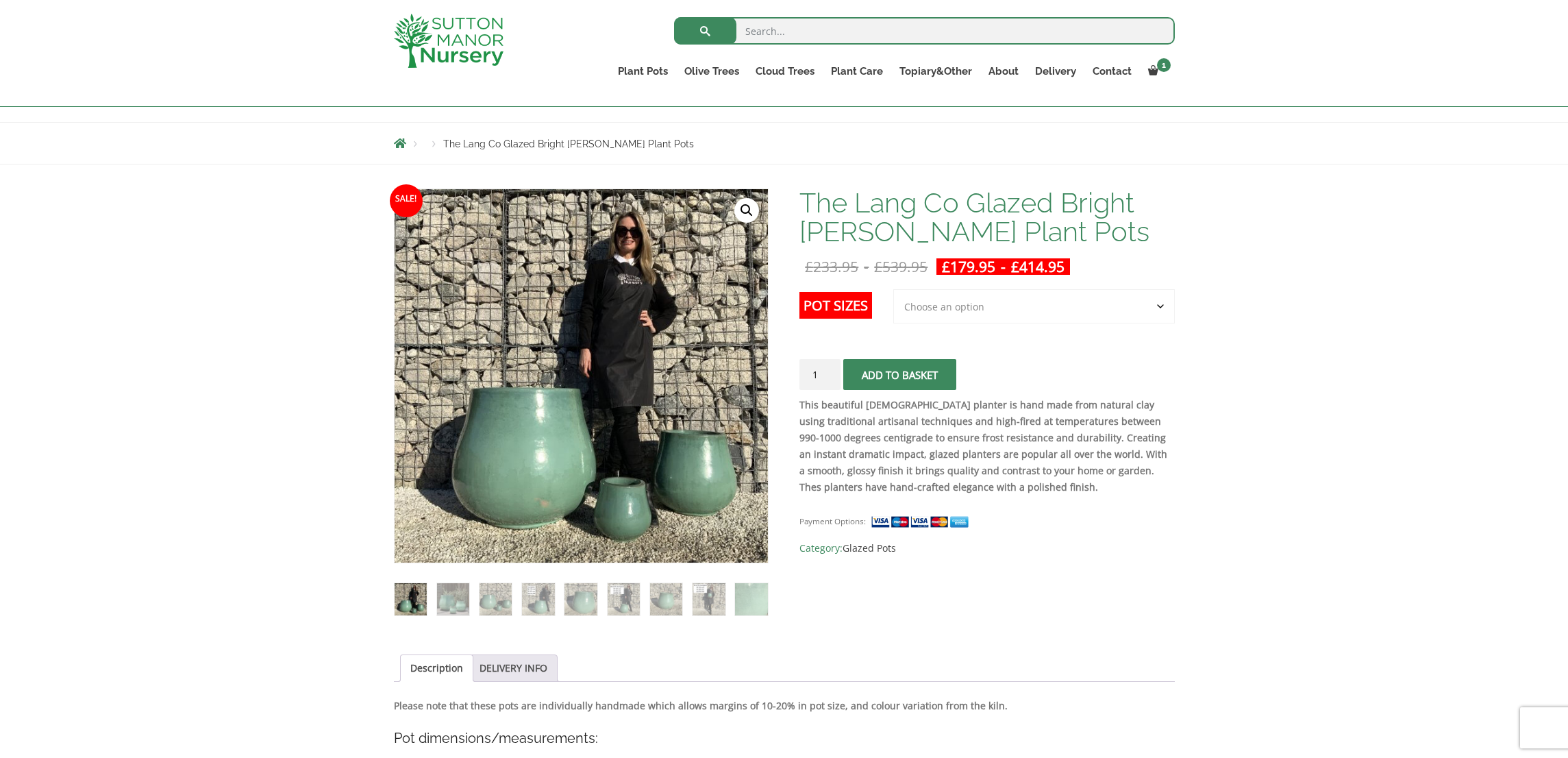
scroll to position [251, 0]
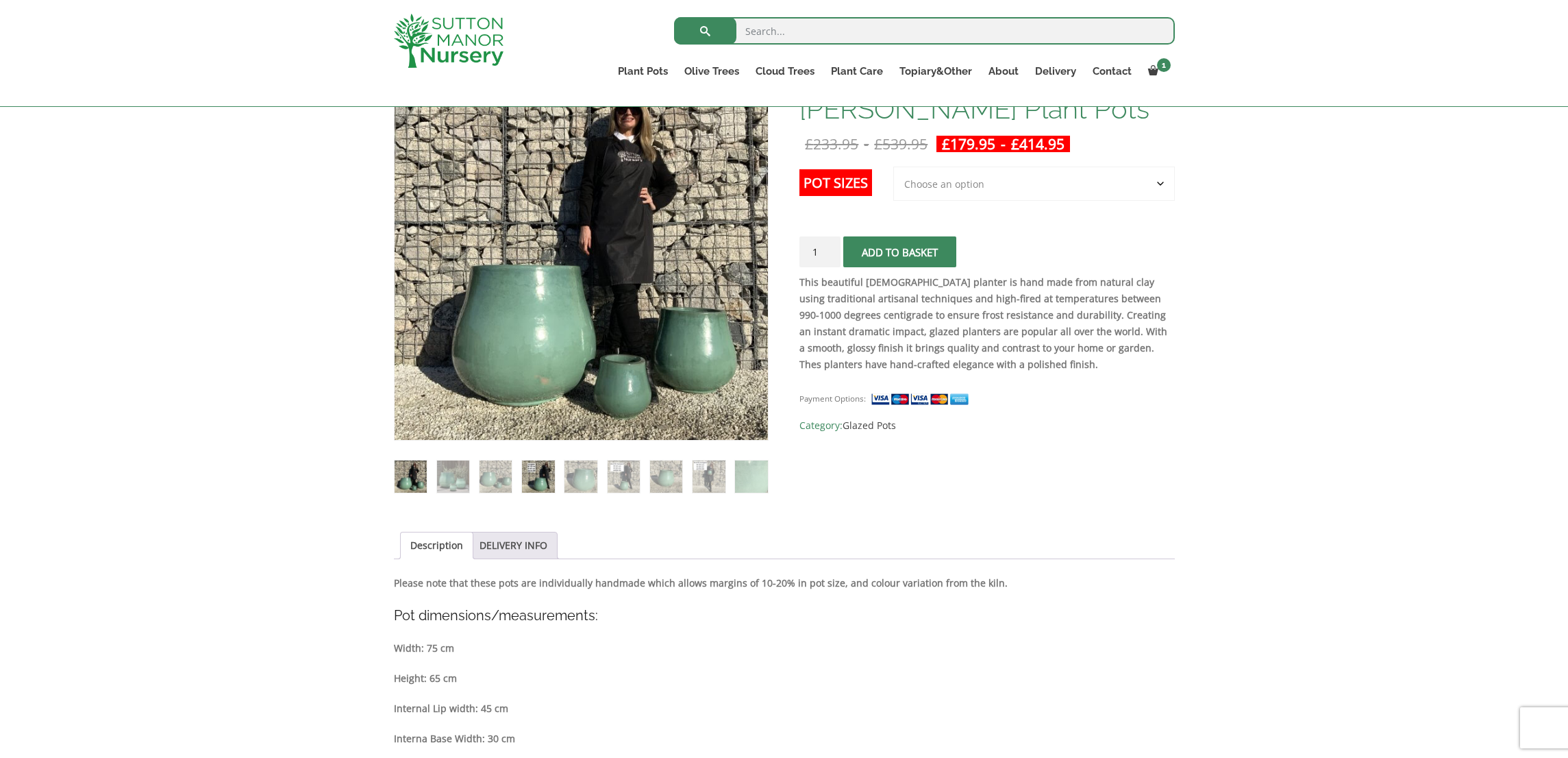
click at [539, 478] on img at bounding box center [538, 477] width 32 height 32
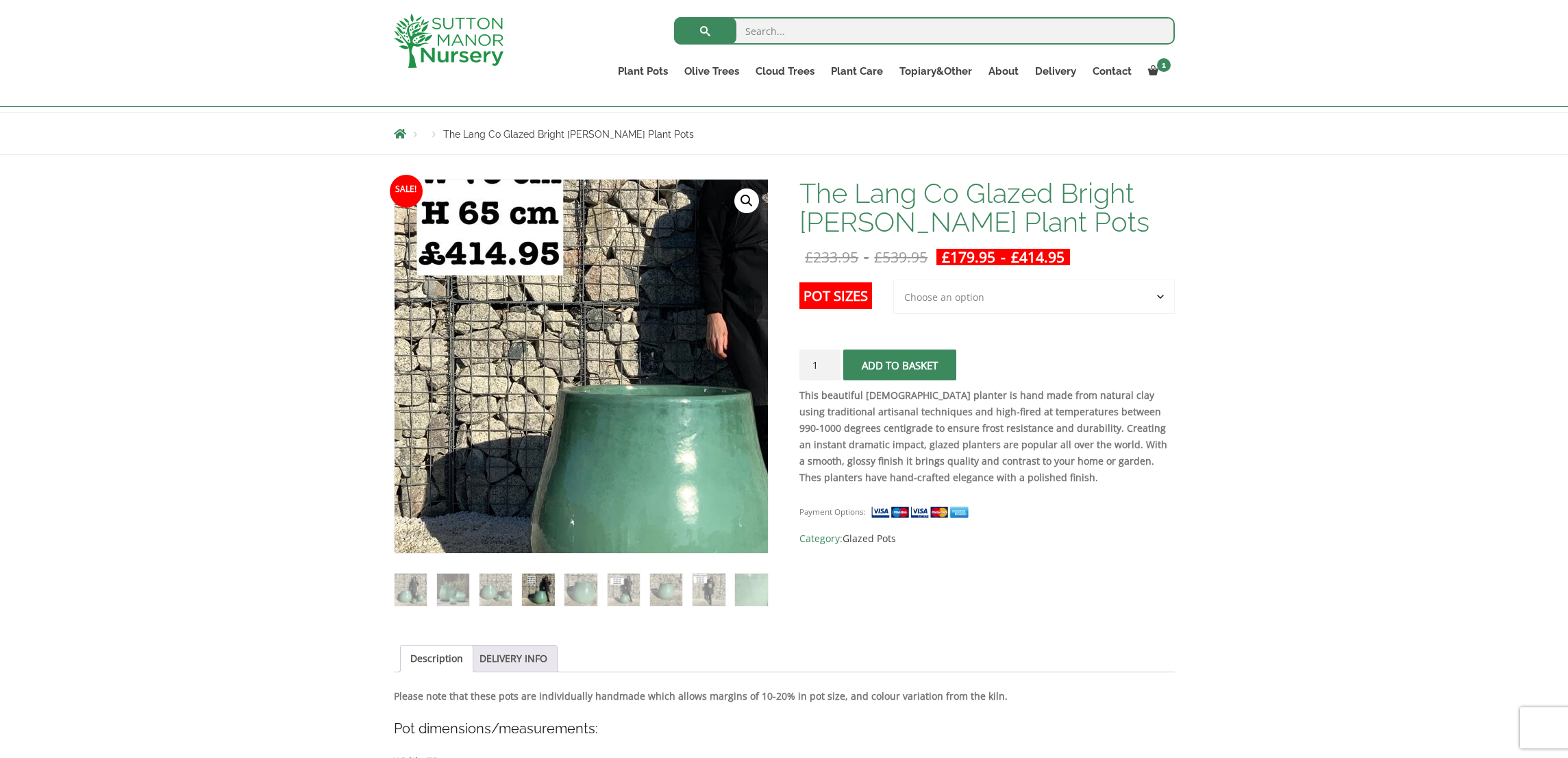
scroll to position [141, 0]
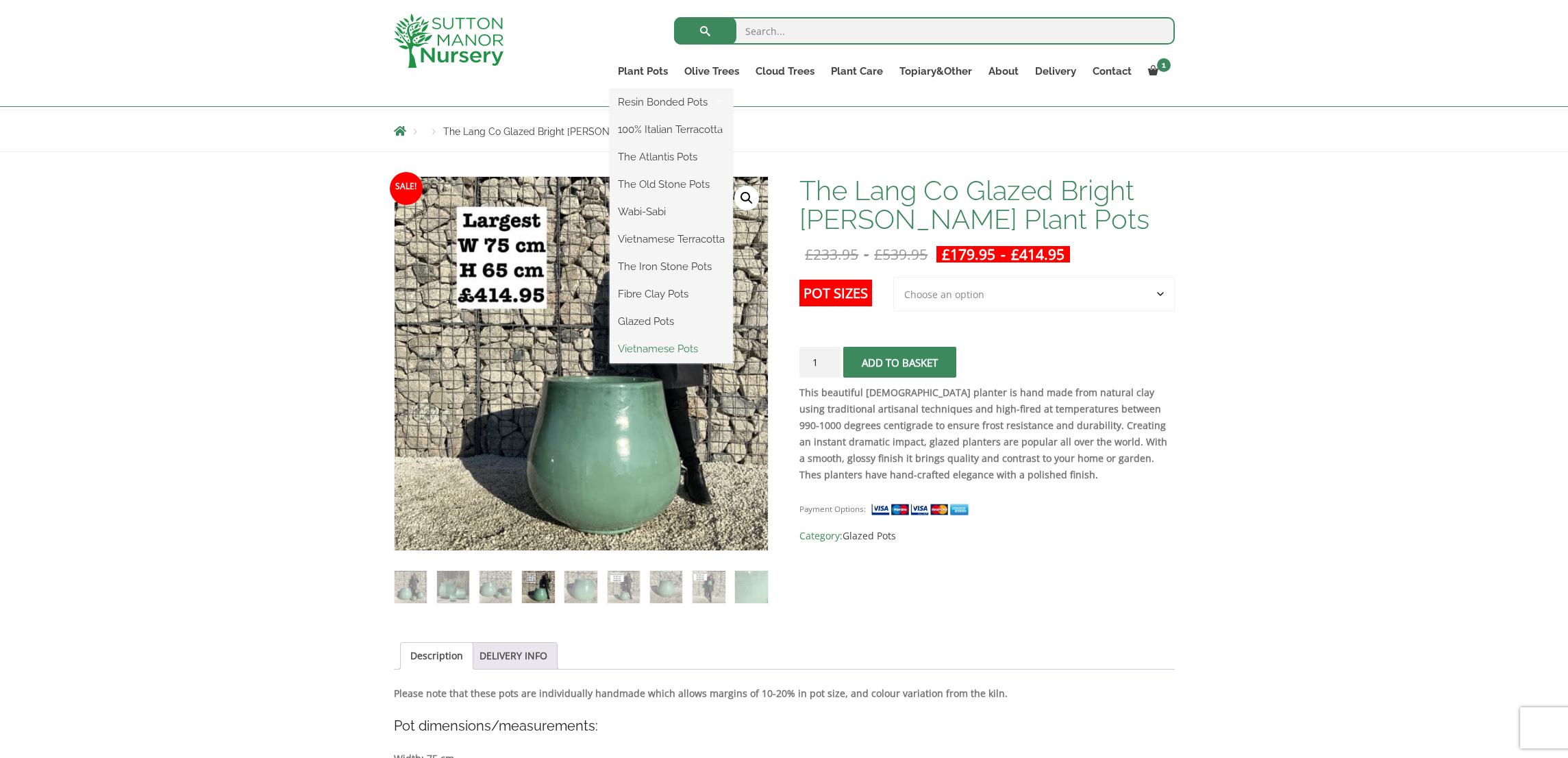
click at [646, 351] on link "Vietnamese Pots" at bounding box center [671, 349] width 123 height 20
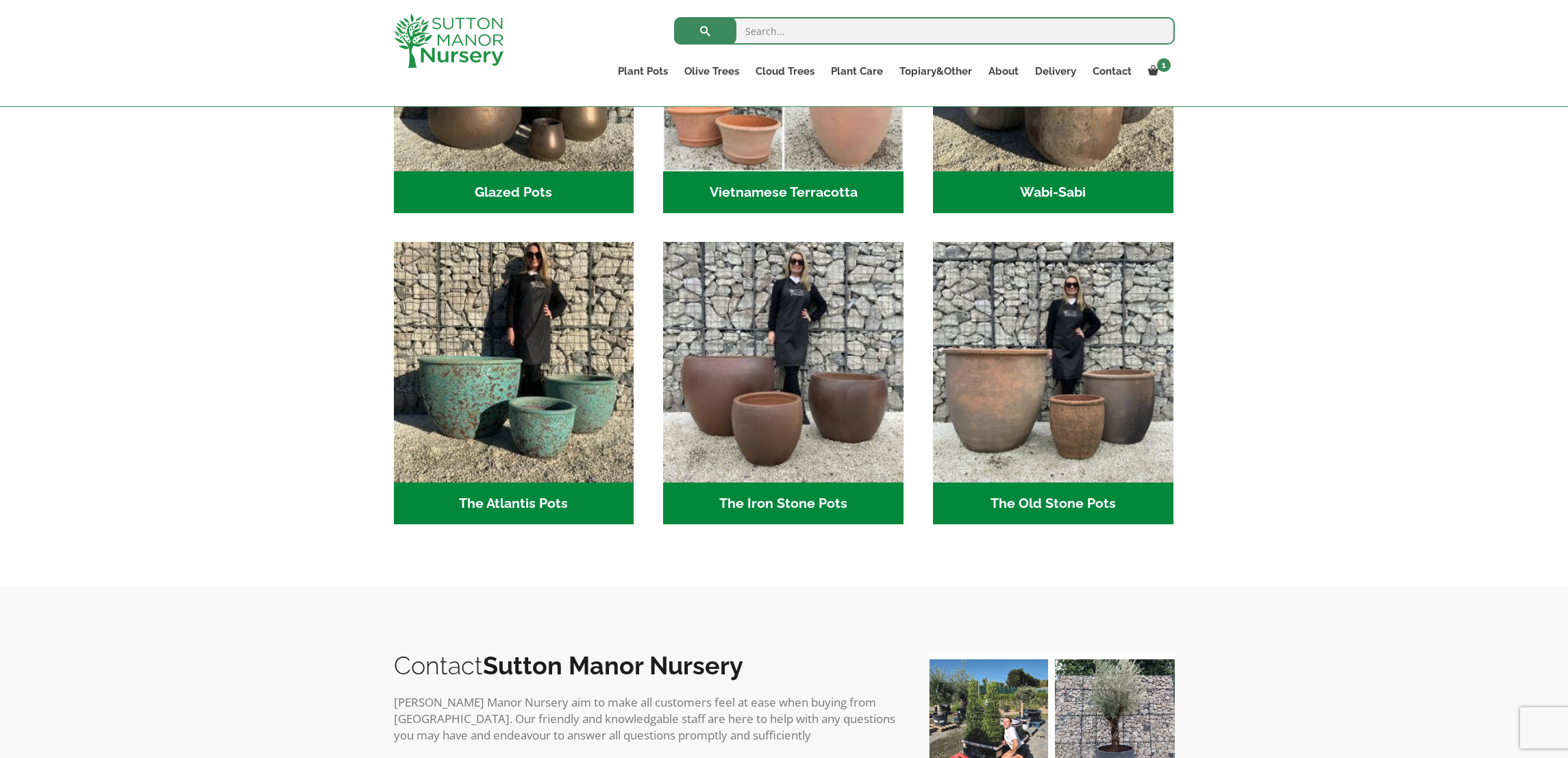
scroll to position [685, 0]
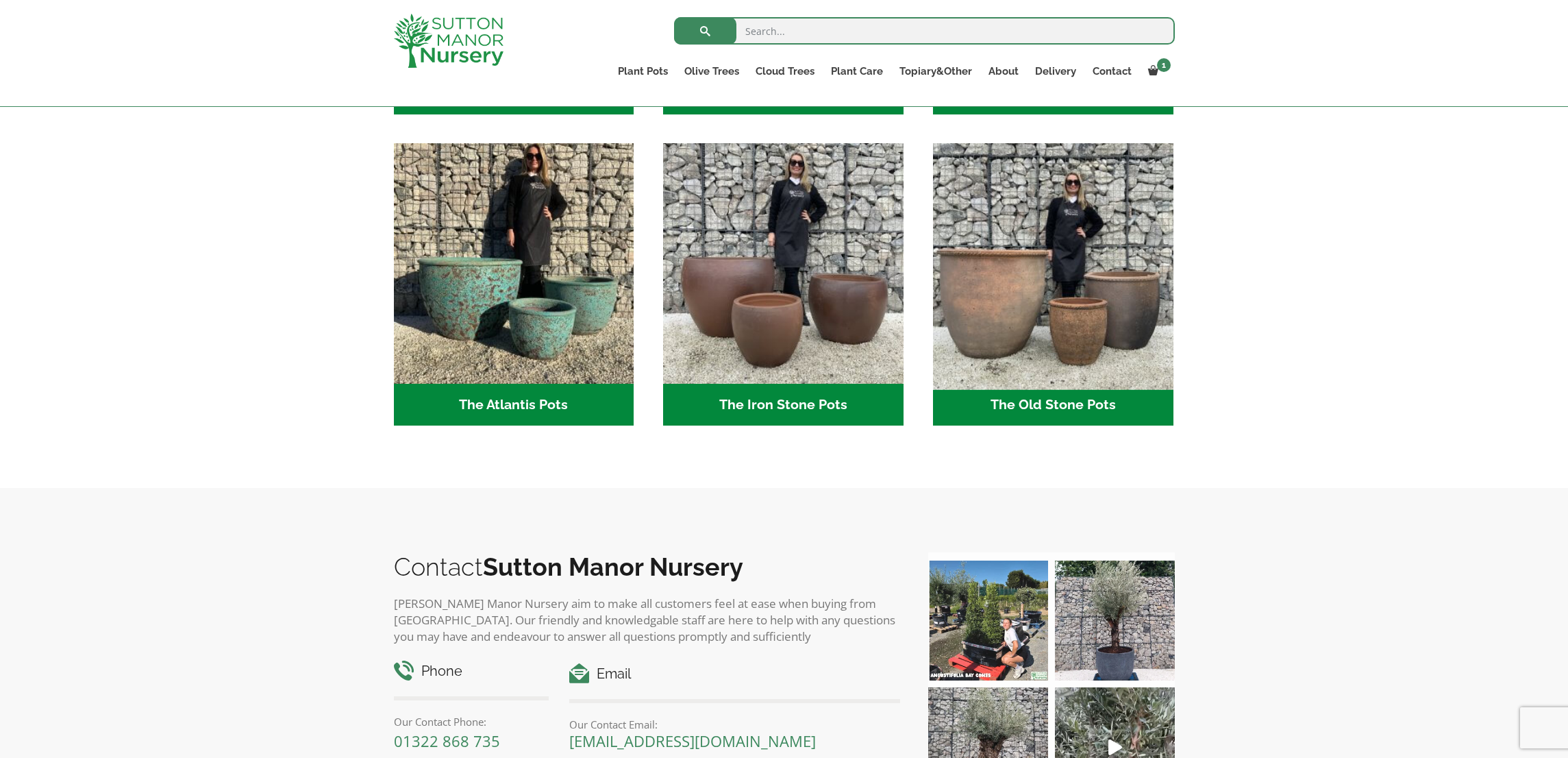
click at [1073, 357] on img "Visit product category The Old Stone Pots" at bounding box center [1052, 263] width 252 height 252
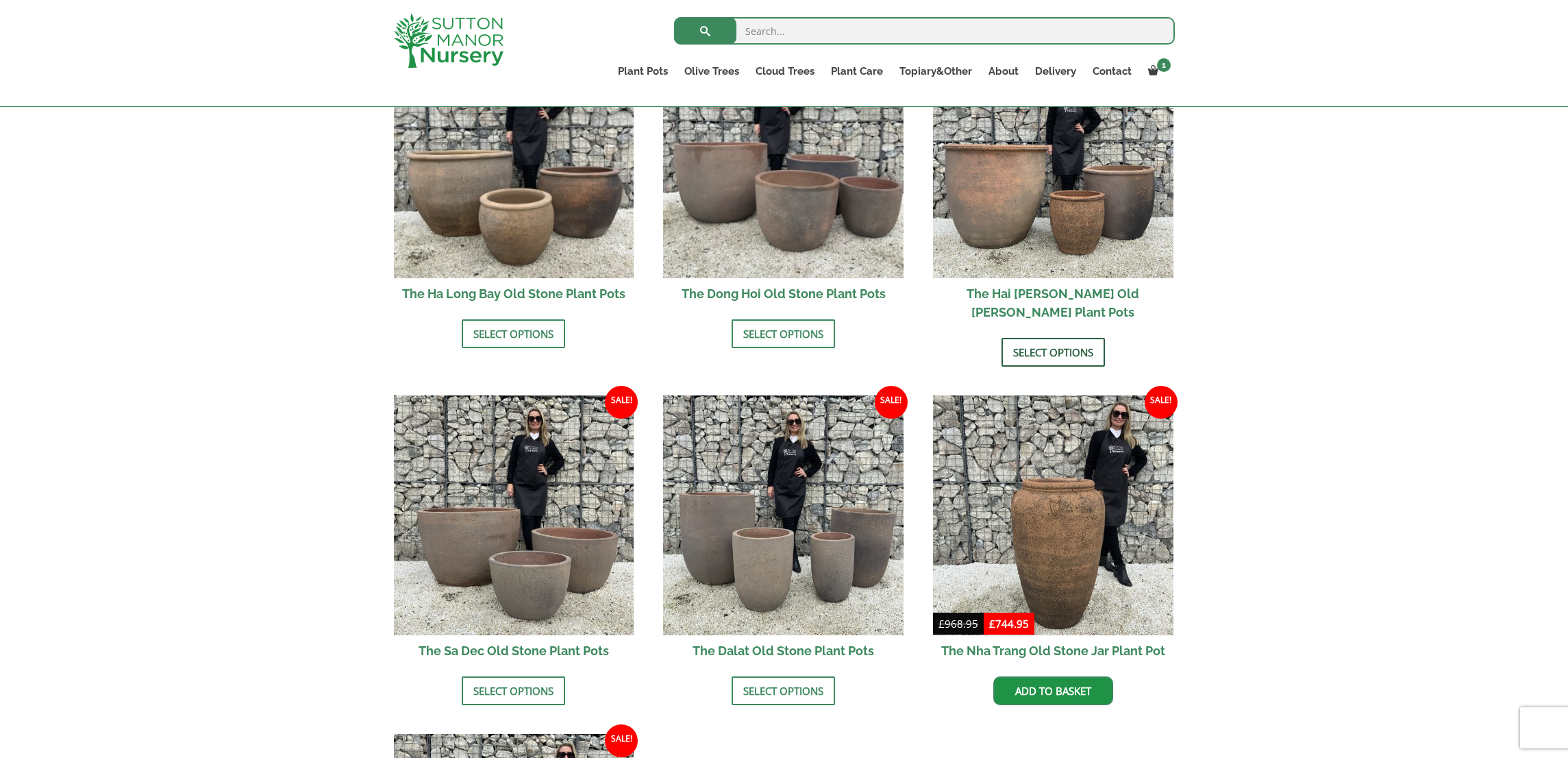
scroll to position [519, 0]
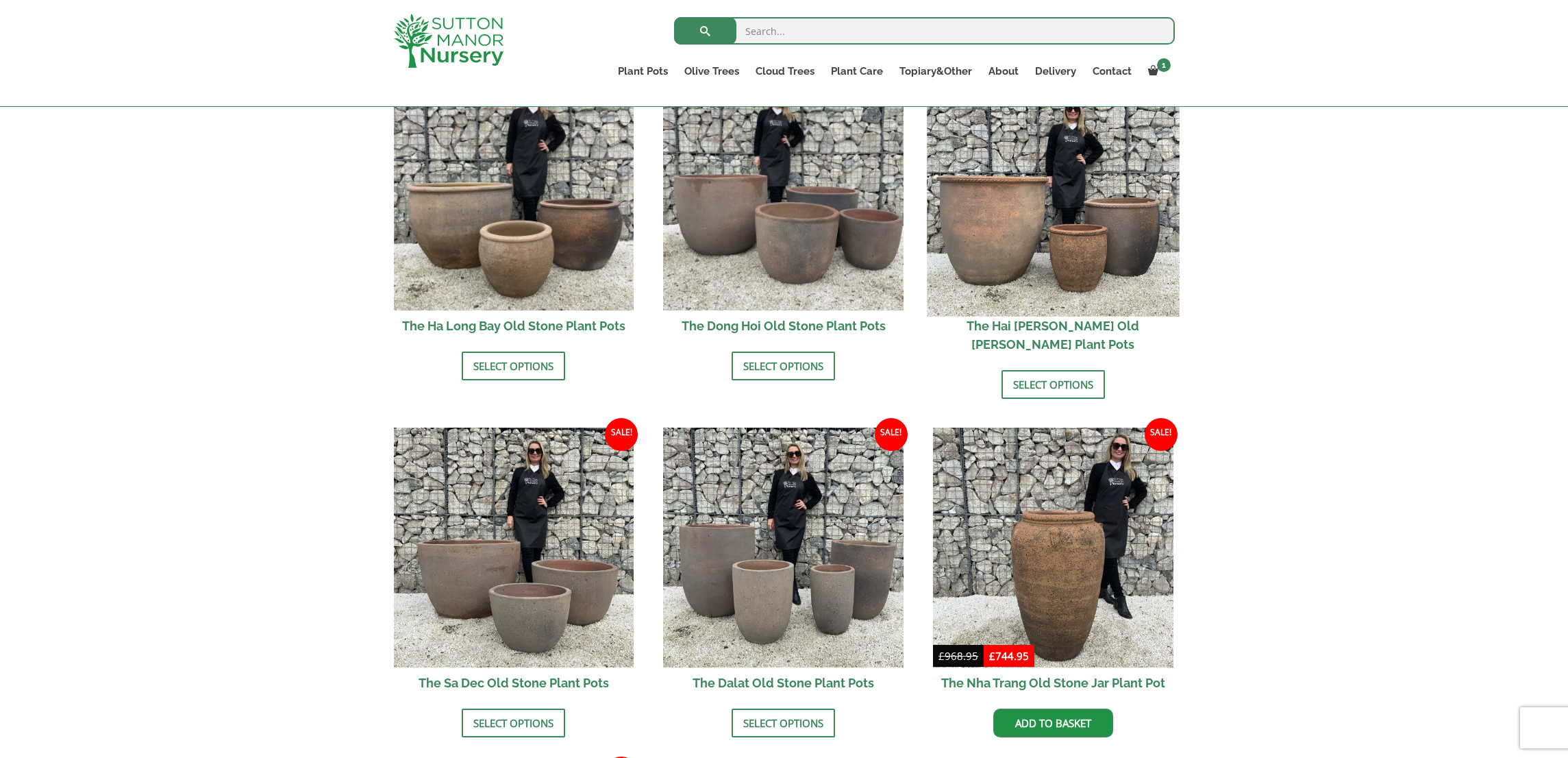
click at [1026, 275] on img at bounding box center [1052, 189] width 252 height 252
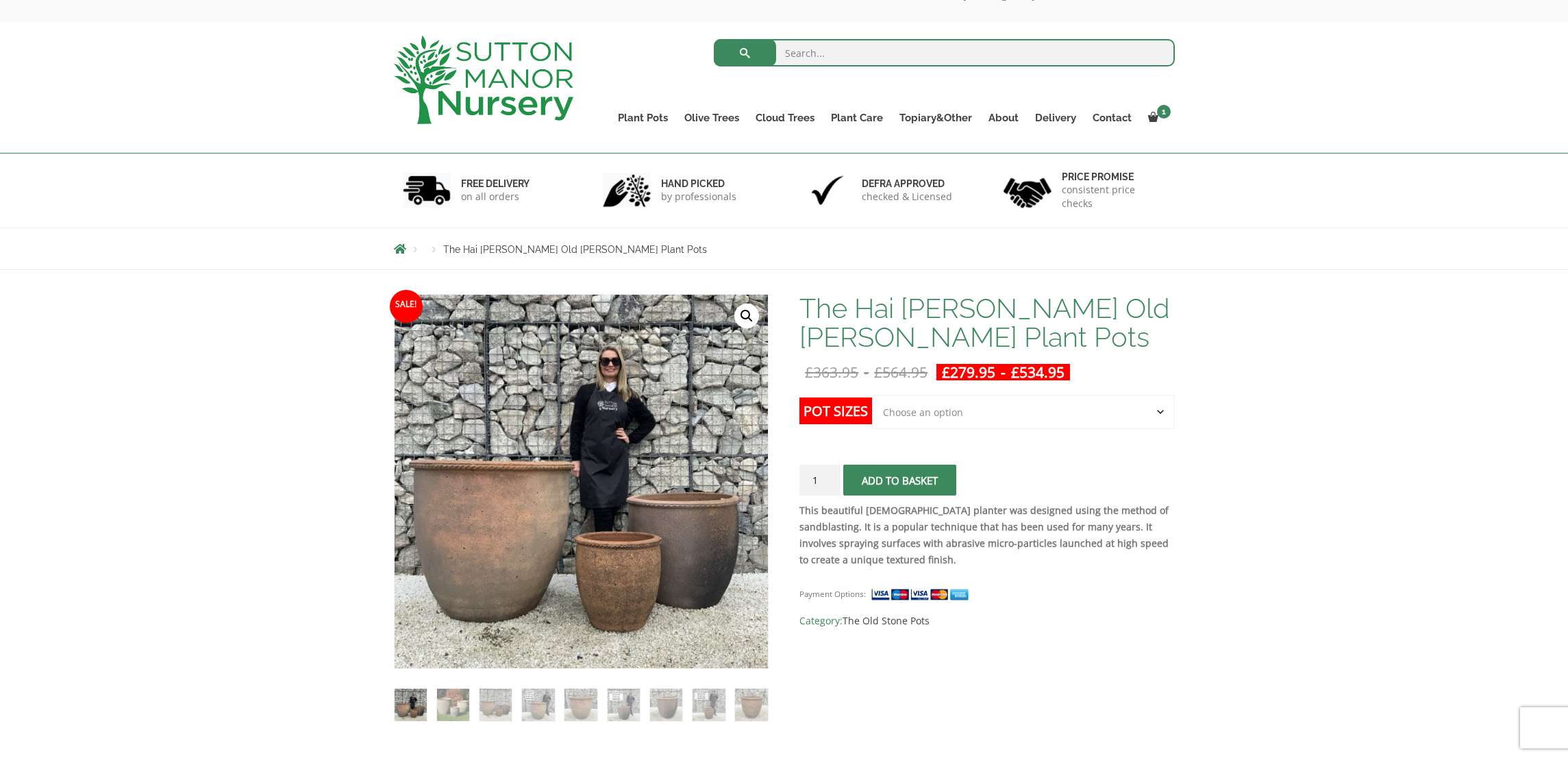
scroll to position [16, 0]
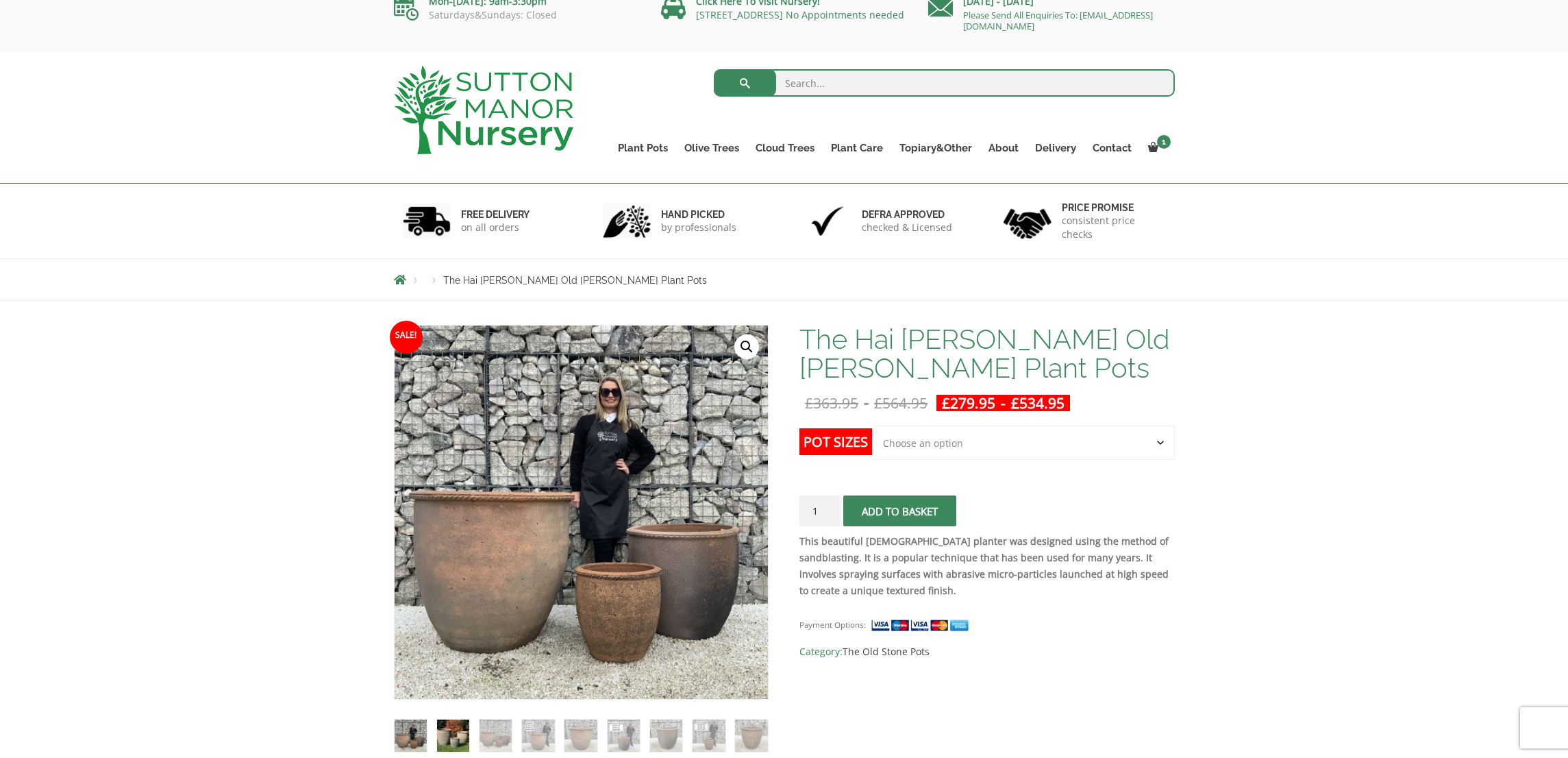
click at [453, 738] on img at bounding box center [453, 736] width 32 height 32
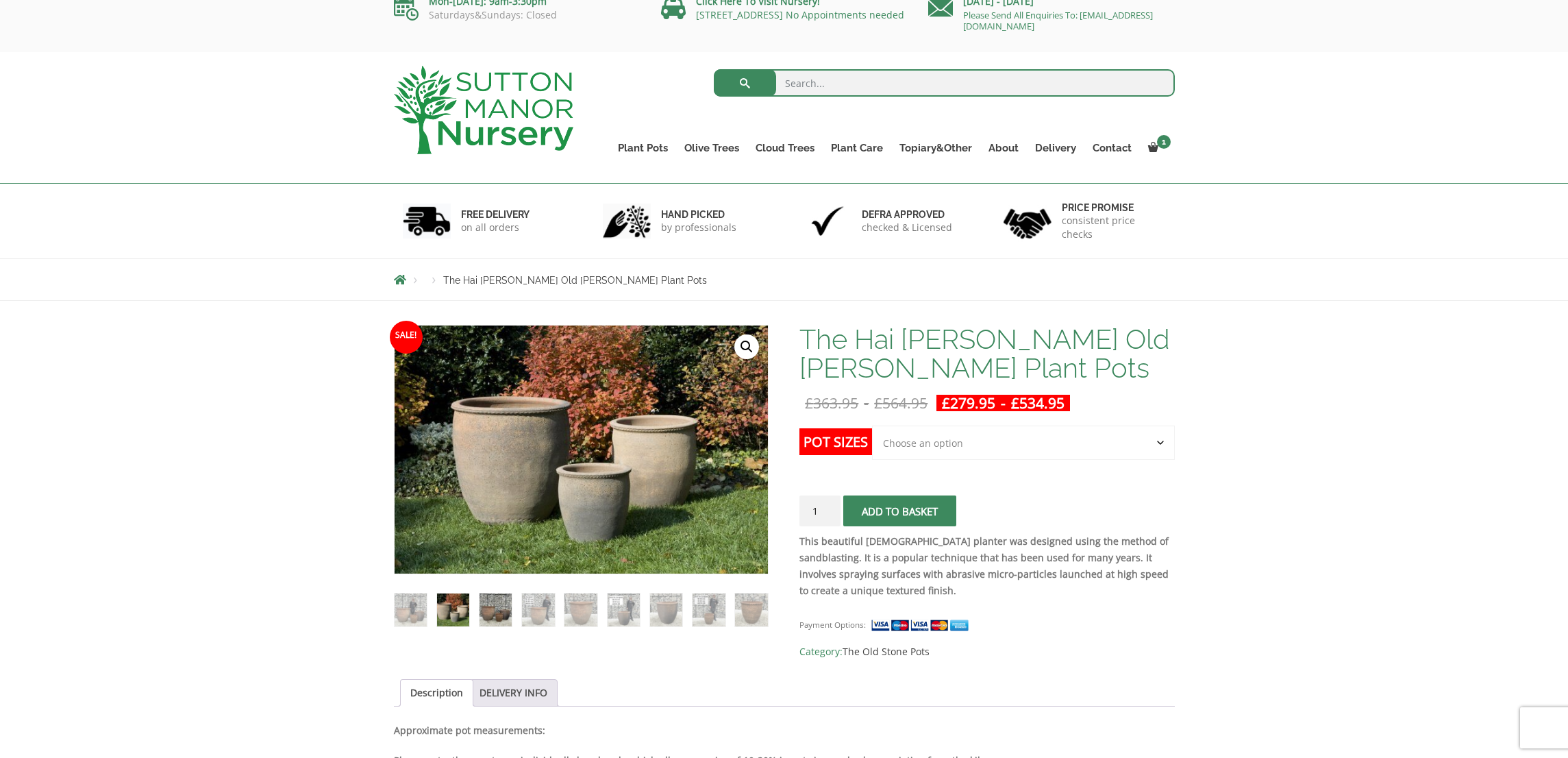
click at [491, 625] on img at bounding box center [496, 609] width 32 height 32
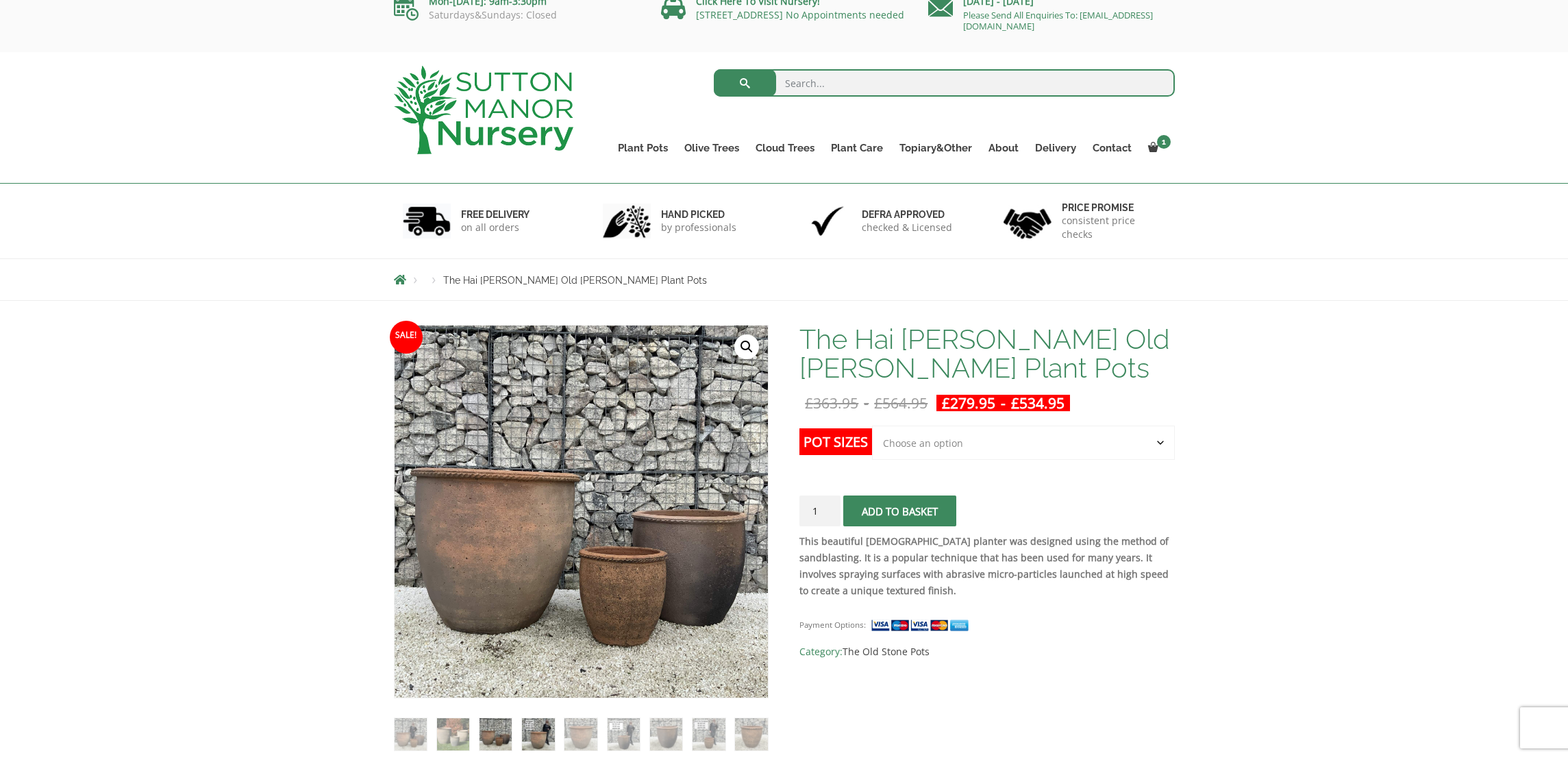
click at [535, 734] on img at bounding box center [538, 734] width 32 height 32
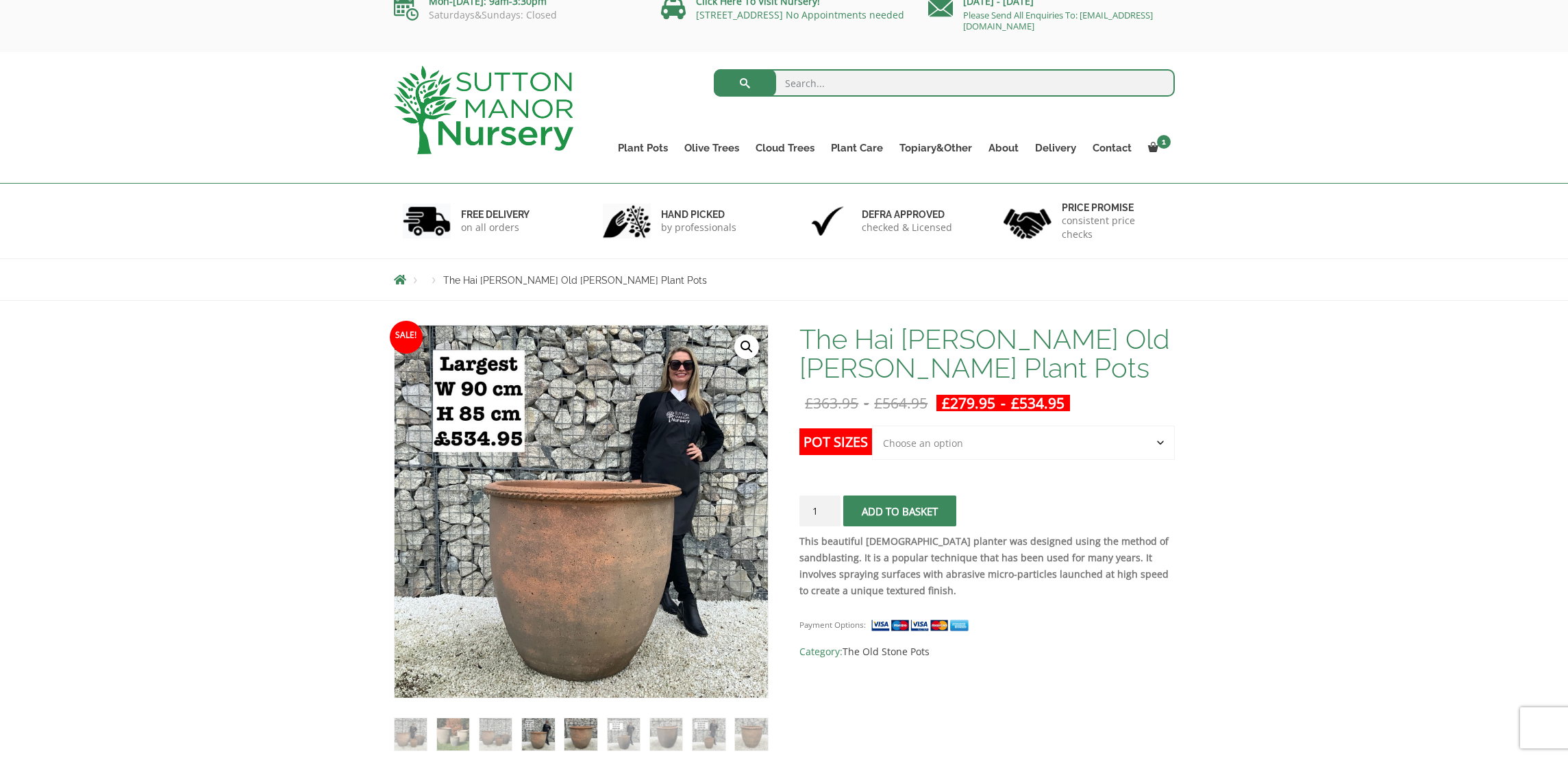
click at [585, 738] on img at bounding box center [580, 734] width 32 height 32
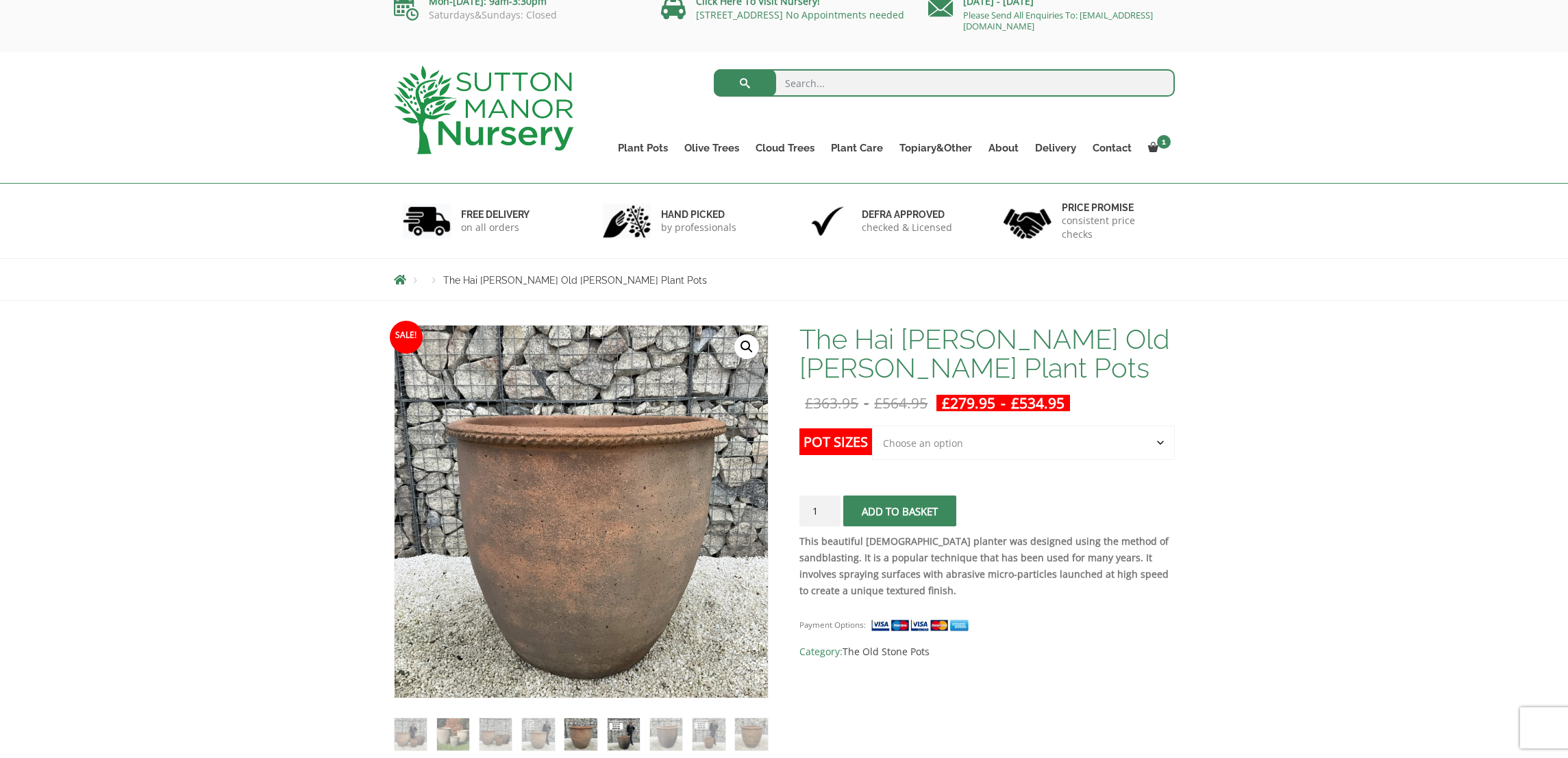
click at [617, 738] on img at bounding box center [624, 734] width 32 height 32
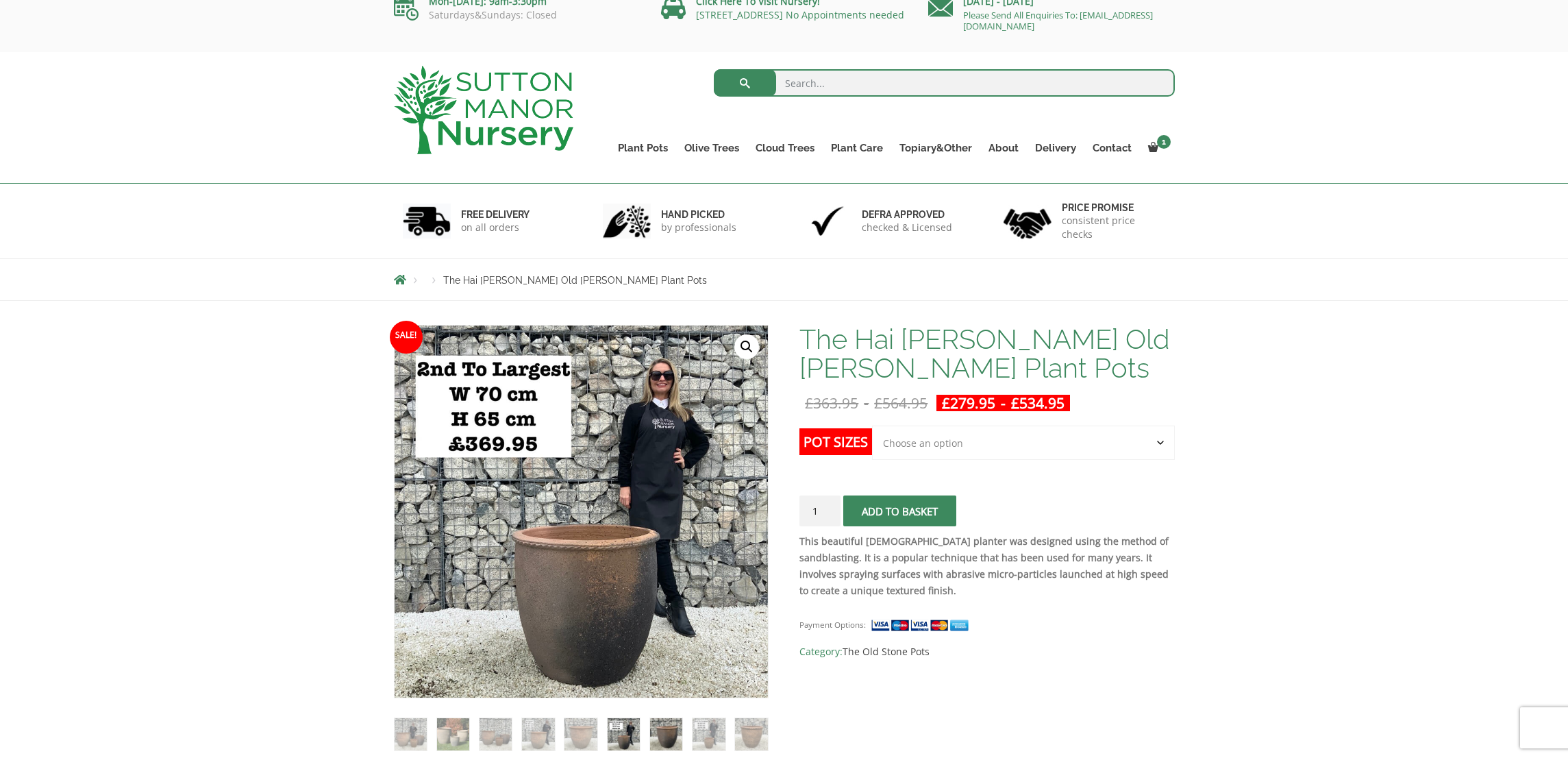
click at [668, 741] on img at bounding box center [666, 734] width 32 height 32
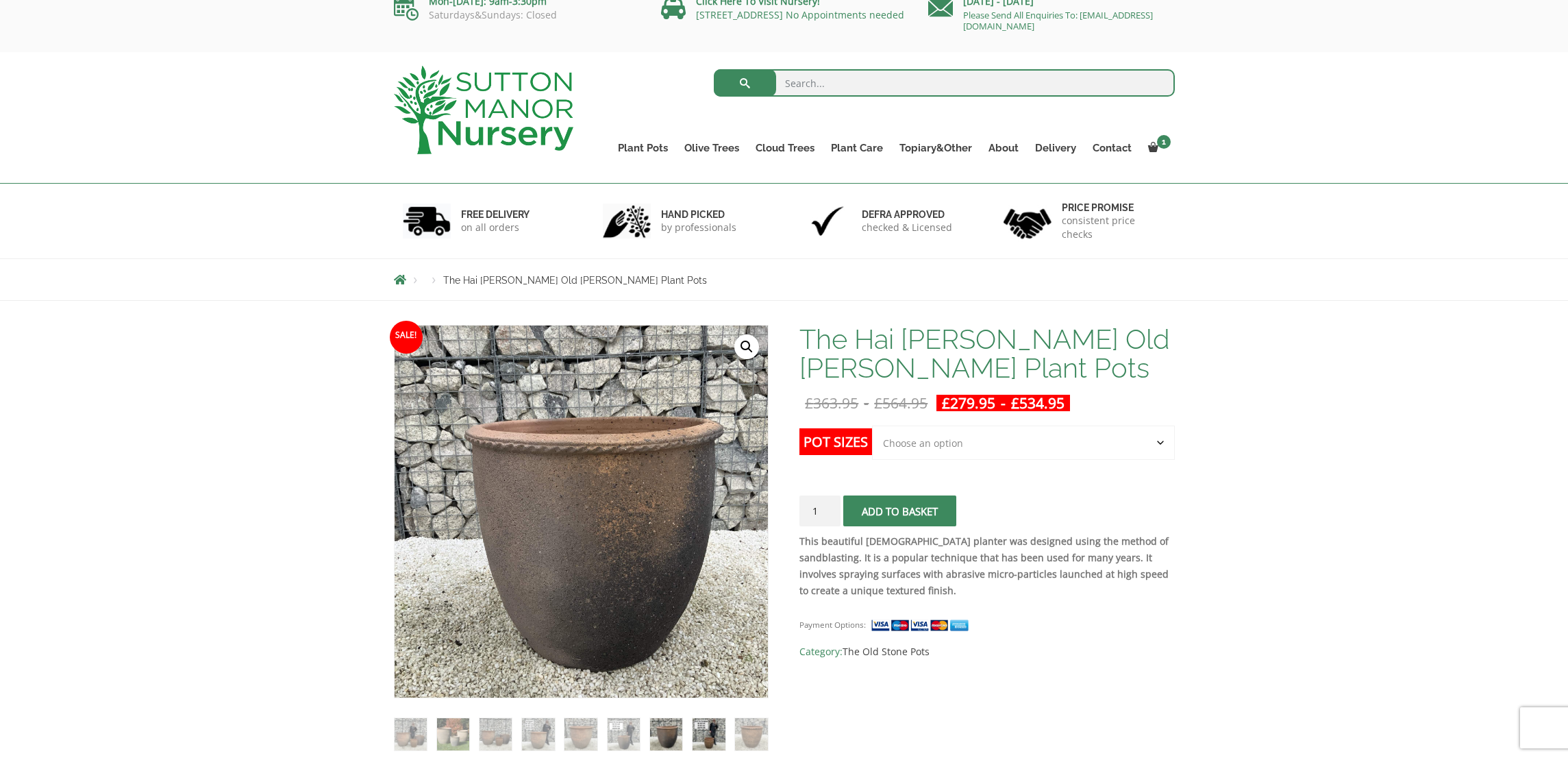
click at [699, 742] on img at bounding box center [708, 734] width 32 height 32
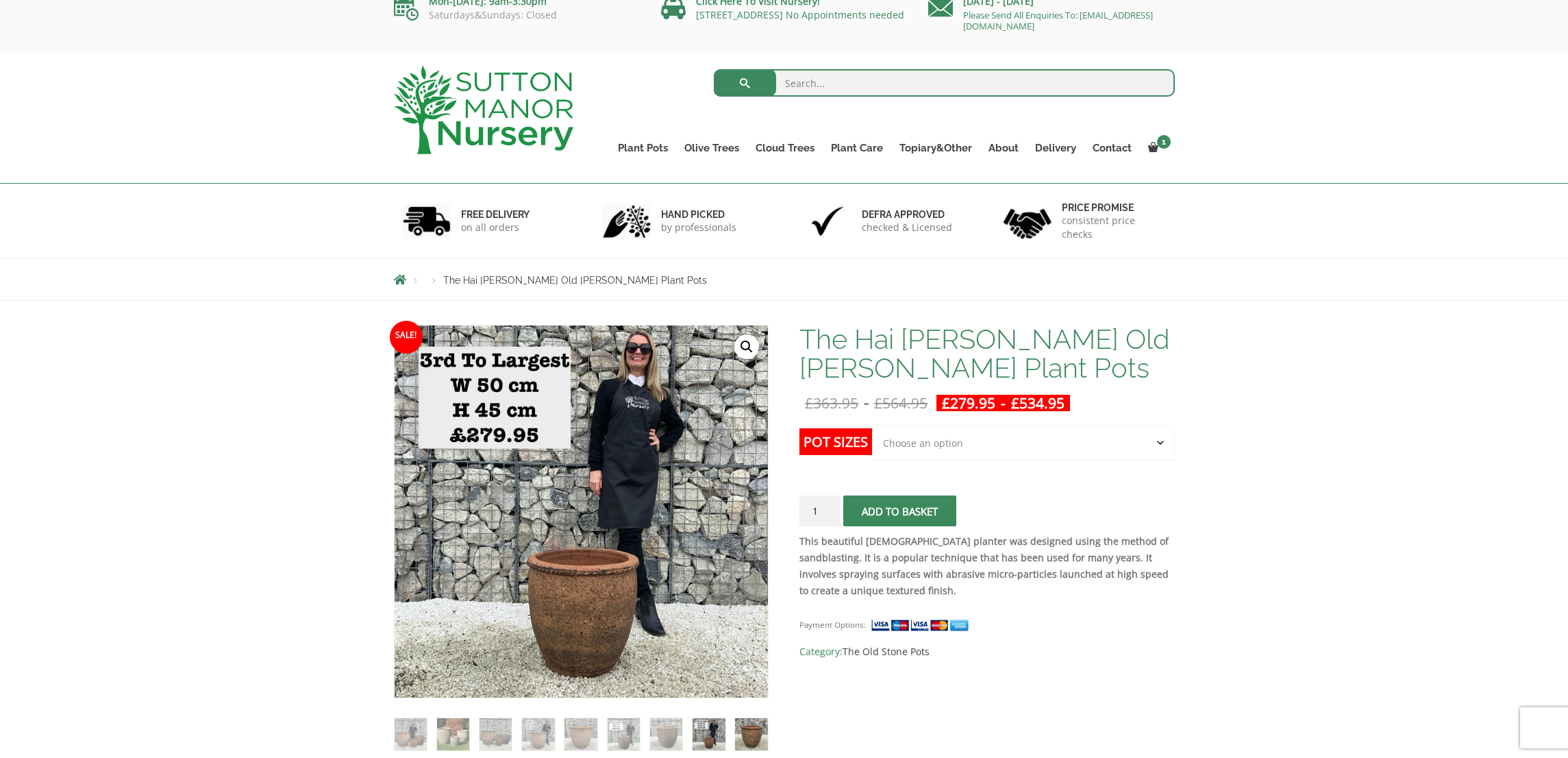
click at [748, 741] on img at bounding box center [751, 734] width 32 height 32
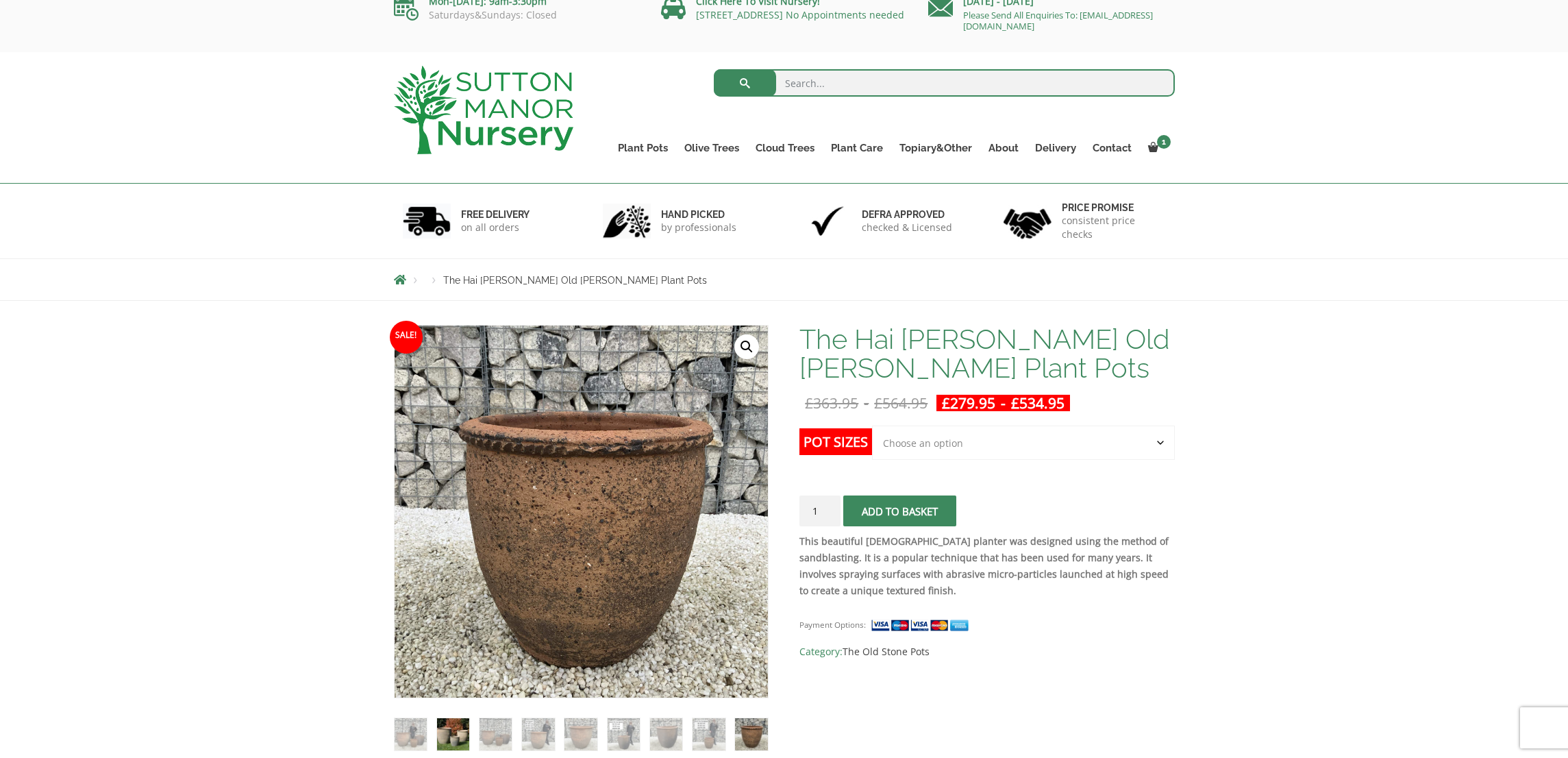
click at [456, 727] on img at bounding box center [453, 734] width 32 height 32
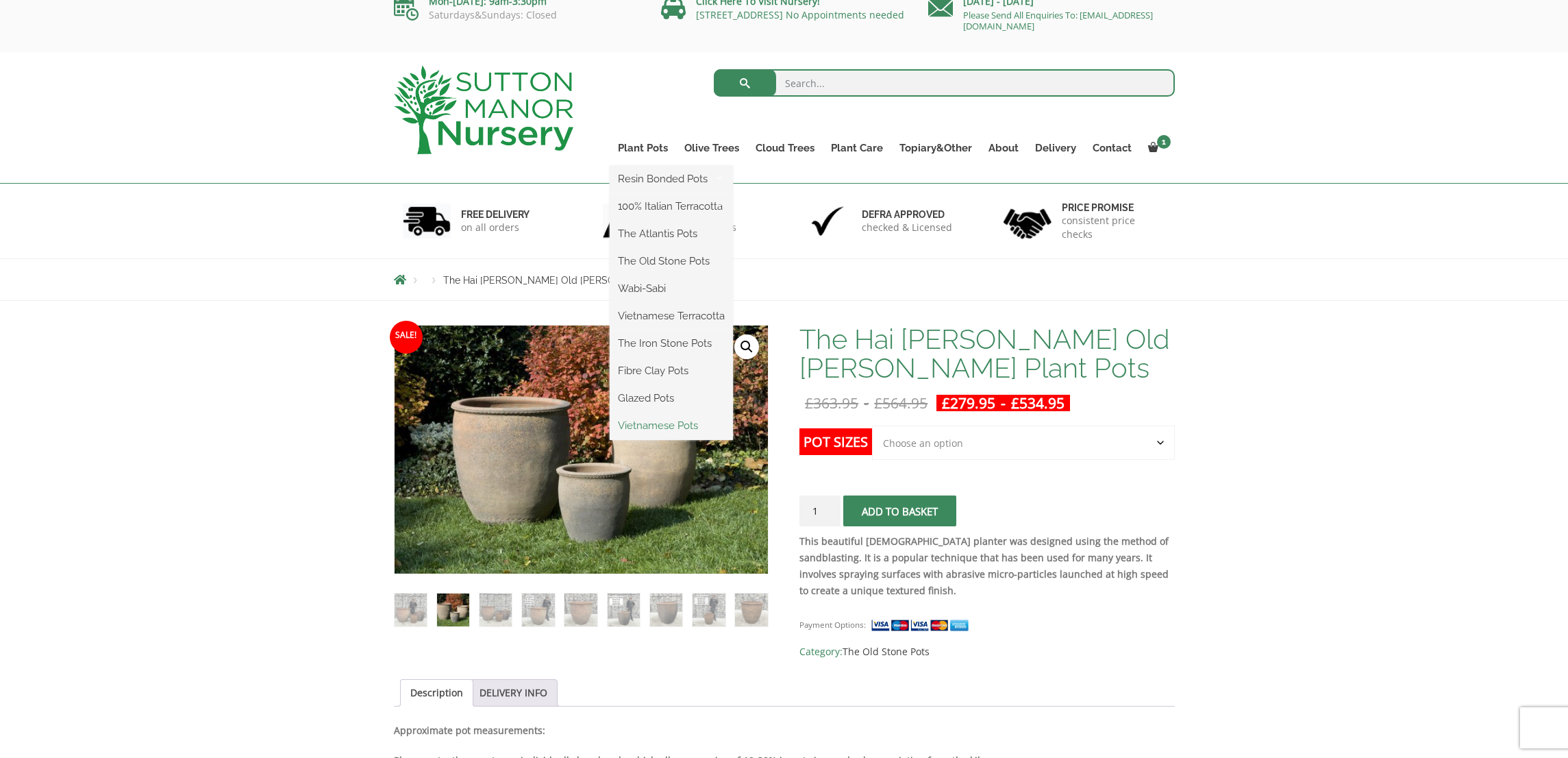
click at [646, 430] on link "Vietnamese Pots" at bounding box center [671, 425] width 123 height 20
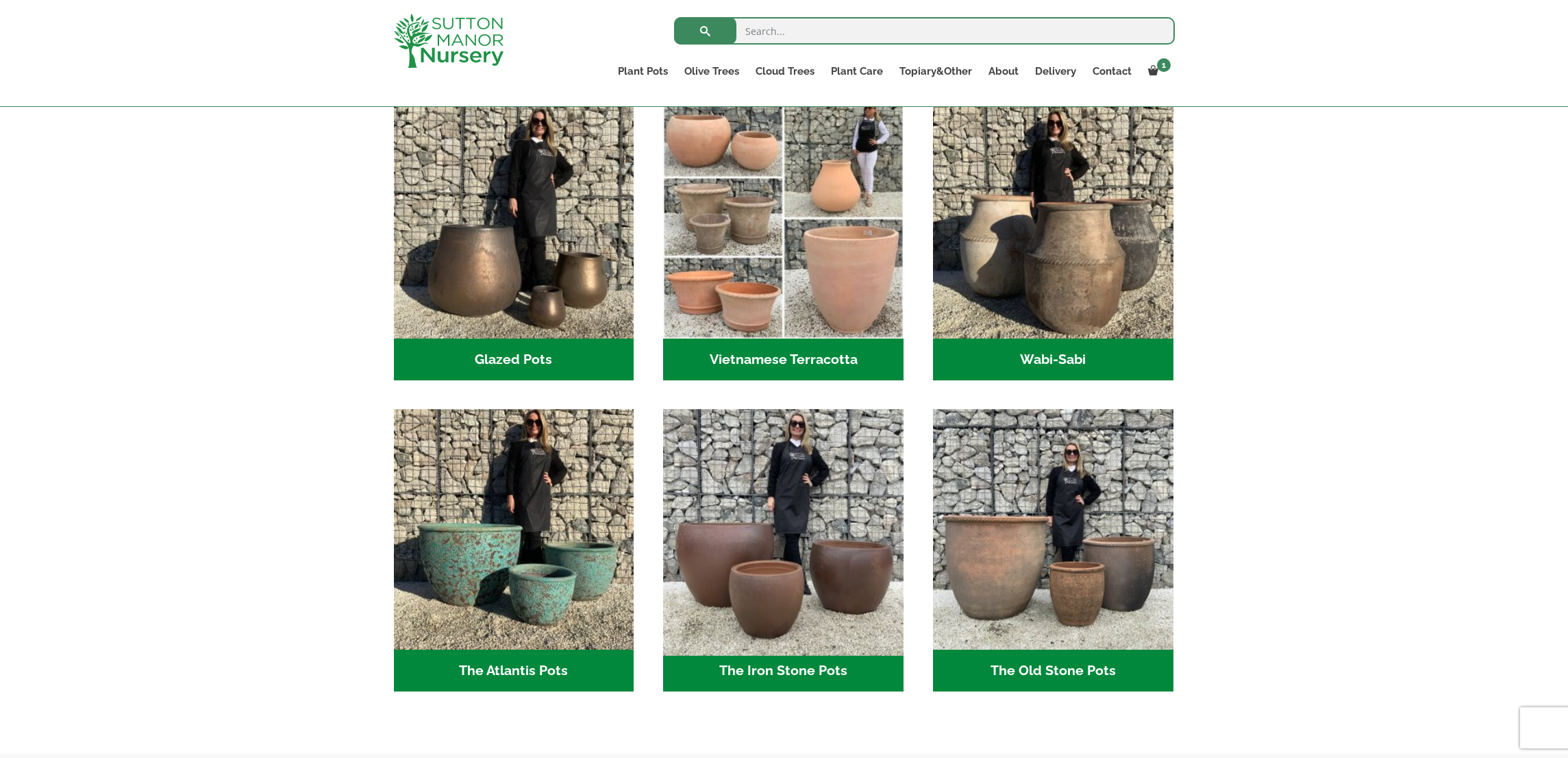
scroll to position [431, 0]
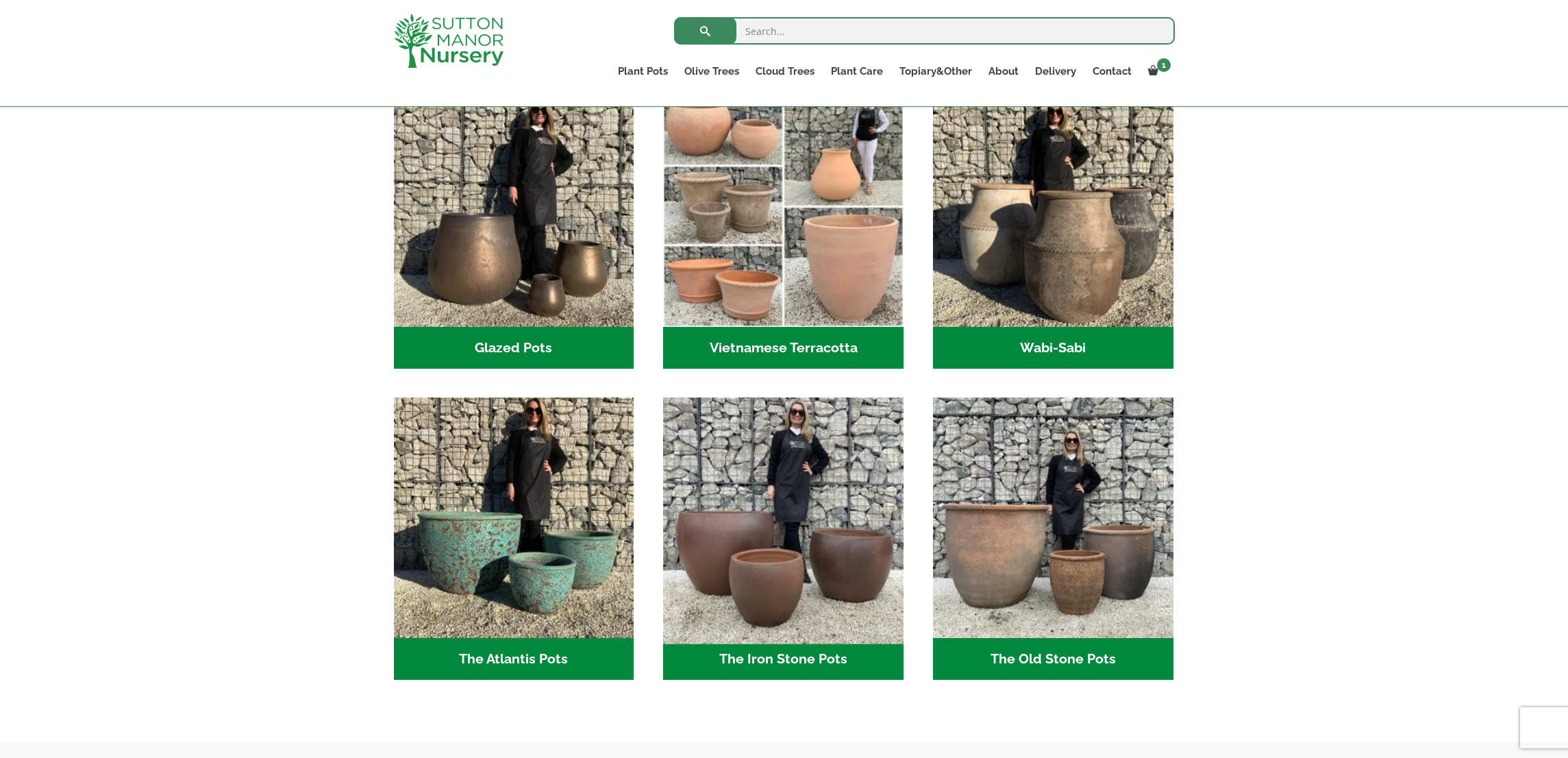
click at [752, 549] on img "Visit product category The Iron Stone Pots" at bounding box center [783, 518] width 252 height 252
